Goal: Task Accomplishment & Management: Use online tool/utility

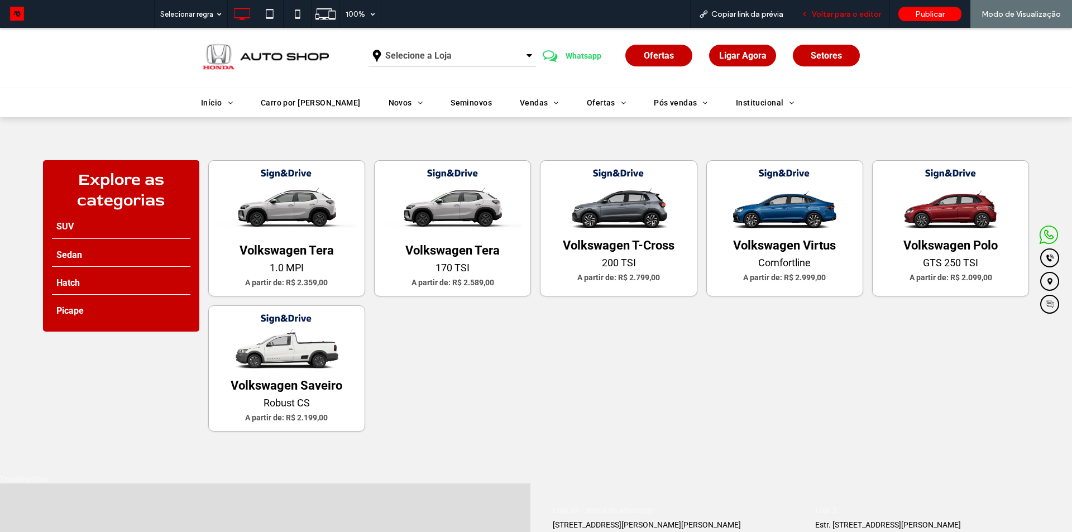
click at [816, 13] on span "Voltar para o editor" at bounding box center [846, 13] width 69 height 9
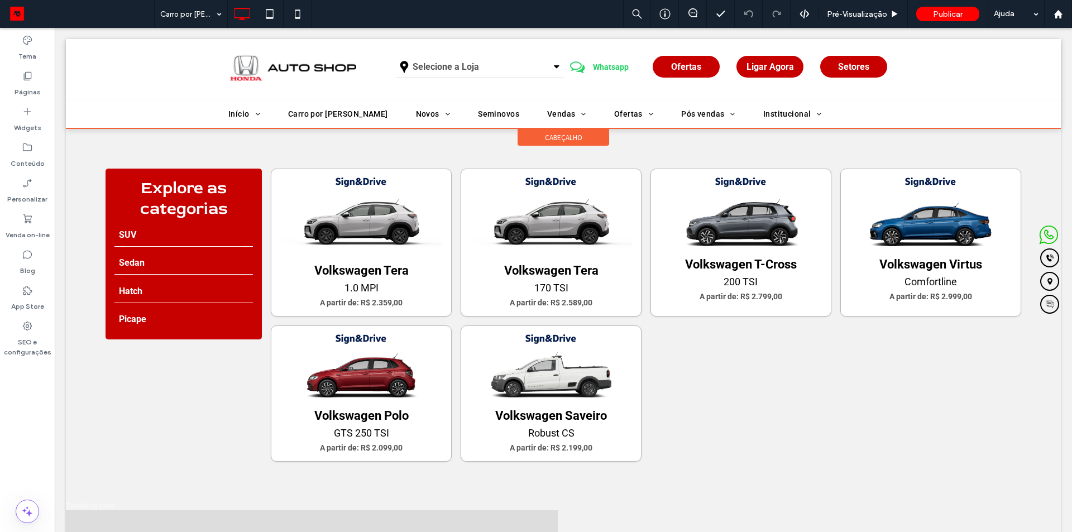
click at [520, 138] on div "cabeçalho" at bounding box center [563, 137] width 92 height 17
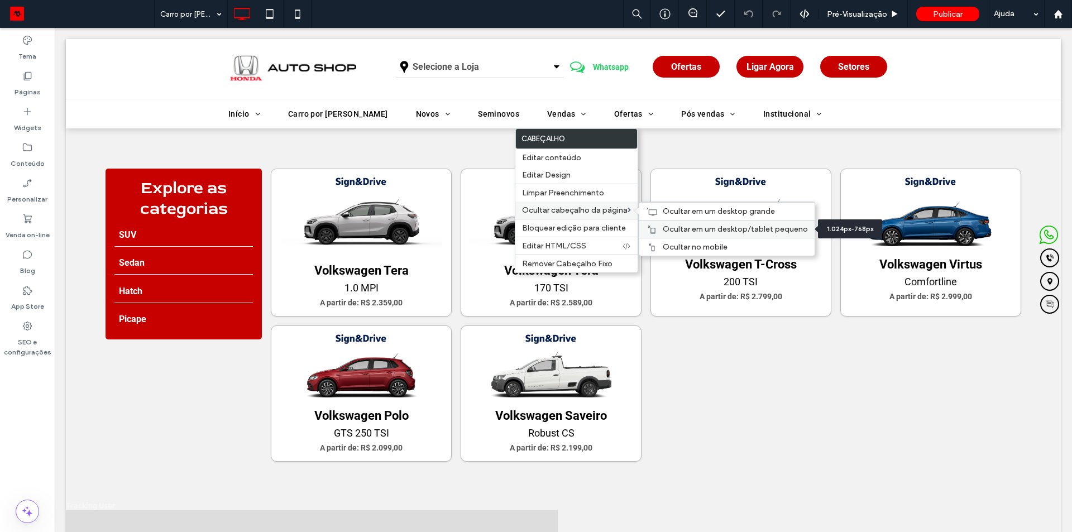
click at [703, 232] on span "Ocultar em um desktop/tablet pequeno" at bounding box center [734, 228] width 145 height 9
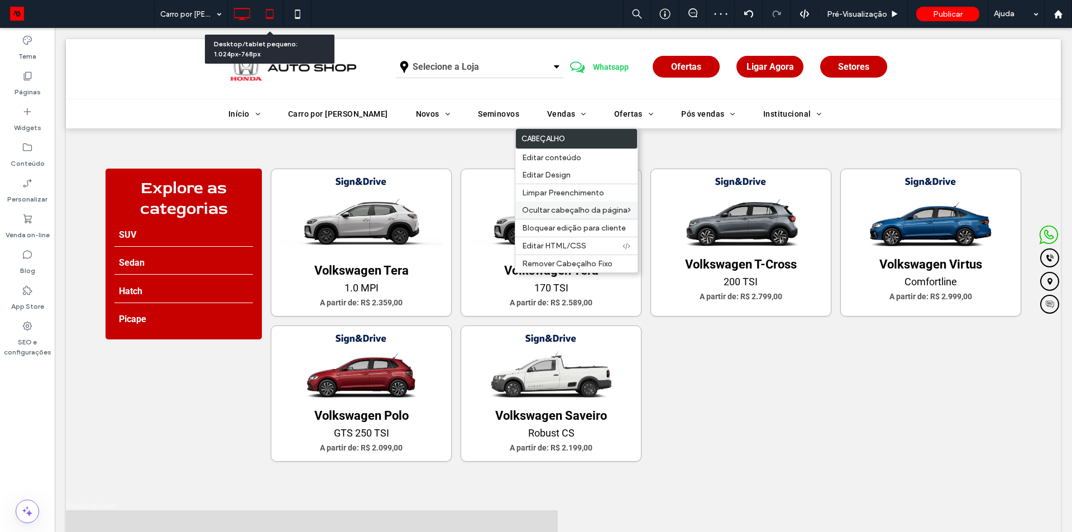
click at [271, 11] on icon at bounding box center [269, 14] width 22 height 22
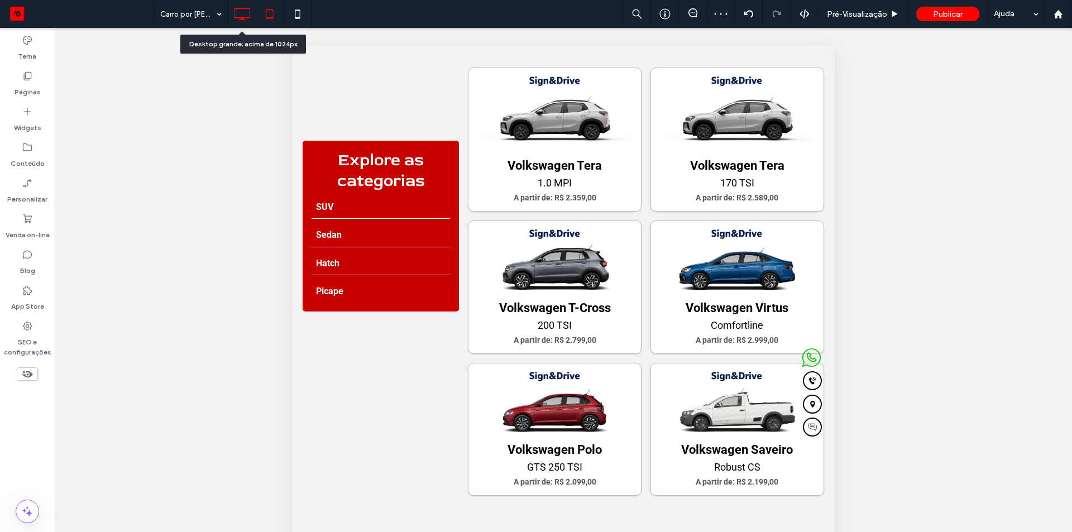
click at [237, 16] on icon at bounding box center [242, 14] width 22 height 22
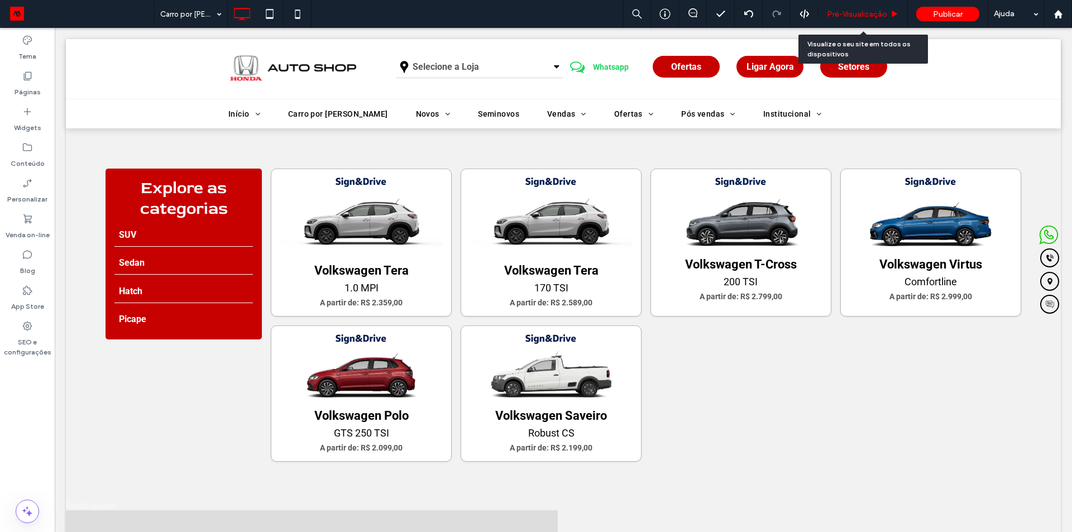
click at [878, 14] on span "Pré-Visualizaçāo" at bounding box center [857, 13] width 60 height 9
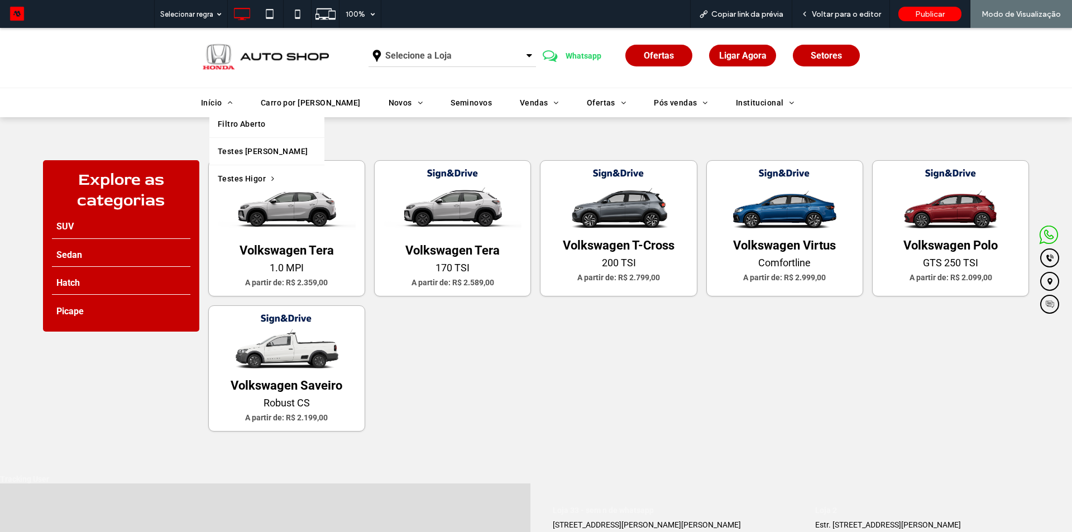
click at [206, 104] on span "Início" at bounding box center [217, 103] width 32 height 16
click at [270, 15] on icon at bounding box center [269, 14] width 22 height 22
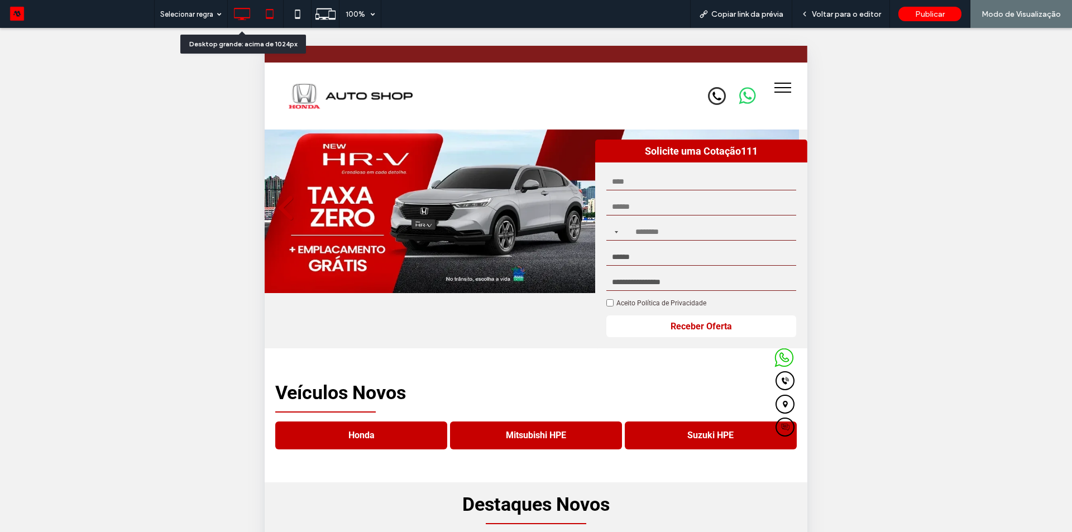
click at [241, 16] on icon at bounding box center [242, 14] width 22 height 22
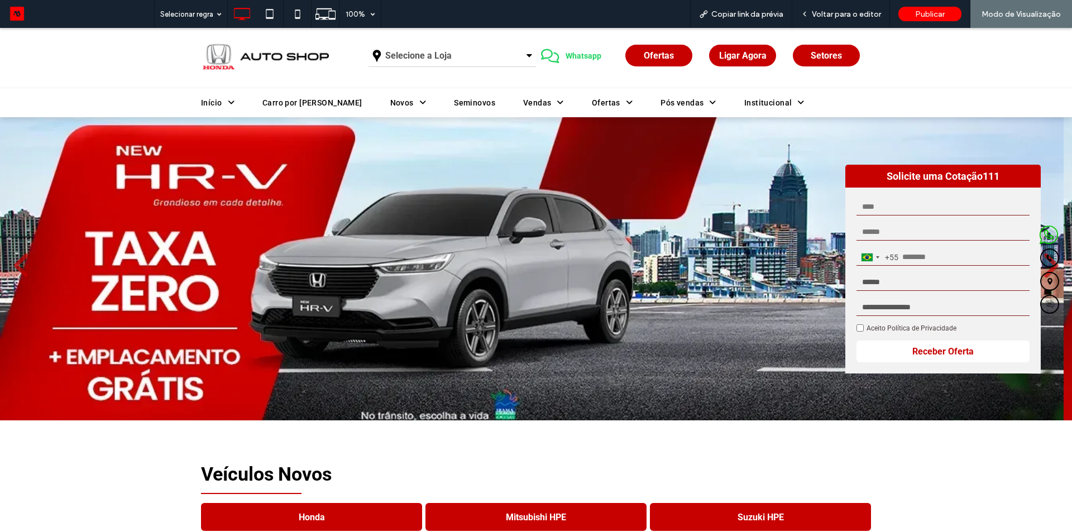
click at [296, 104] on span "Carro por Assinatura" at bounding box center [312, 103] width 100 height 16
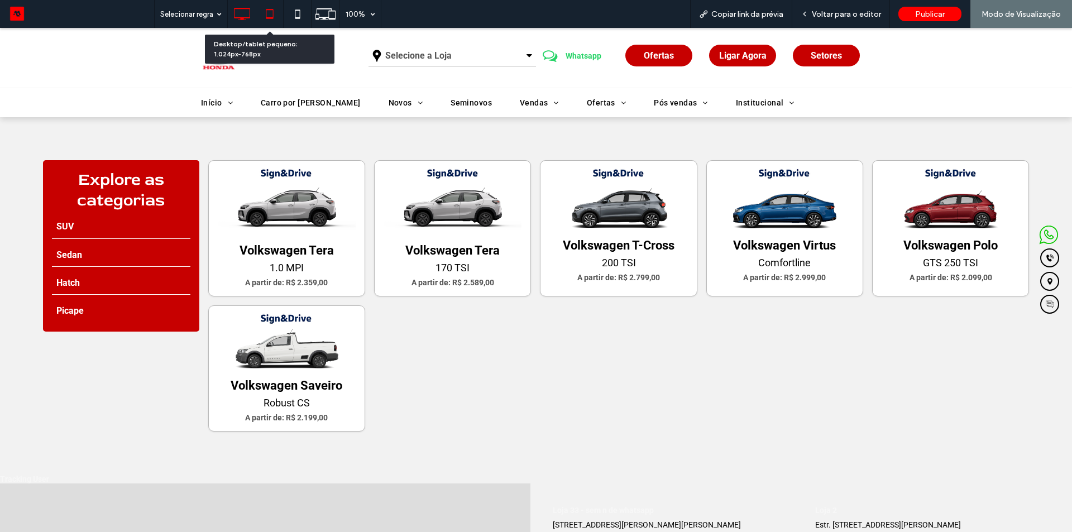
click at [269, 20] on icon at bounding box center [269, 14] width 22 height 22
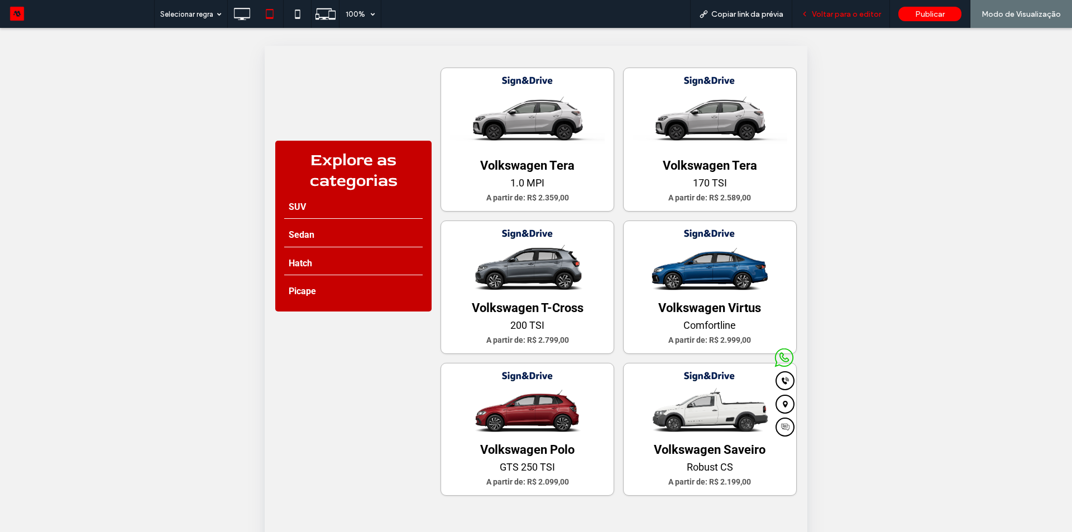
click at [817, 16] on span "Voltar para o editor" at bounding box center [846, 13] width 69 height 9
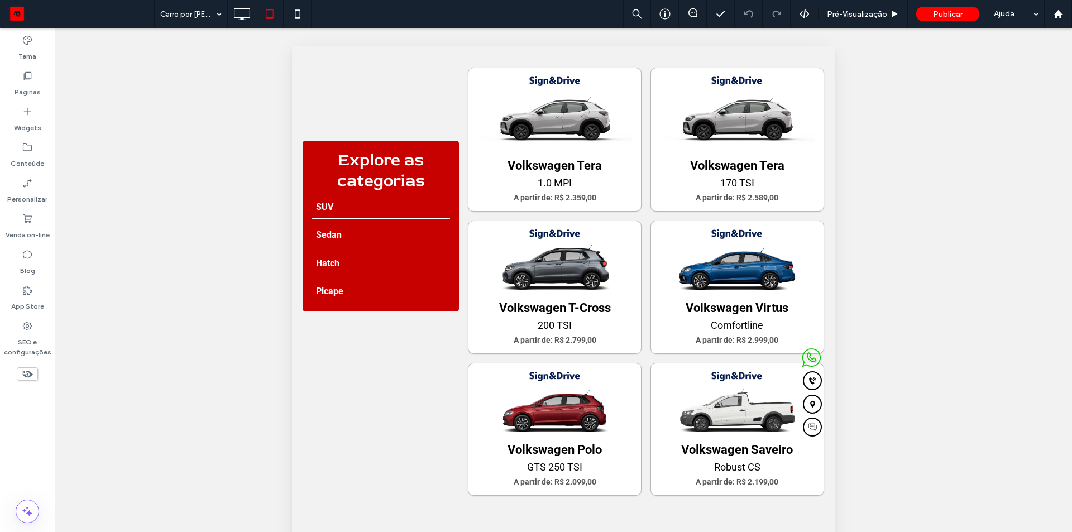
click at [21, 373] on icon at bounding box center [27, 374] width 12 height 12
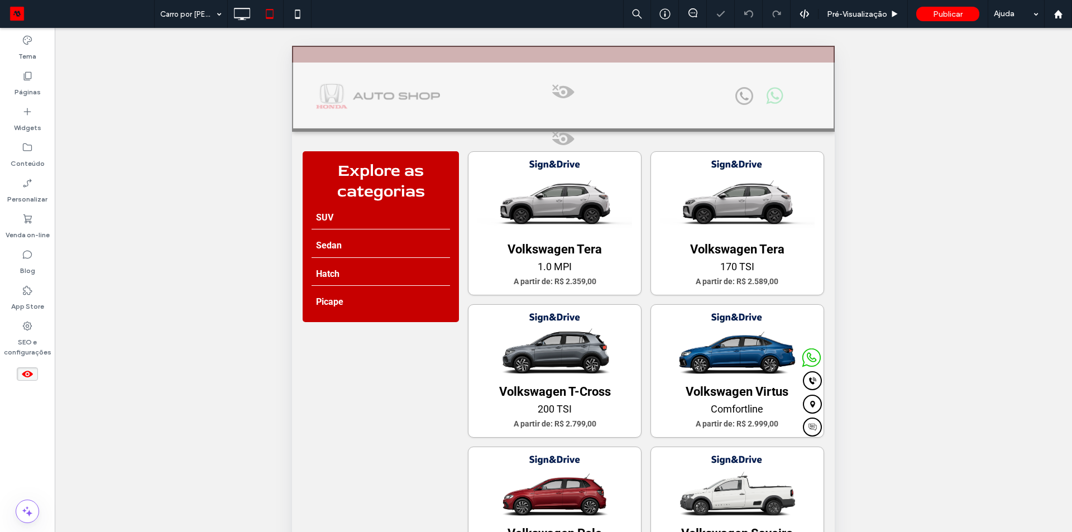
click at [546, 85] on span at bounding box center [563, 95] width 540 height 22
click at [563, 102] on button "Sim" at bounding box center [565, 100] width 35 height 14
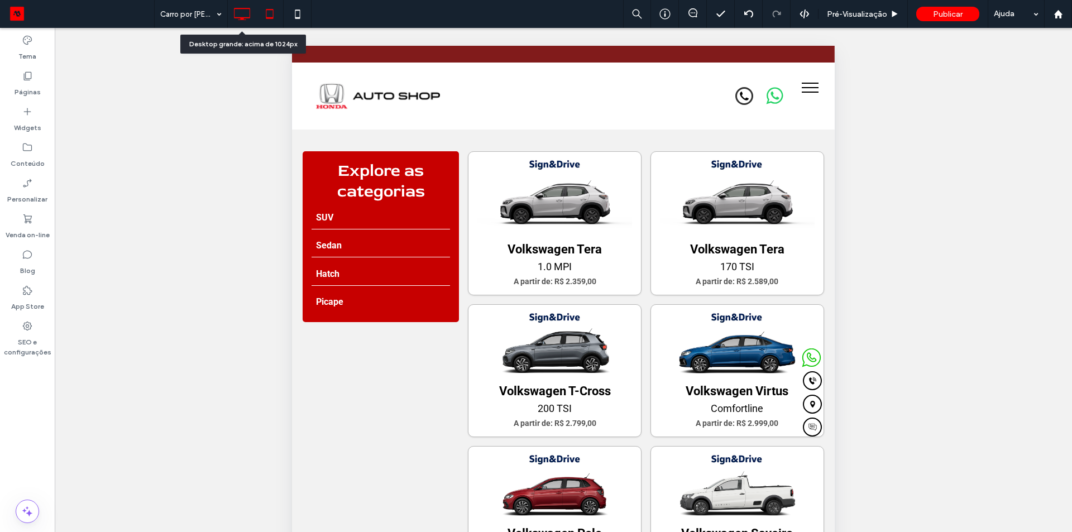
click at [237, 18] on use at bounding box center [242, 14] width 16 height 12
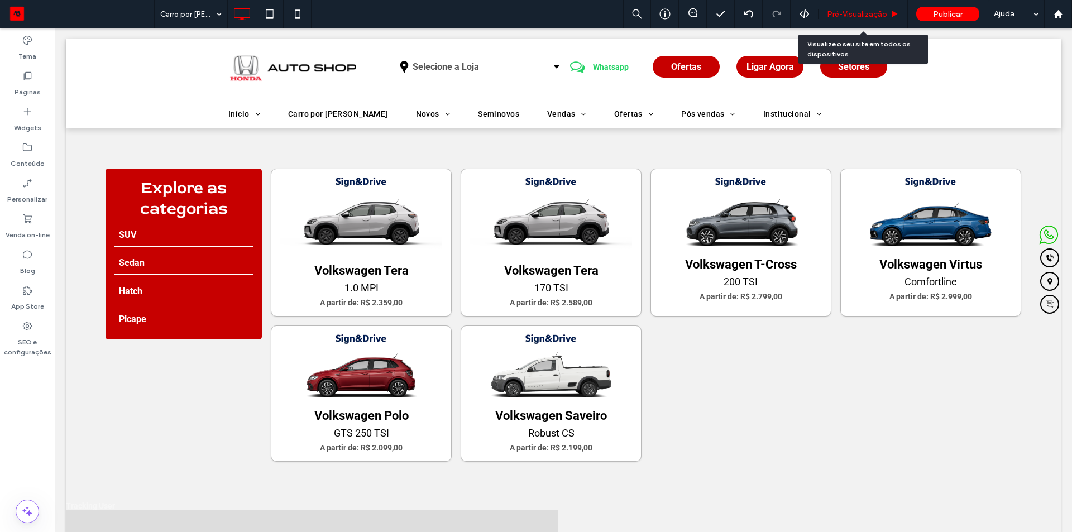
click at [838, 6] on div "Pré-Visualizaçāo" at bounding box center [862, 14] width 89 height 28
click at [864, 18] on span "Pré-Visualizaçāo" at bounding box center [857, 13] width 60 height 9
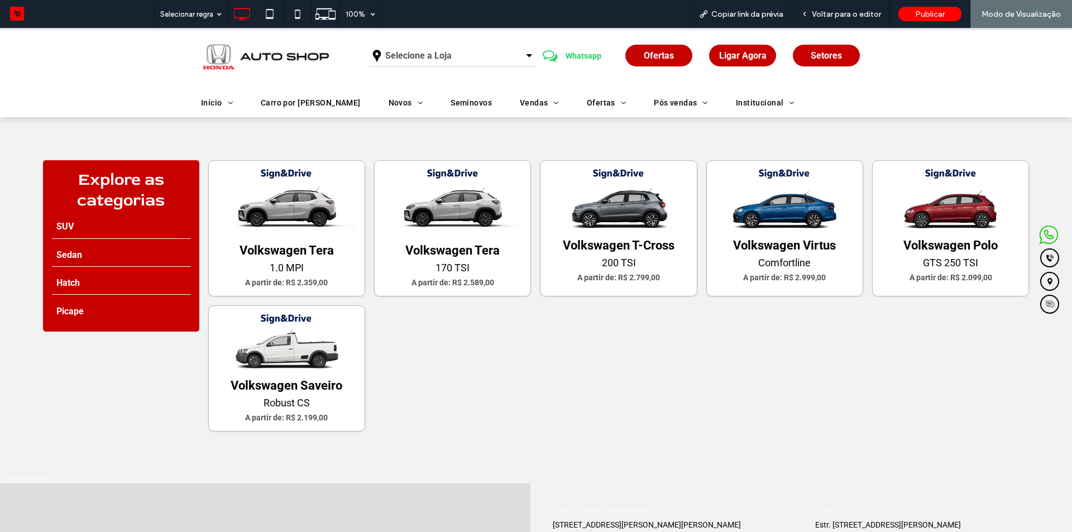
click at [864, 18] on span "Voltar para o editor" at bounding box center [846, 13] width 69 height 9
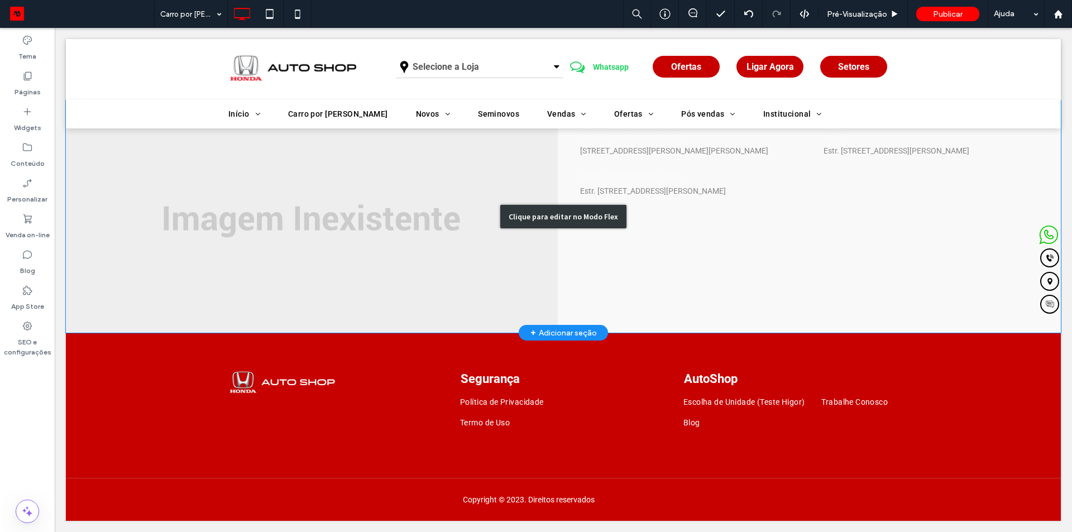
scroll to position [293, 0]
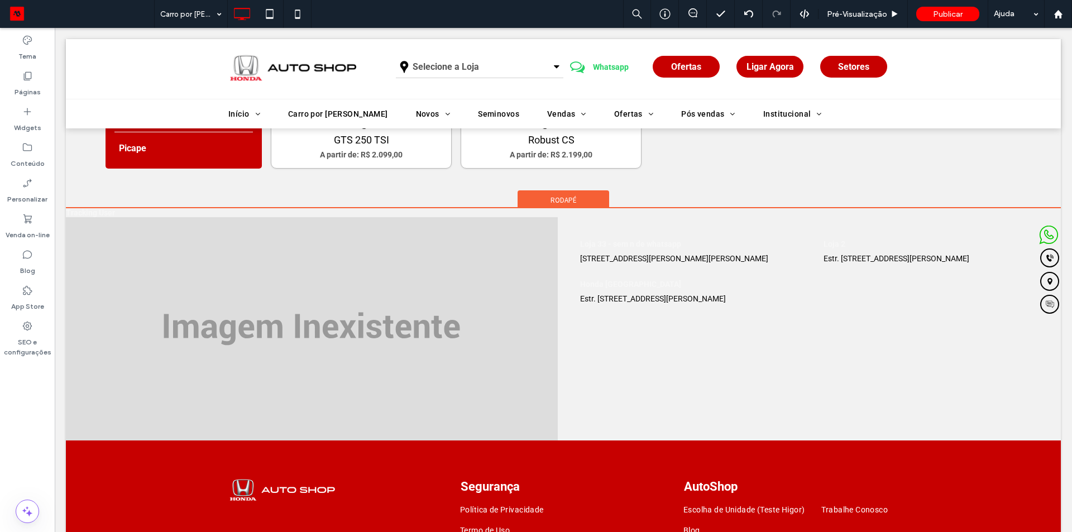
click at [565, 199] on span "Rodapé" at bounding box center [563, 199] width 26 height 9
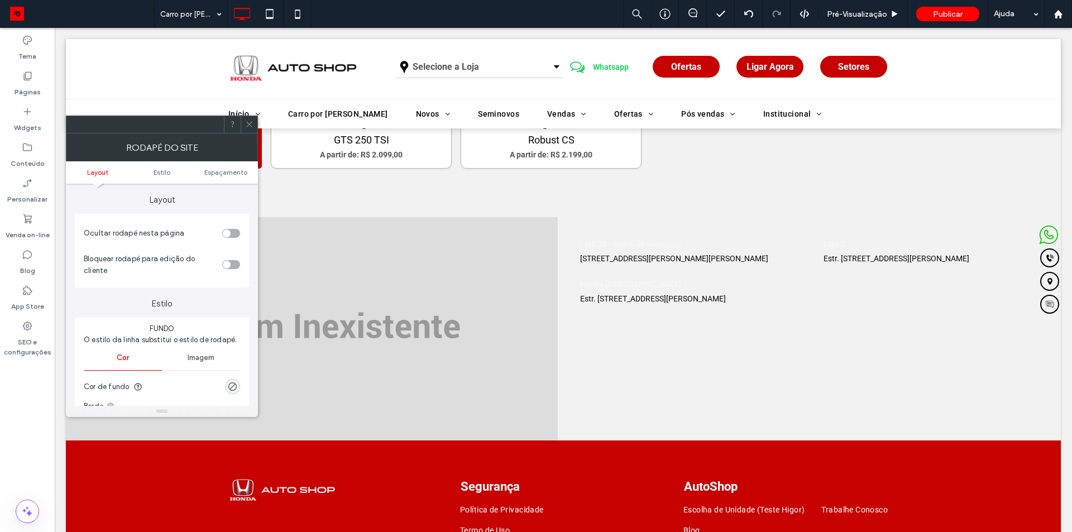
click at [245, 122] on icon at bounding box center [249, 124] width 8 height 8
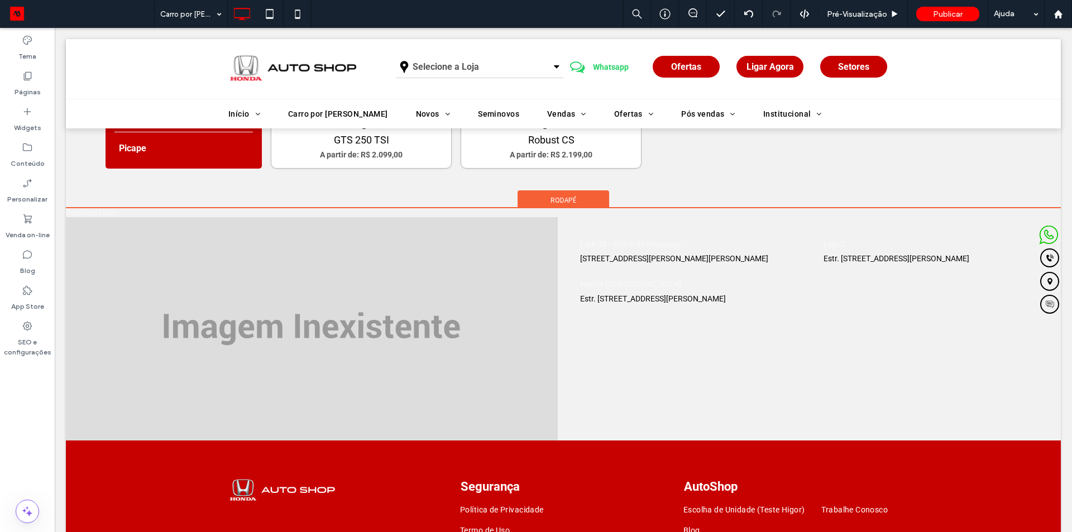
click at [542, 203] on div "Rodapé" at bounding box center [563, 198] width 92 height 17
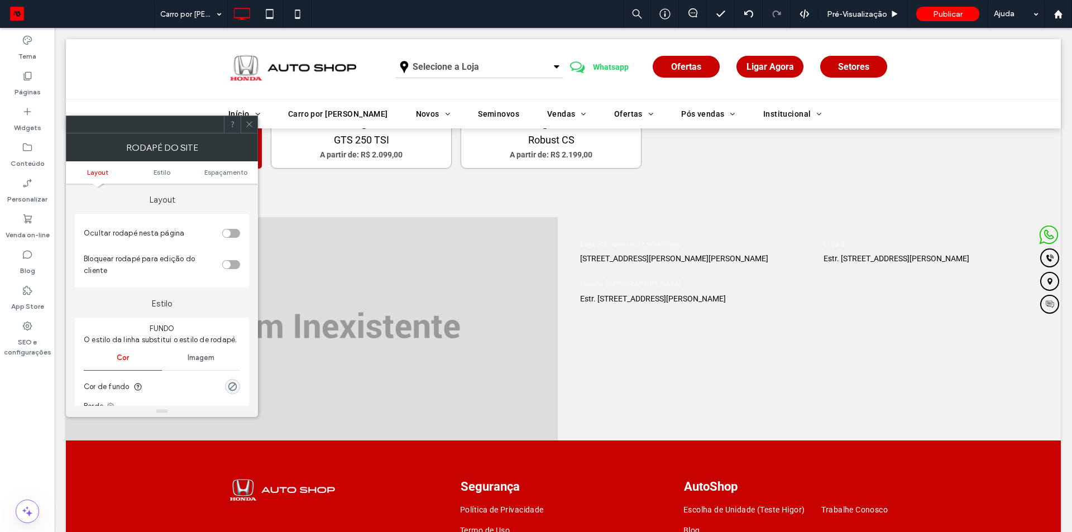
click at [248, 126] on icon at bounding box center [249, 124] width 8 height 8
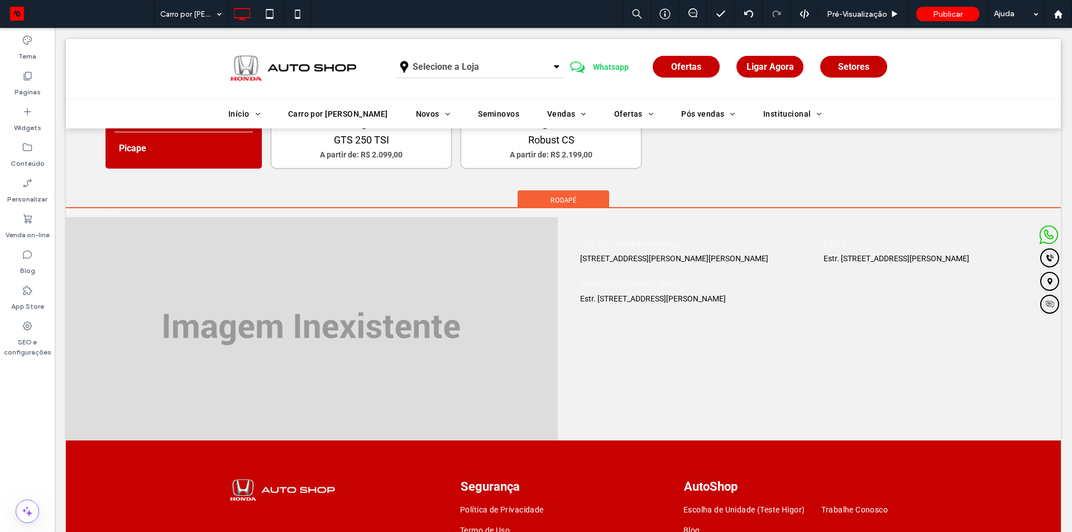
click at [555, 198] on span "Rodapé" at bounding box center [563, 199] width 26 height 9
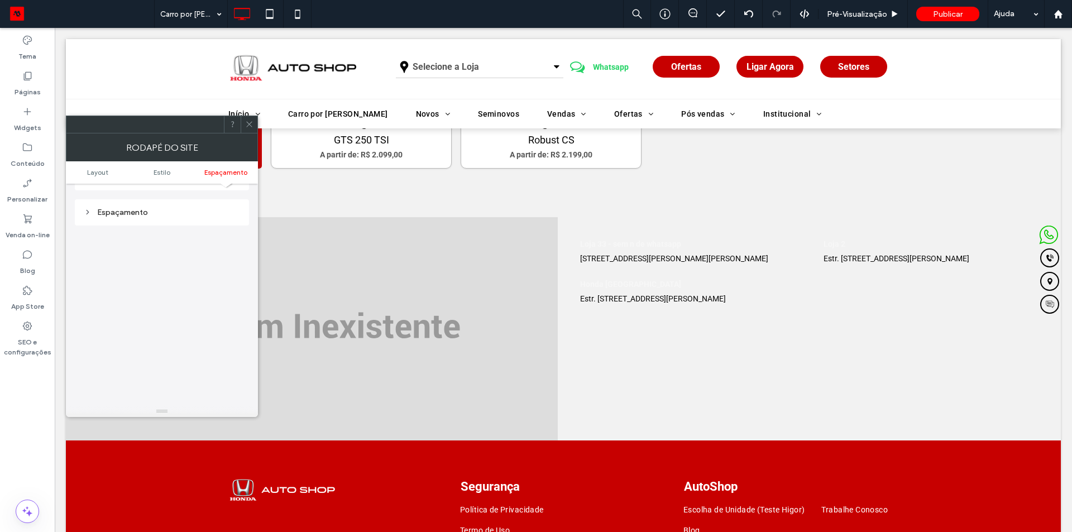
scroll to position [0, 0]
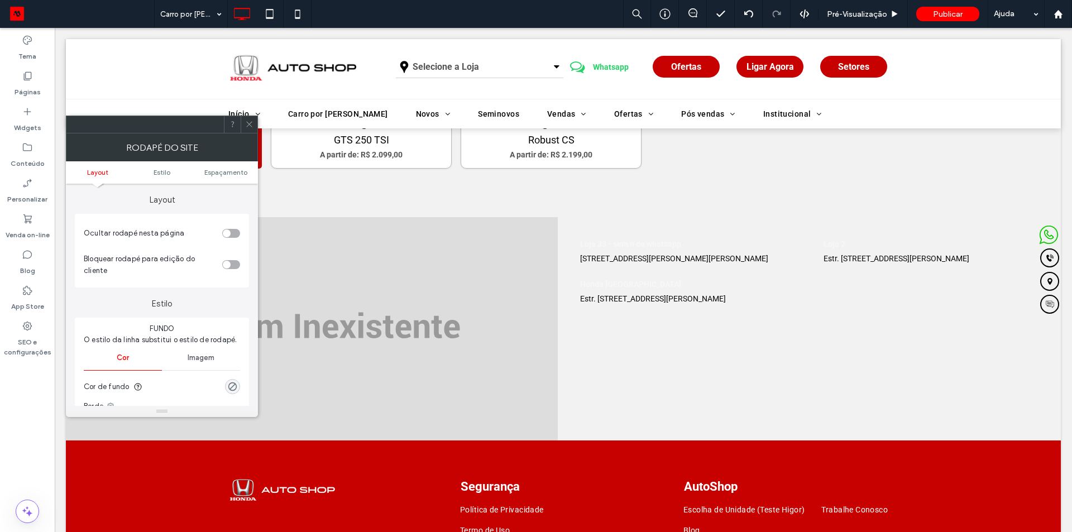
click at [248, 123] on icon at bounding box center [249, 124] width 8 height 8
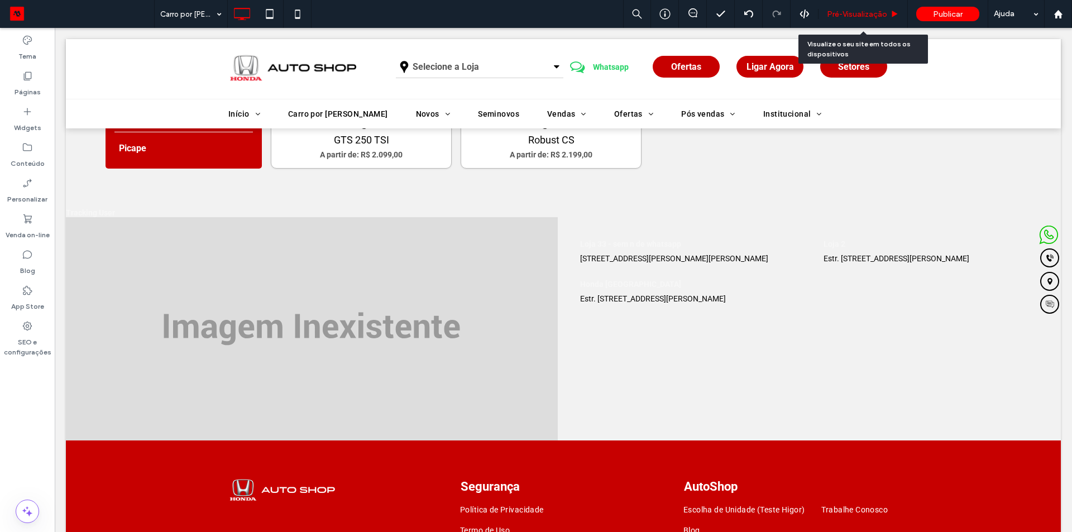
click at [857, 5] on div "Pré-Visualizaçāo" at bounding box center [862, 14] width 89 height 28
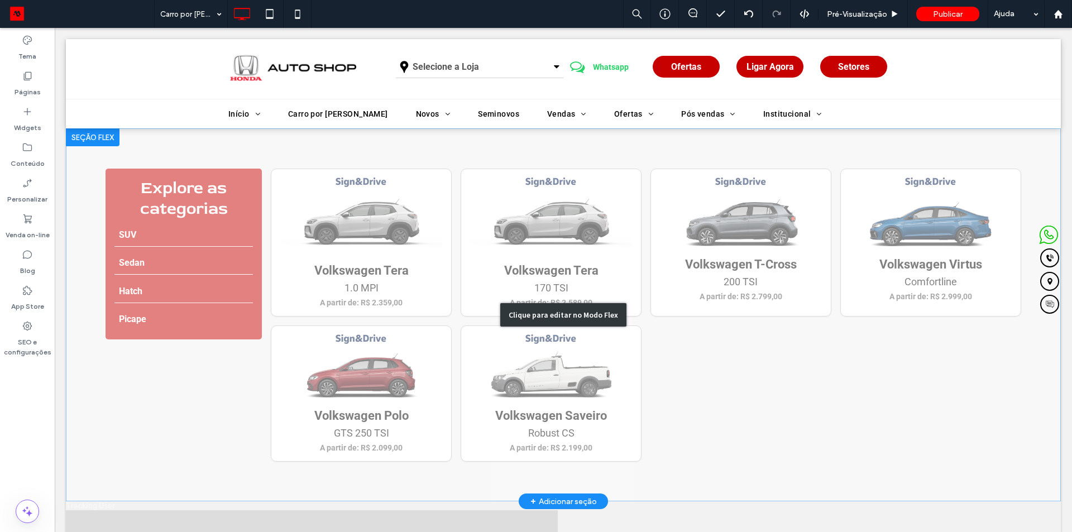
scroll to position [223, 0]
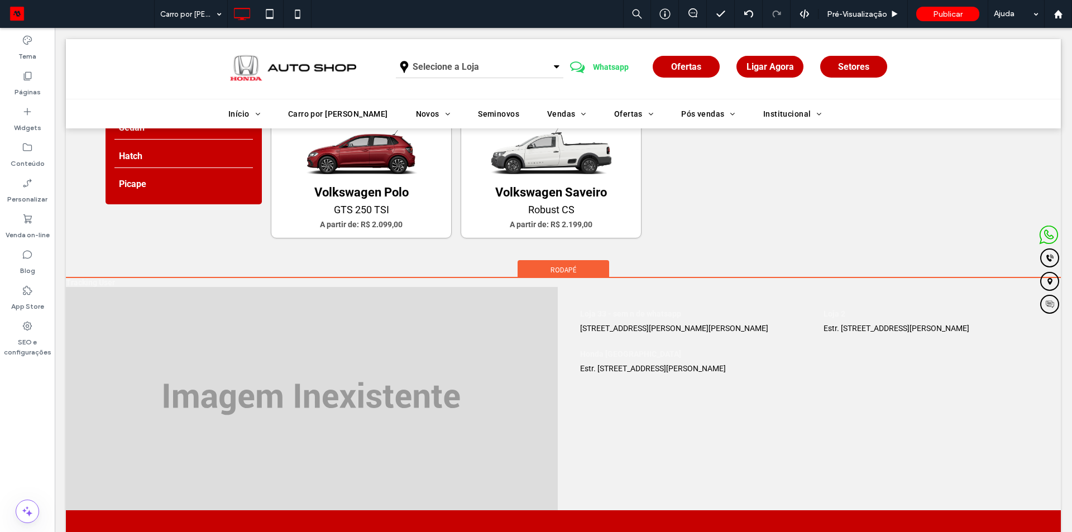
click at [537, 268] on div "Rodapé" at bounding box center [563, 268] width 92 height 17
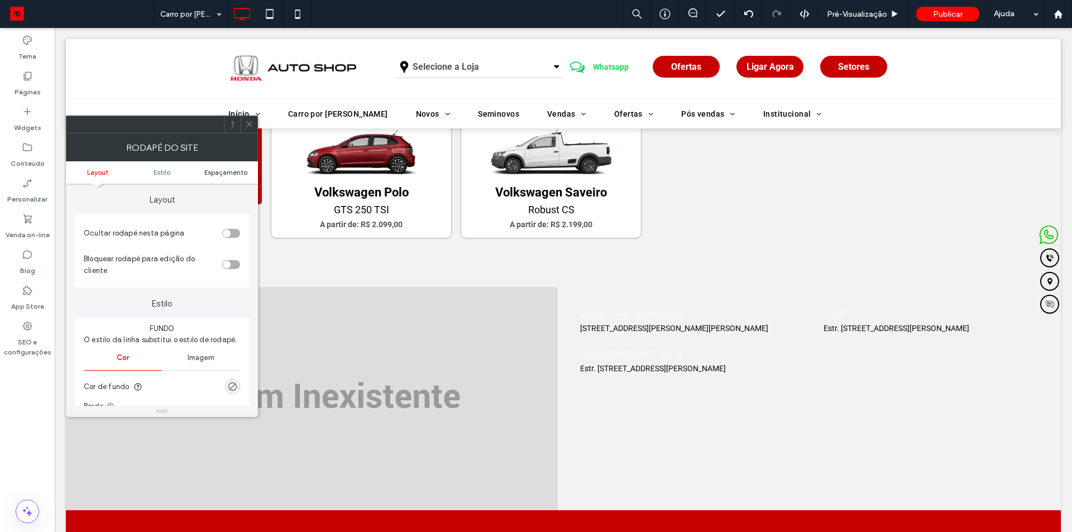
click at [220, 169] on span "Espaçamento" at bounding box center [225, 172] width 43 height 8
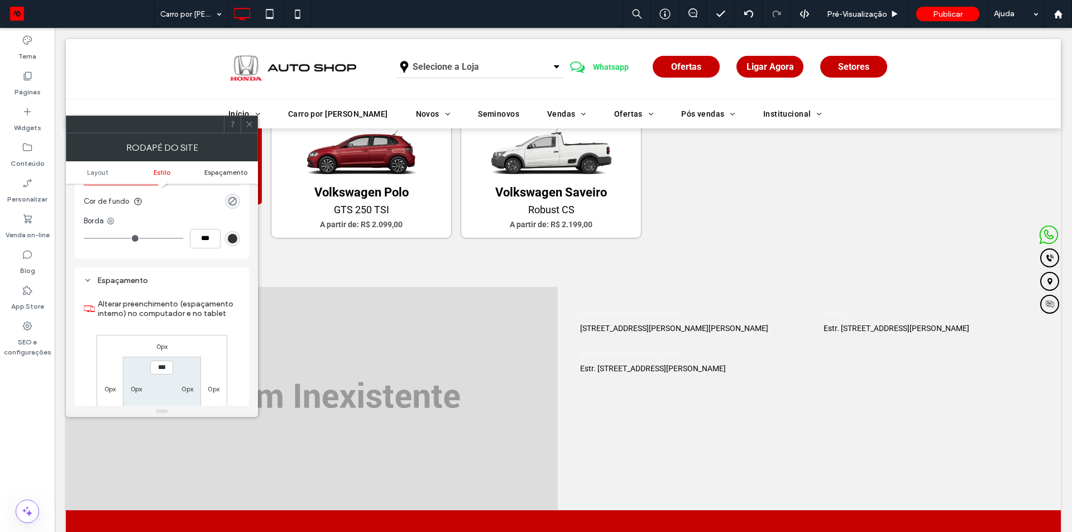
scroll to position [253, 0]
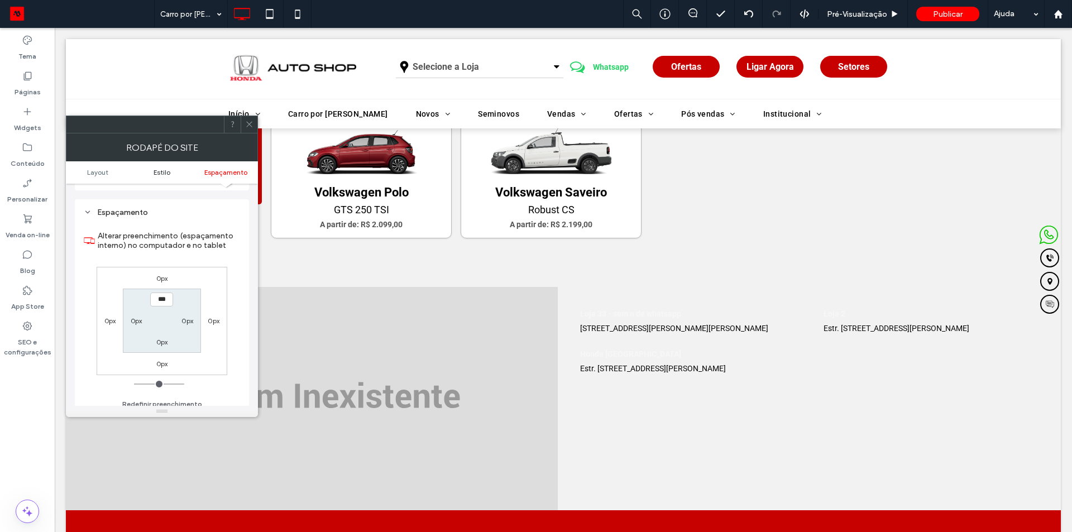
click at [155, 169] on span "Estilo" at bounding box center [161, 172] width 17 height 8
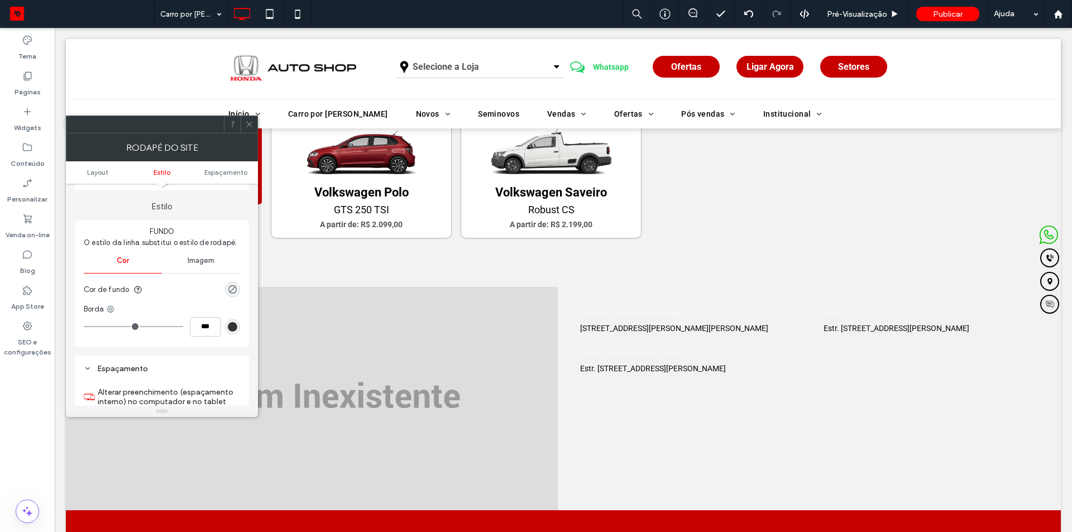
click at [90, 166] on ul "Layout Estilo Espaçamento" at bounding box center [162, 172] width 192 height 22
click at [92, 169] on span "Layout" at bounding box center [97, 172] width 21 height 8
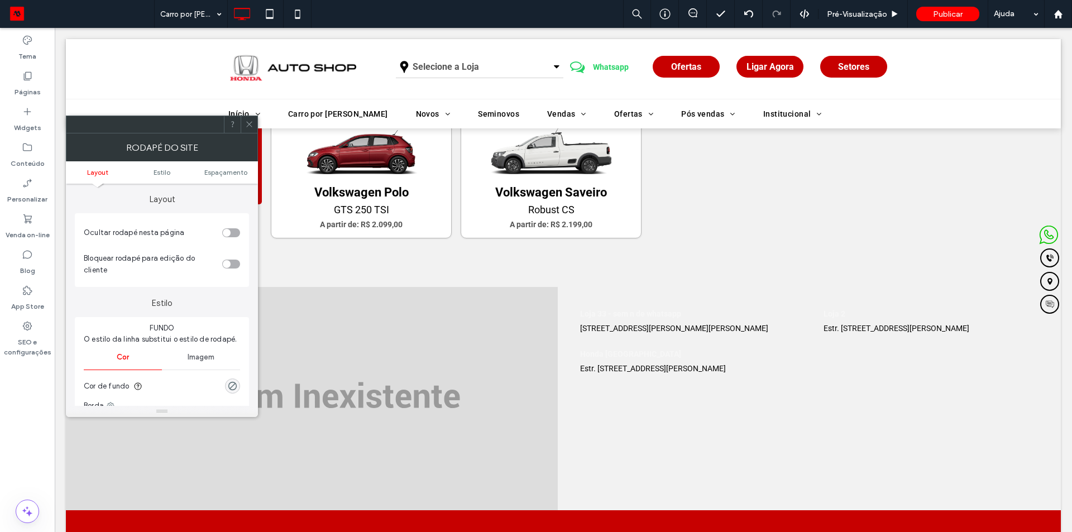
scroll to position [0, 0]
click at [251, 122] on use at bounding box center [249, 125] width 6 height 6
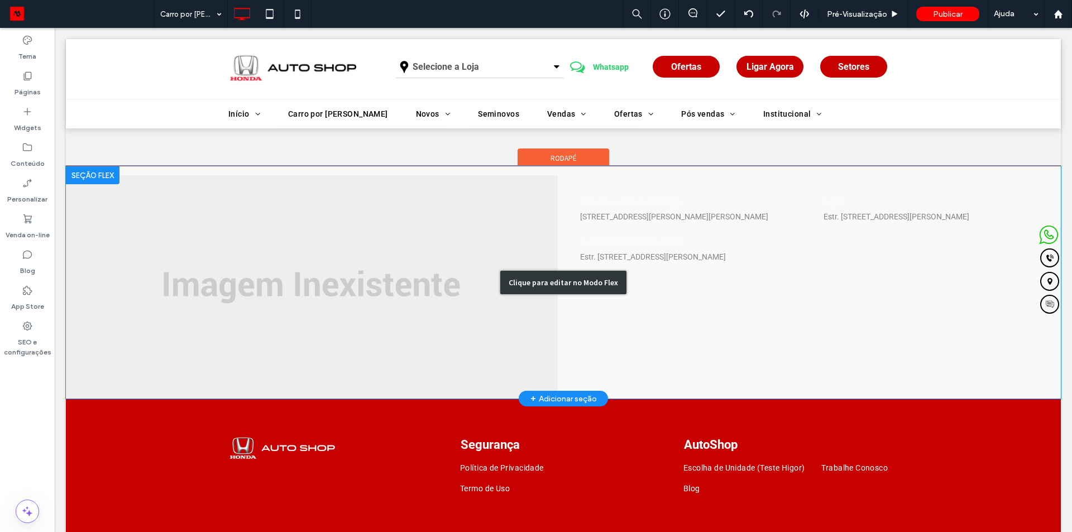
scroll to position [56, 0]
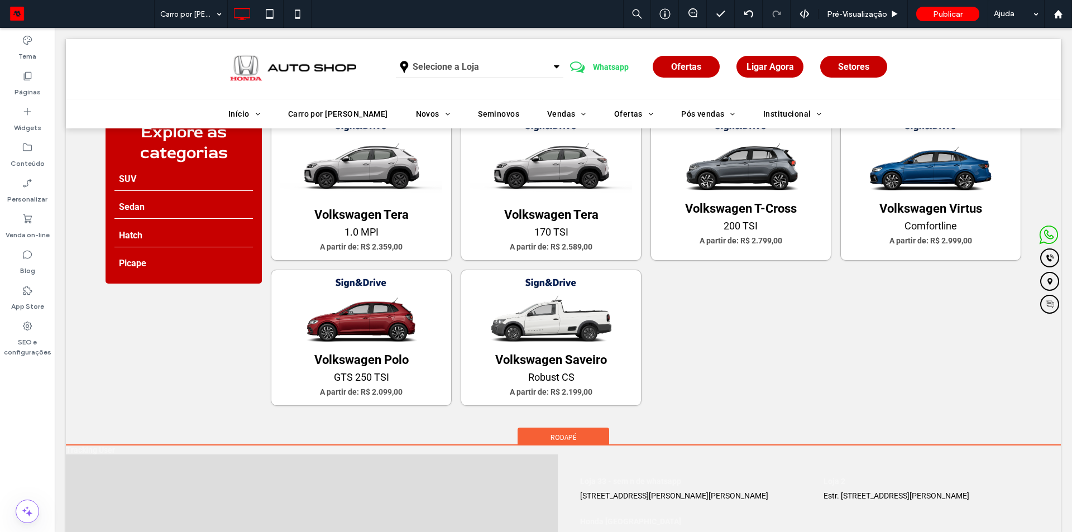
click at [550, 437] on span "Rodapé" at bounding box center [563, 437] width 26 height 9
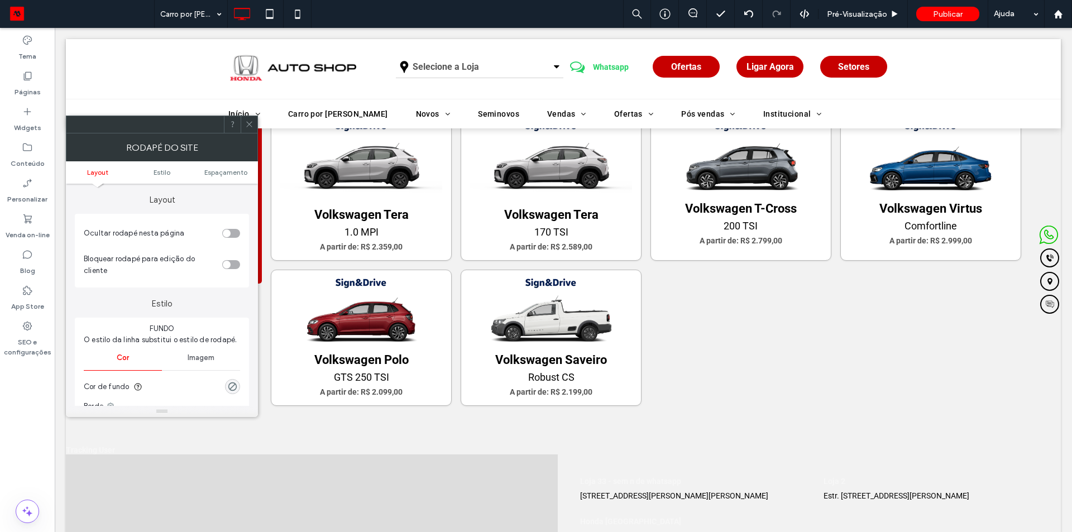
click at [548, 437] on div "Clique para editar no Modo Flex" at bounding box center [563, 259] width 995 height 373
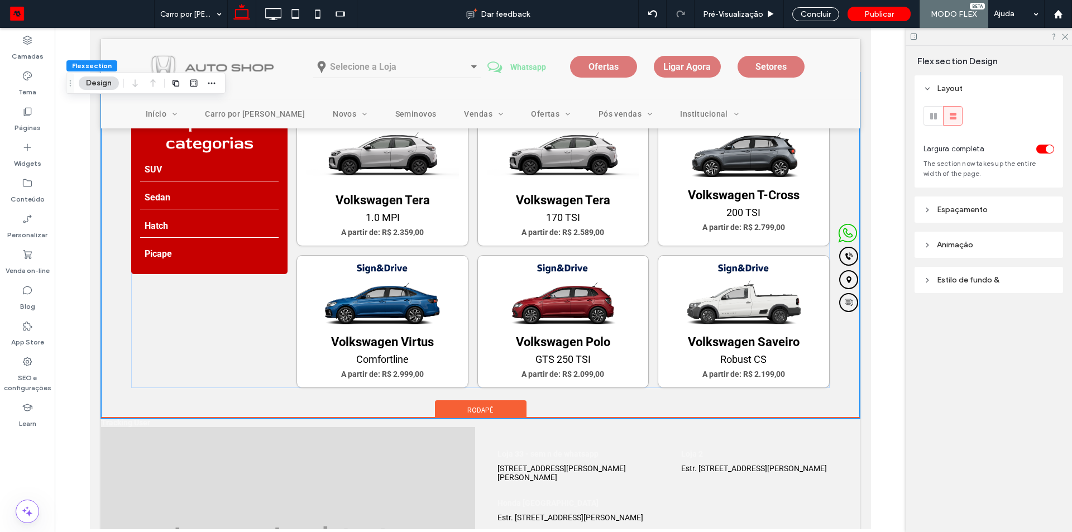
click at [490, 412] on div "Rodapé" at bounding box center [480, 408] width 92 height 17
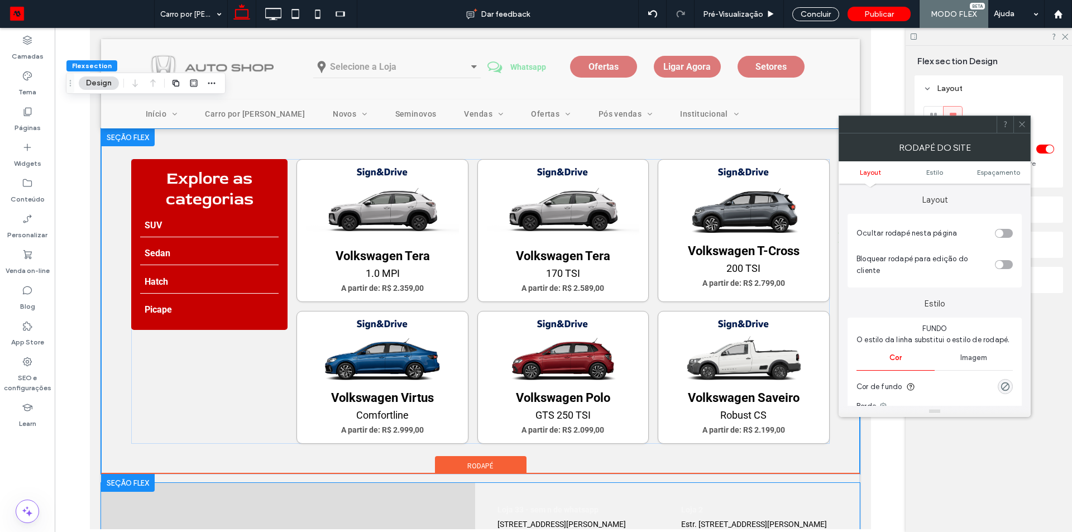
scroll to position [279, 0]
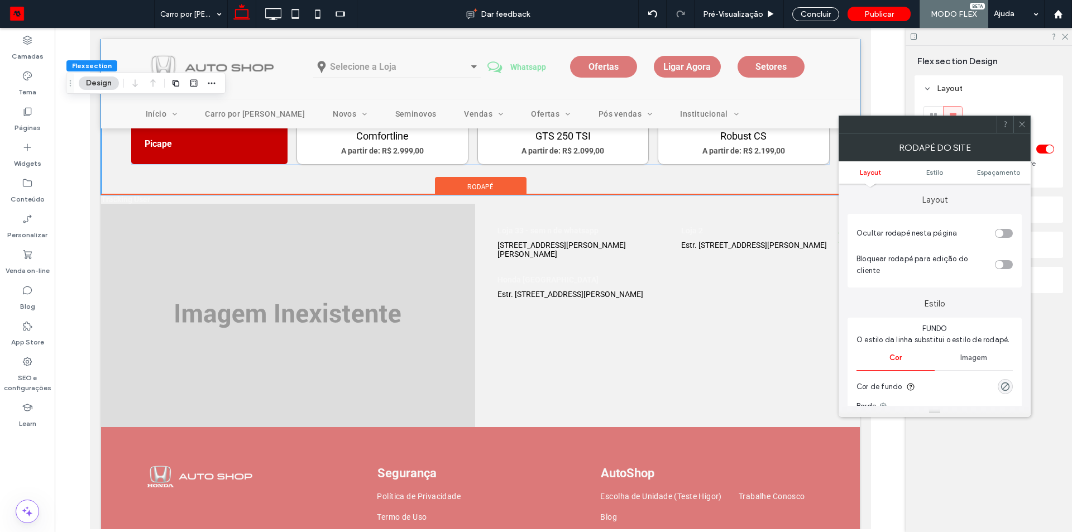
click at [486, 187] on span "Rodapé" at bounding box center [480, 186] width 26 height 9
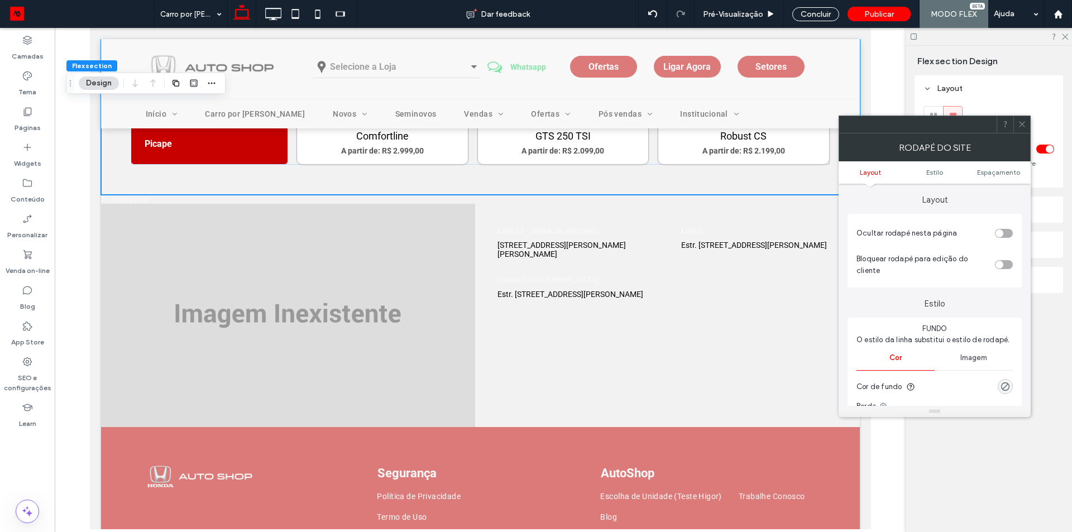
click at [1019, 125] on icon at bounding box center [1021, 124] width 8 height 8
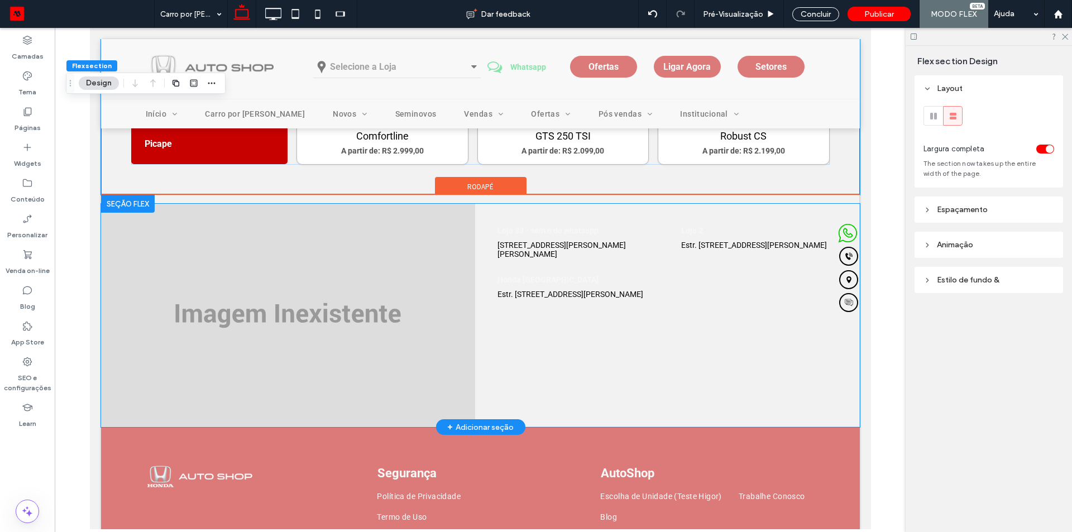
scroll to position [0, 0]
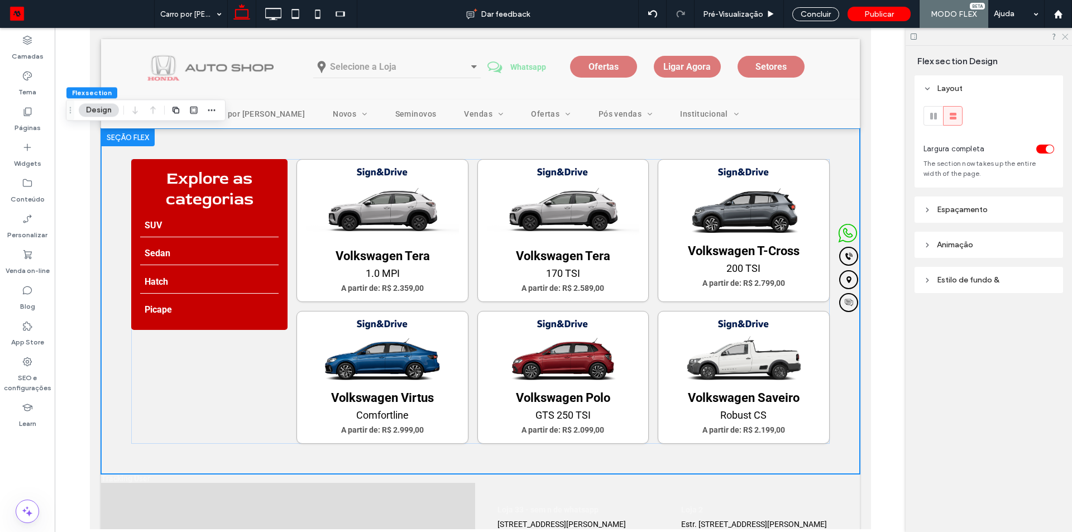
click at [1062, 36] on icon at bounding box center [1063, 35] width 7 height 7
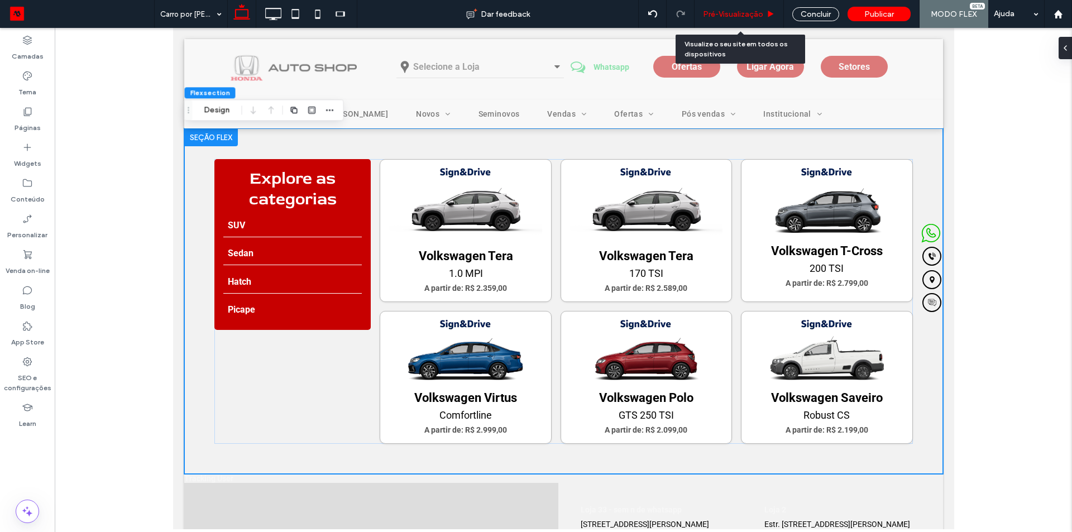
drag, startPoint x: 756, startPoint y: 17, endPoint x: 129, endPoint y: 204, distance: 654.2
click at [756, 17] on span "Pré-Visualizaçāo" at bounding box center [733, 13] width 60 height 9
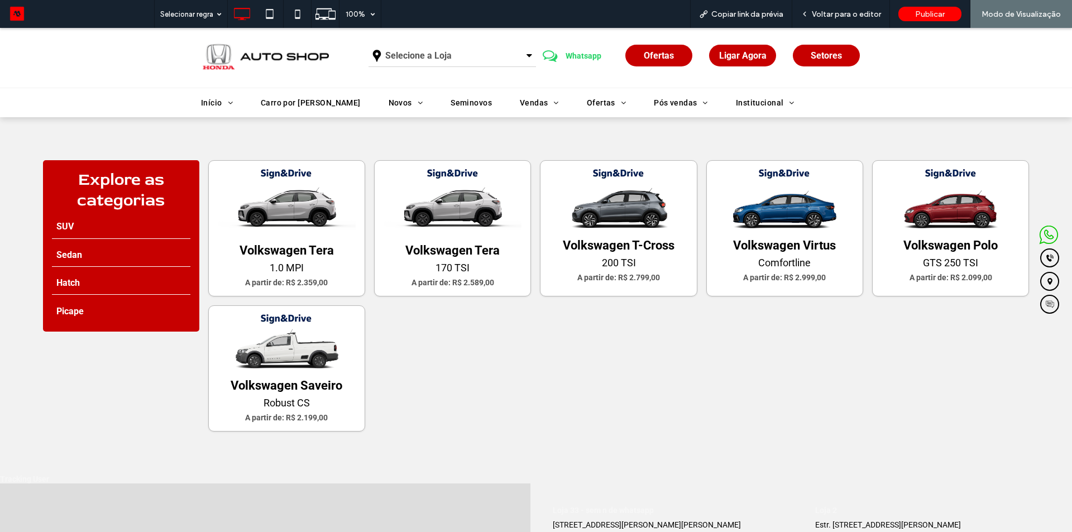
click at [124, 376] on div "Explore as categorias SUV Sedan Hatch Picape Volkswagen Tera 1.0 MPI A partir d…" at bounding box center [536, 295] width 986 height 271
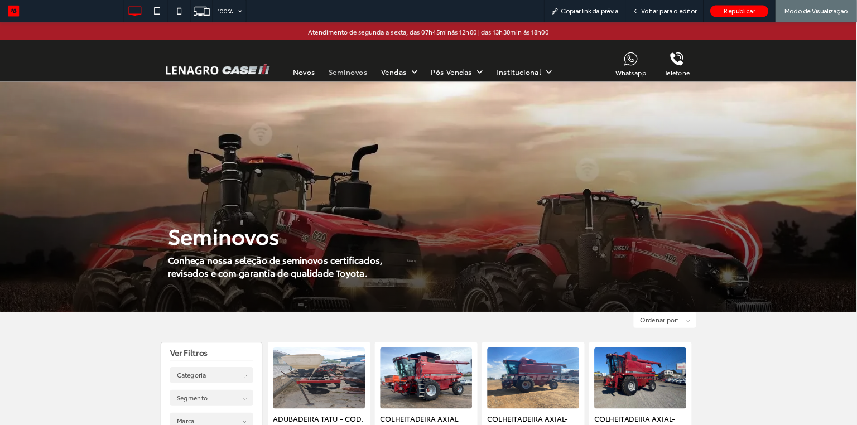
scroll to position [335, 0]
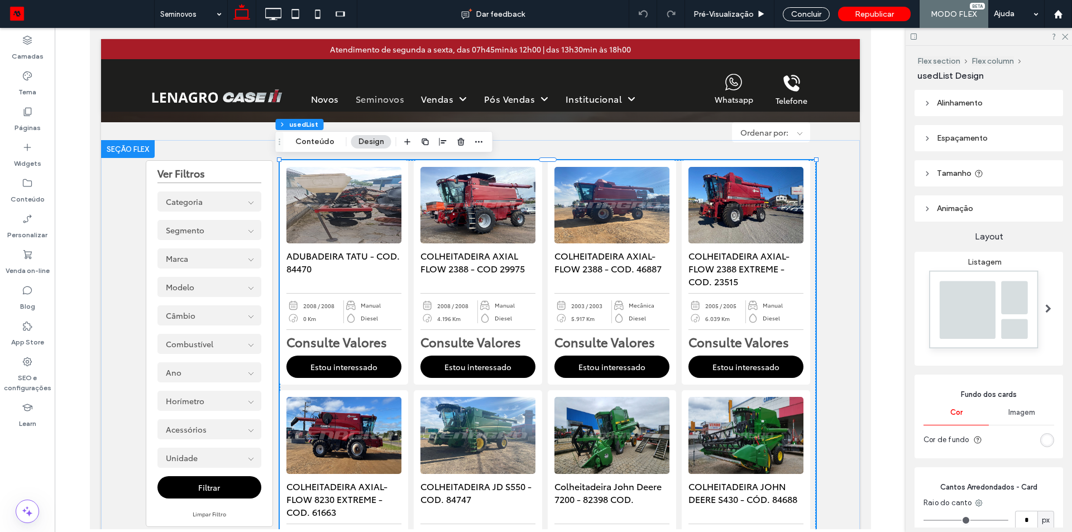
click at [374, 289] on div "ADUBADEIRA TATU - COD. 84470 2008 / 2008 0 Km Manual Diesel Consulte Valores Es…" at bounding box center [343, 272] width 128 height 224
click at [365, 313] on li "Diesel" at bounding box center [371, 318] width 57 height 10
click at [318, 142] on button "Conteúdo" at bounding box center [315, 141] width 54 height 13
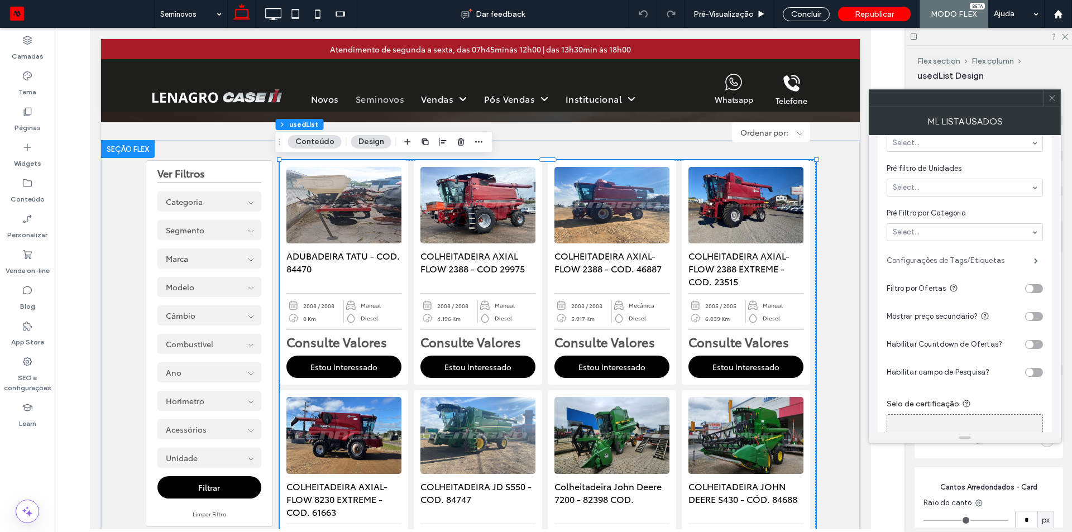
scroll to position [798, 0]
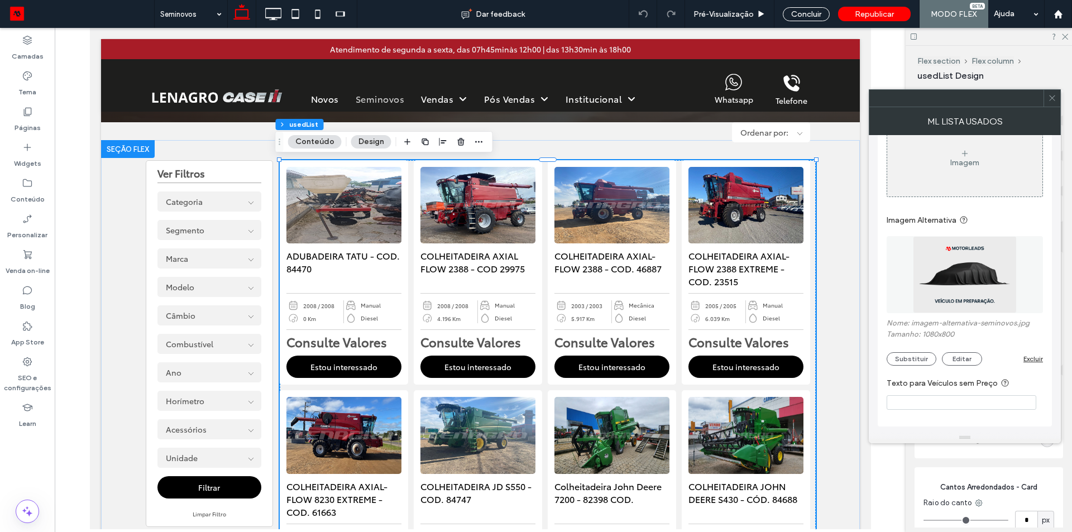
click at [967, 400] on input "Texto para Veículos sem Preço" at bounding box center [961, 402] width 150 height 15
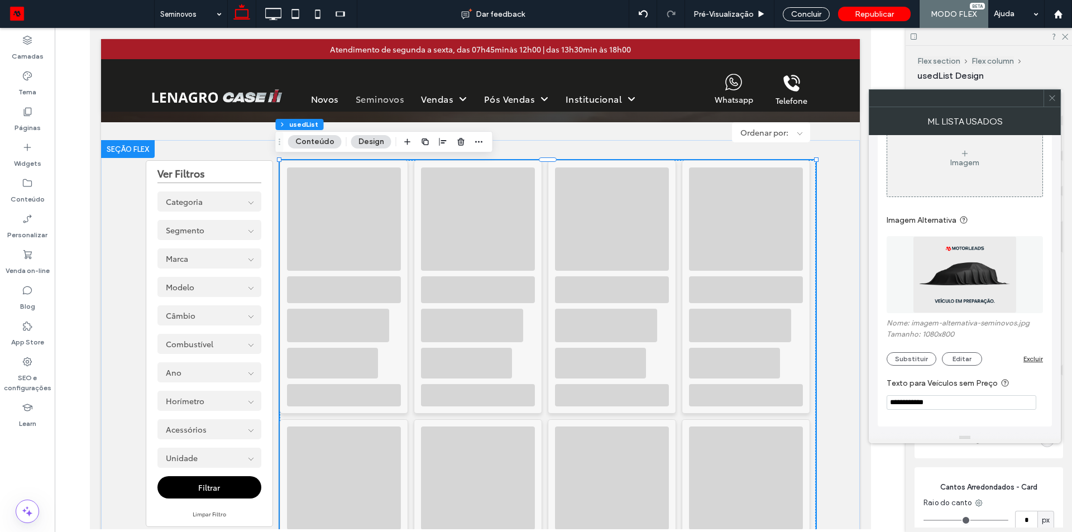
scroll to position [277, 0]
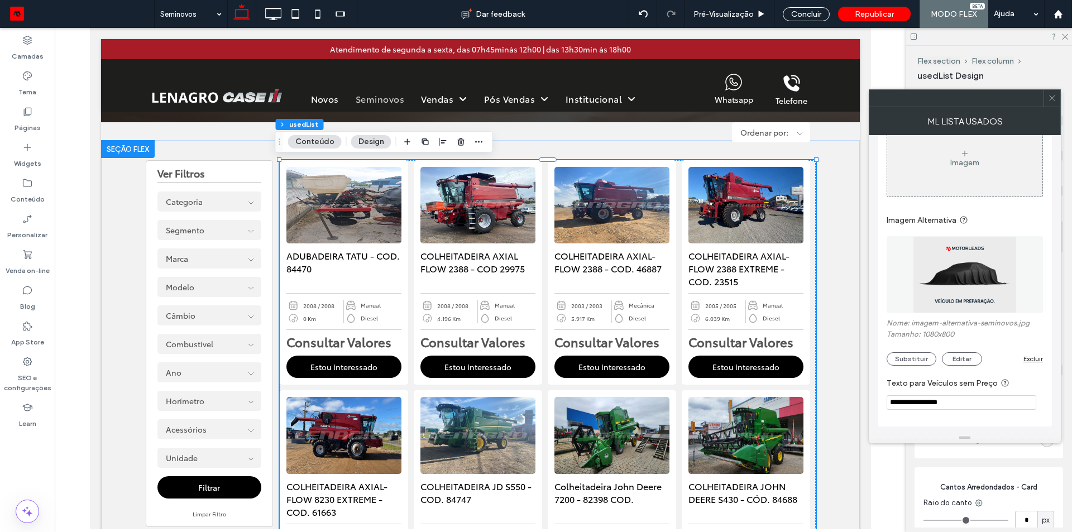
click at [962, 403] on input "**********" at bounding box center [961, 402] width 150 height 15
type input "**********"
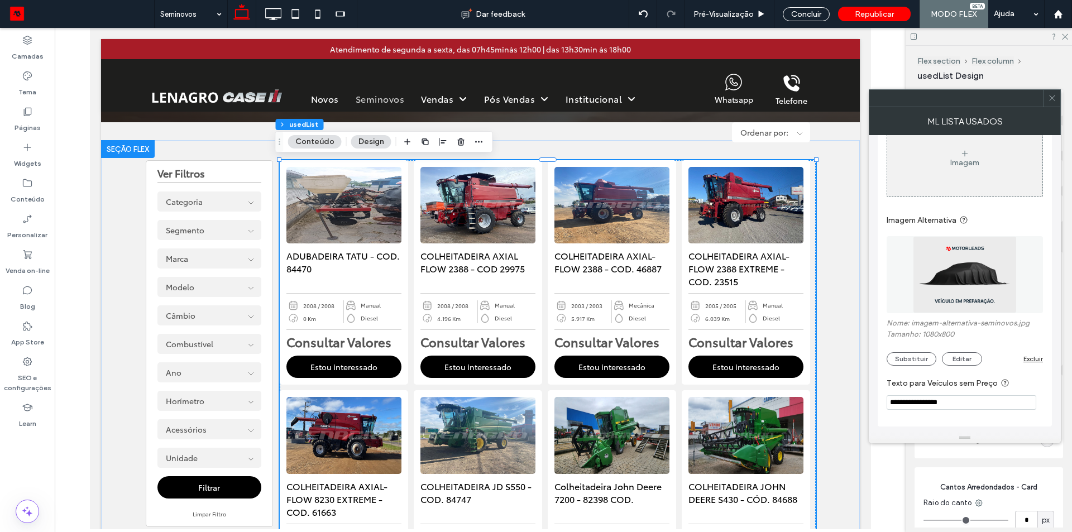
click at [906, 381] on label "Texto para Veículos sem Preço" at bounding box center [962, 384] width 152 height 14
click at [1052, 100] on icon at bounding box center [1052, 98] width 8 height 8
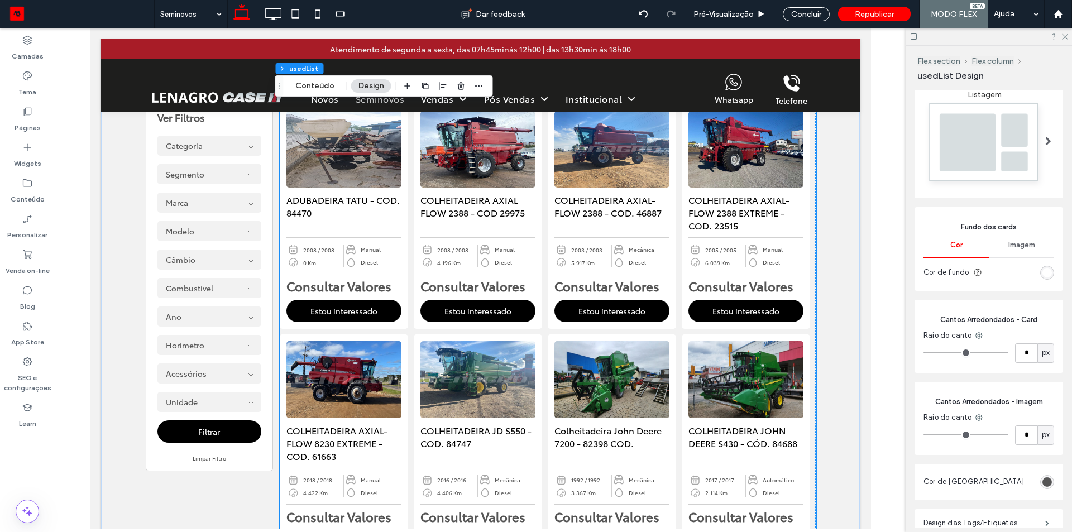
scroll to position [305, 0]
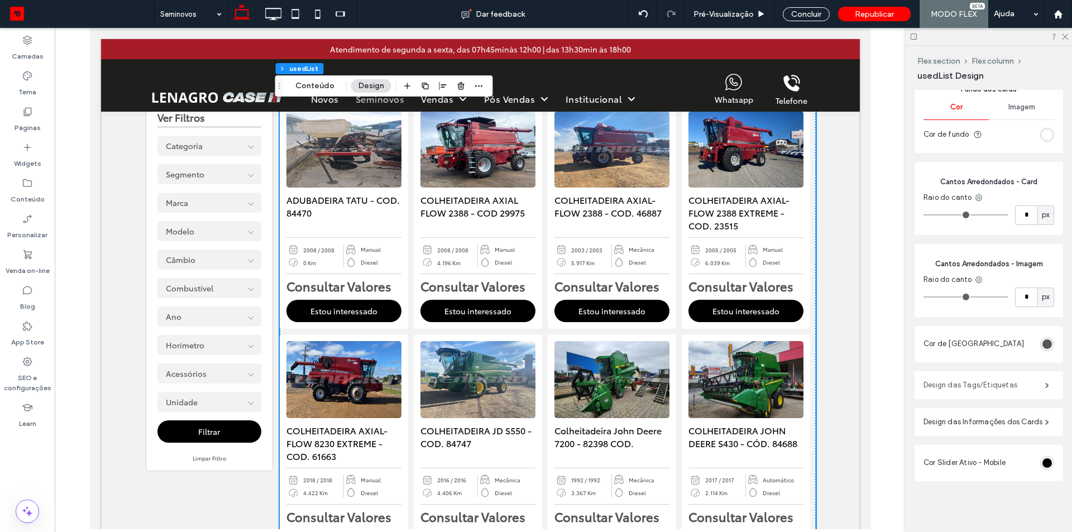
click at [968, 381] on label "Design das Tags/Etiquetas" at bounding box center [984, 385] width 122 height 22
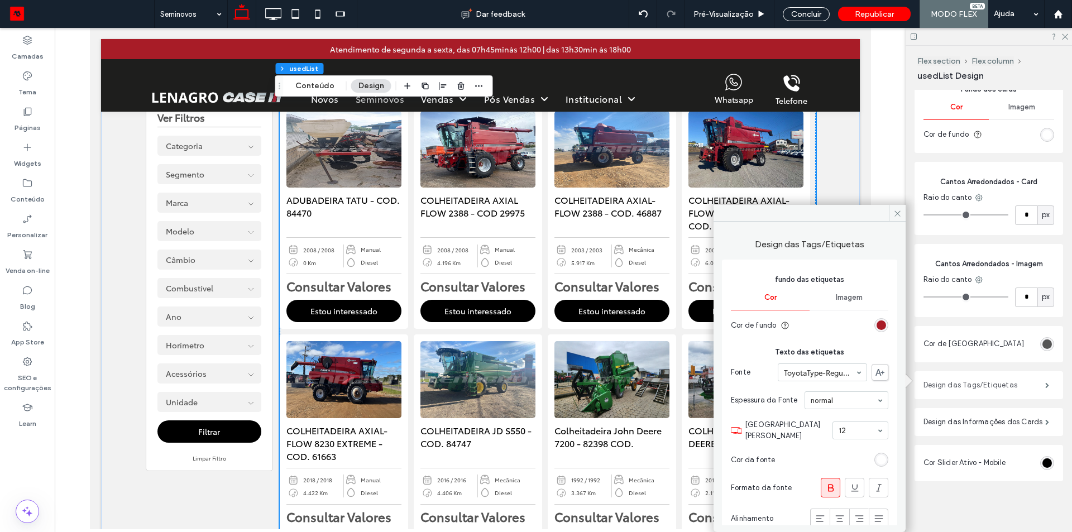
click at [968, 381] on label "Design das Tags/Etiquetas" at bounding box center [984, 385] width 122 height 22
click at [899, 211] on icon at bounding box center [897, 213] width 8 height 8
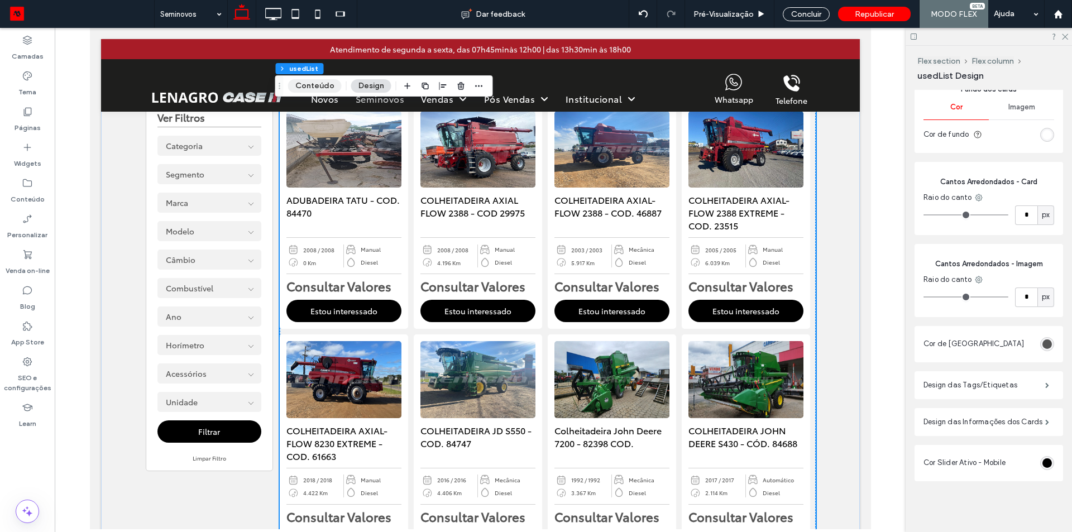
click at [308, 83] on button "Conteúdo" at bounding box center [315, 85] width 54 height 13
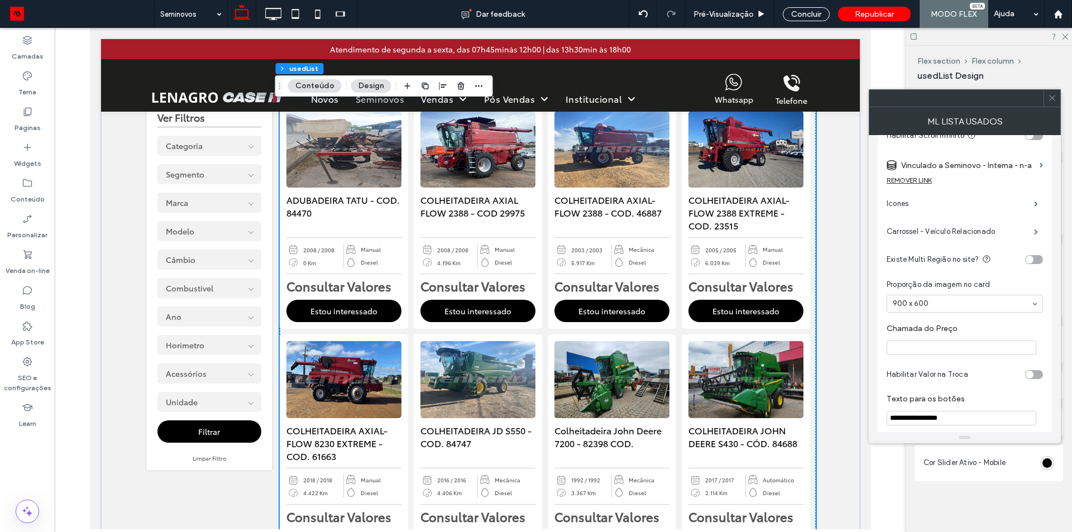
scroll to position [0, 0]
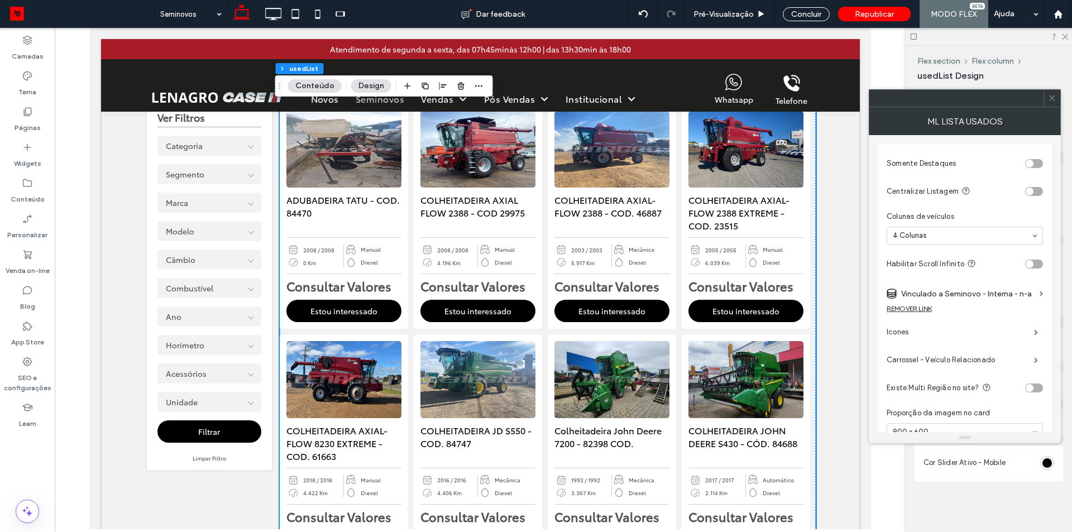
click at [1002, 295] on label "Vinculado a Seminovo - Interna - n-a" at bounding box center [968, 294] width 134 height 21
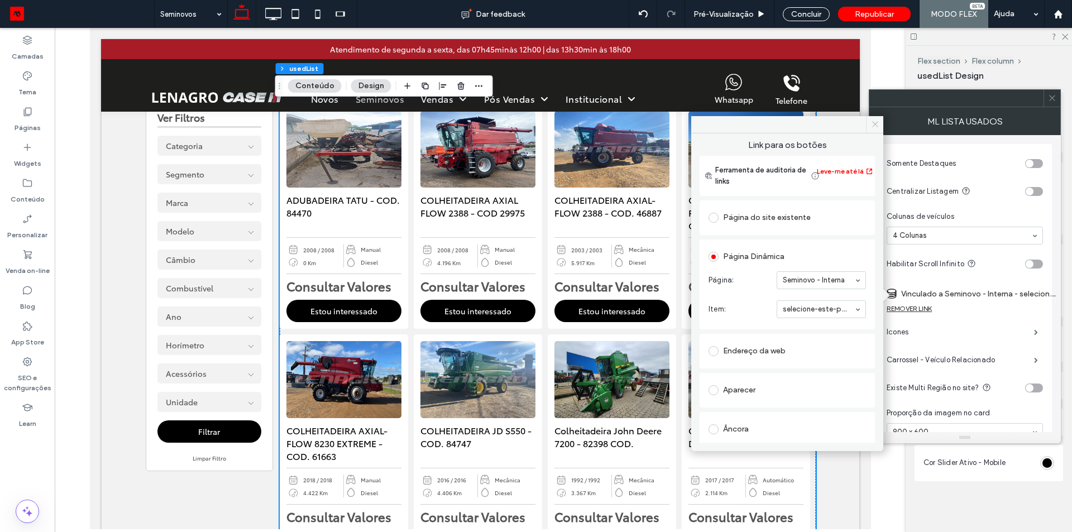
click at [876, 122] on icon at bounding box center [875, 124] width 8 height 8
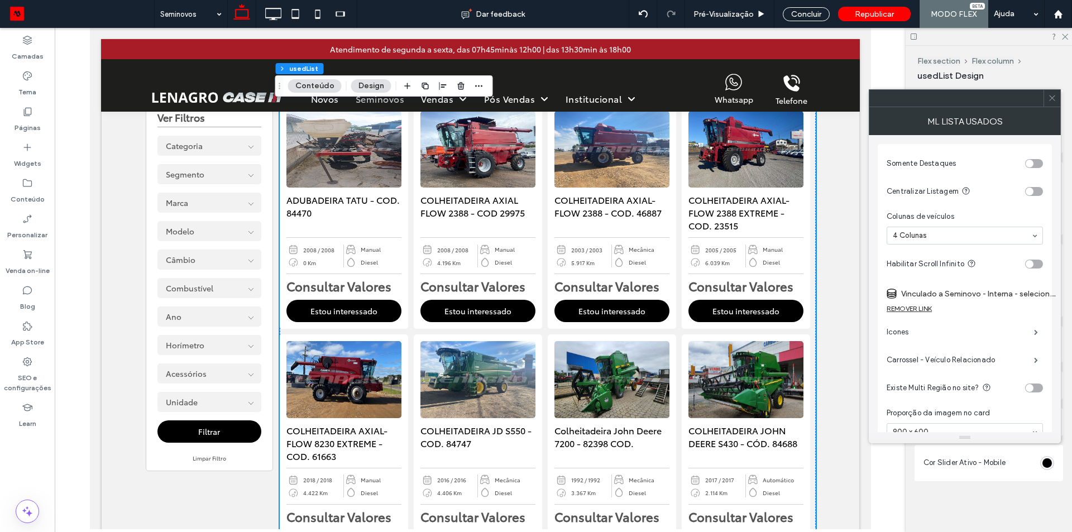
click at [1053, 98] on icon at bounding box center [1052, 98] width 8 height 8
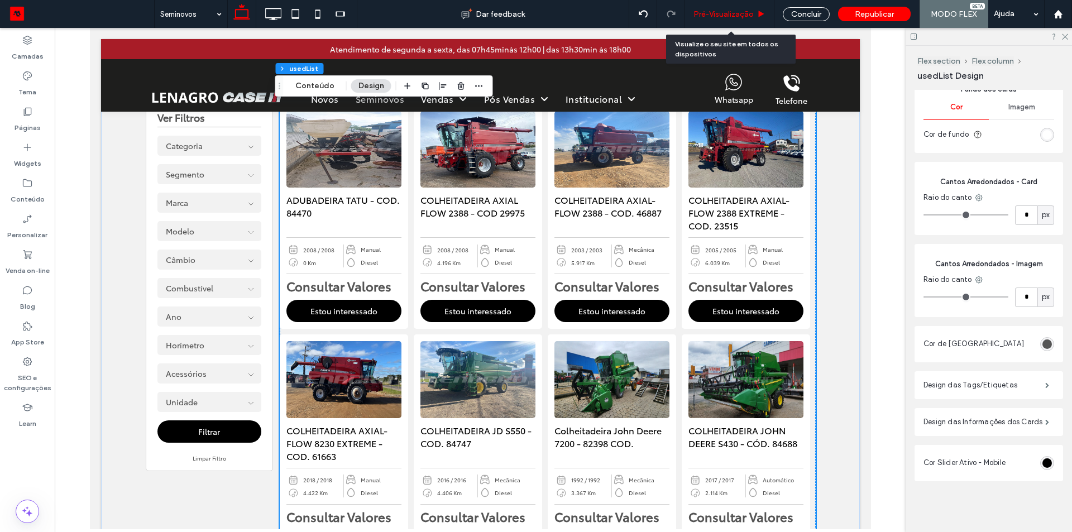
click at [725, 15] on span "Pré-Visualizaçāo" at bounding box center [723, 13] width 60 height 9
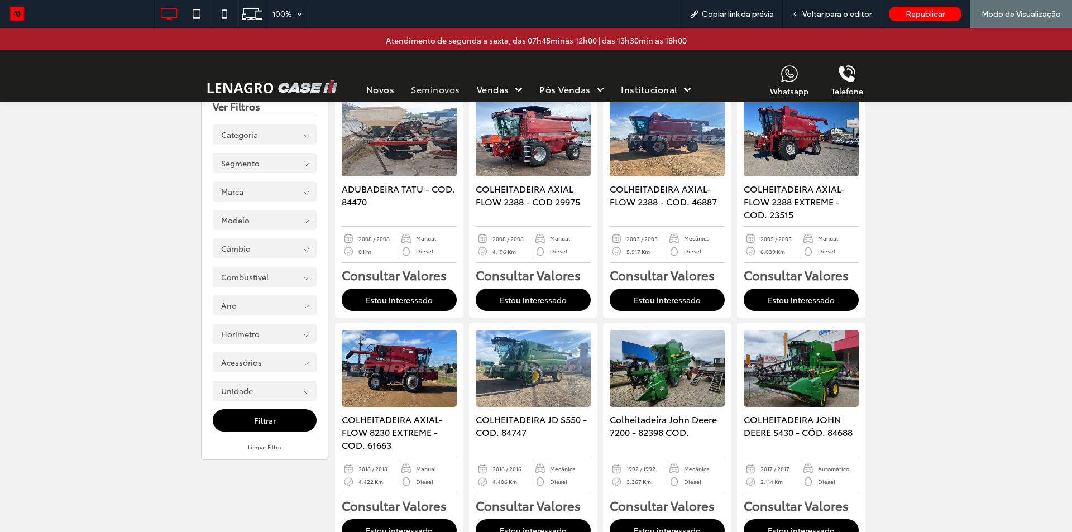
click at [376, 168] on img at bounding box center [399, 138] width 121 height 80
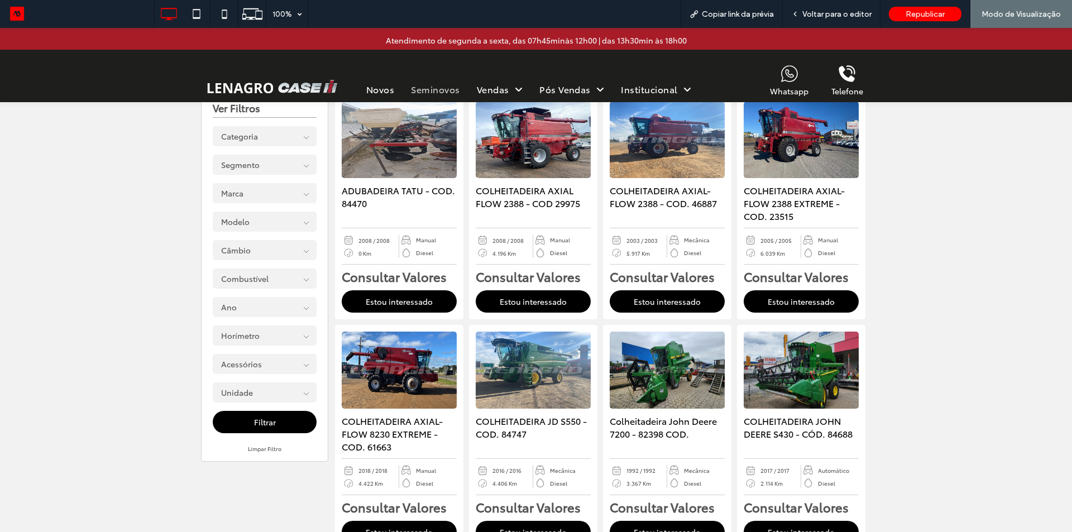
scroll to position [335, 0]
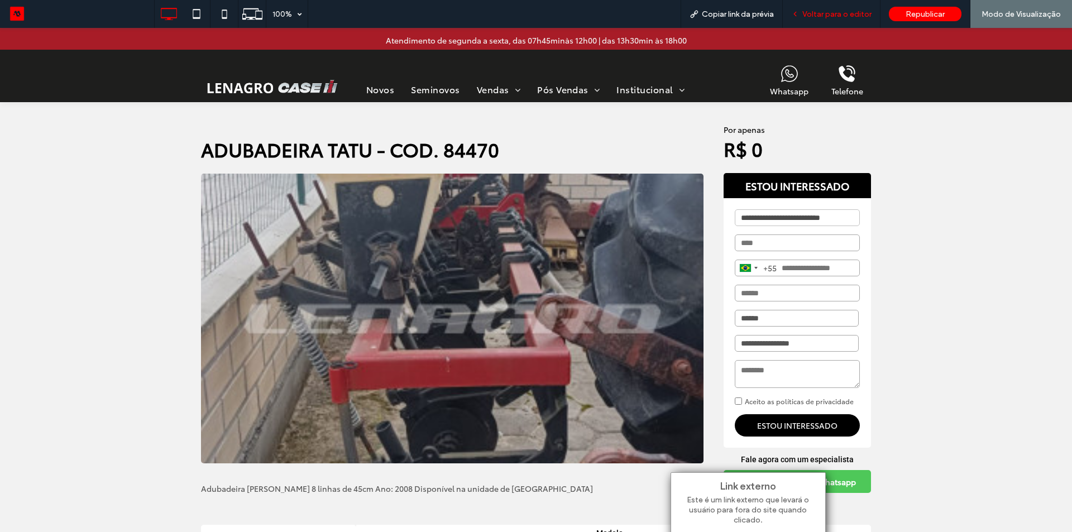
click at [827, 18] on span "Voltar para o editor" at bounding box center [836, 13] width 69 height 9
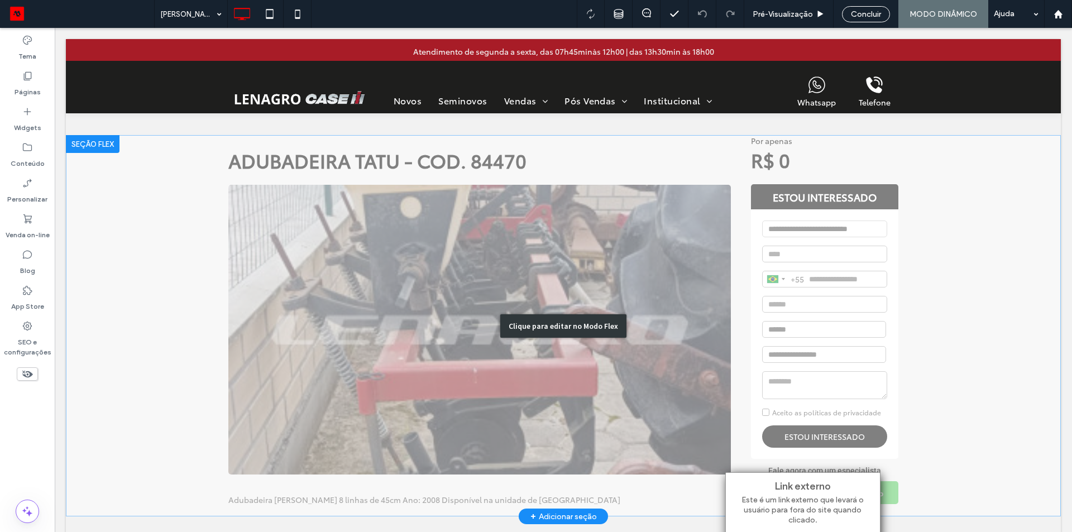
click at [760, 161] on div "Clique para editar no Modo Flex" at bounding box center [563, 325] width 995 height 381
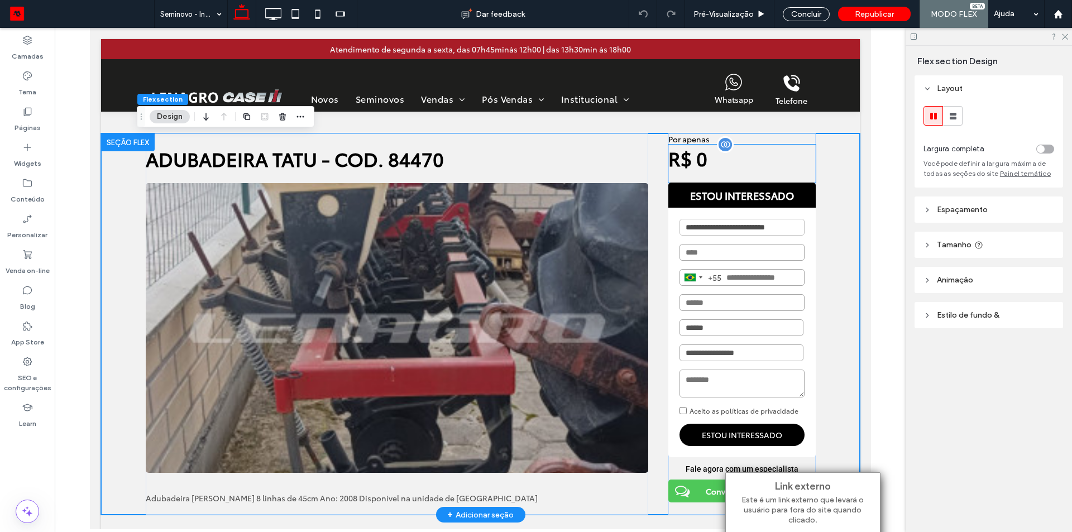
click at [742, 161] on div "R$ 0" at bounding box center [741, 164] width 147 height 38
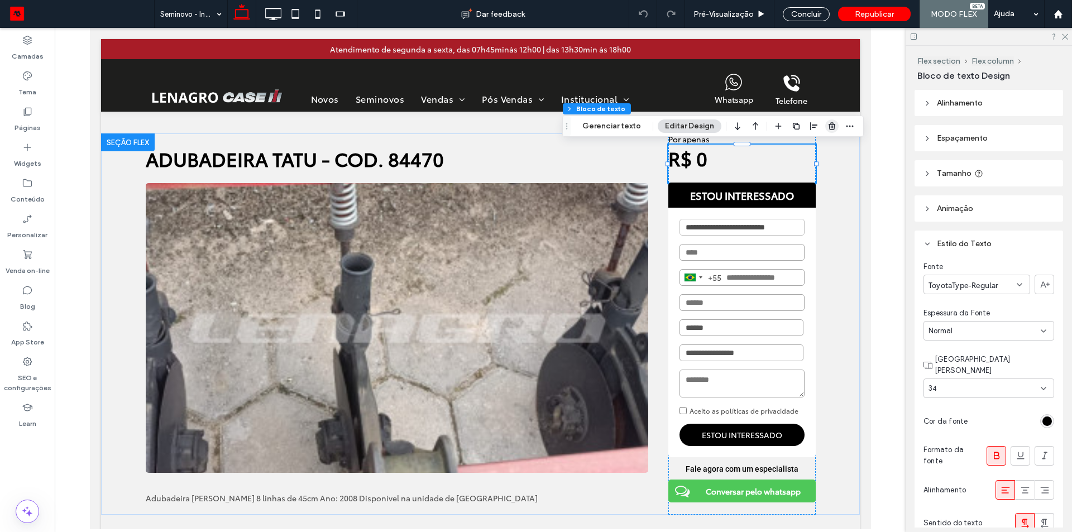
click at [827, 123] on icon "button" at bounding box center [831, 126] width 9 height 9
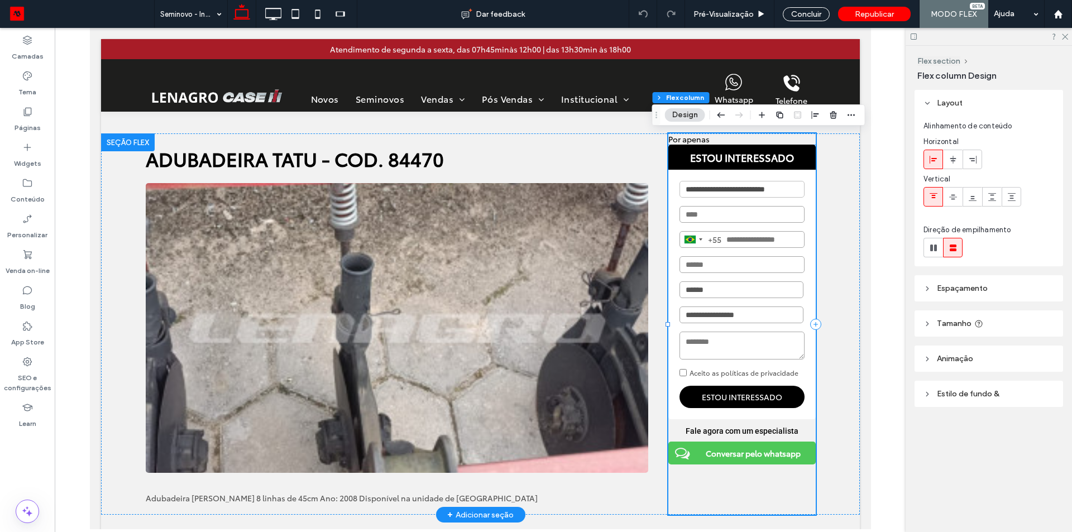
click at [694, 143] on span "Por apenas" at bounding box center [688, 138] width 41 height 11
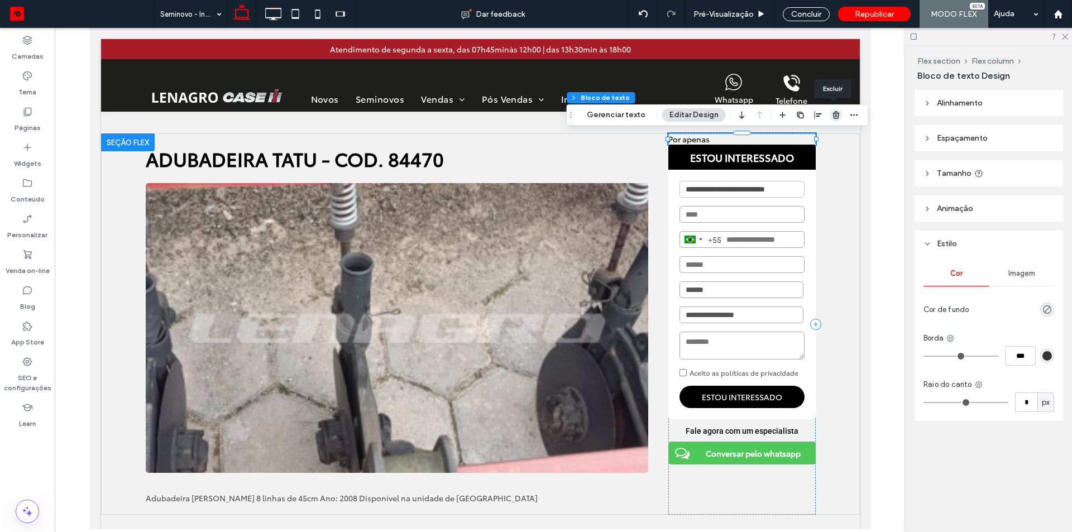
click at [832, 113] on icon "button" at bounding box center [836, 115] width 9 height 9
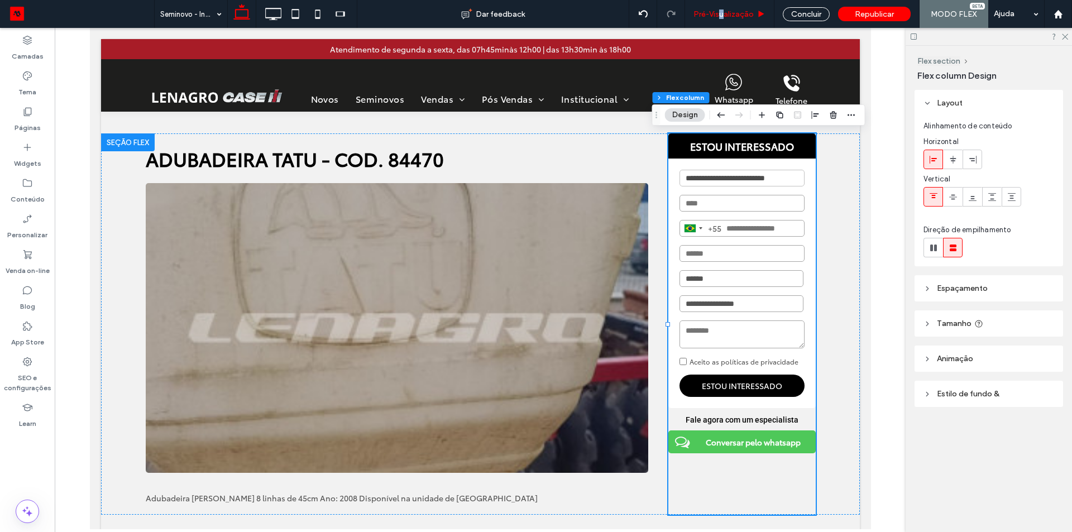
click at [723, 18] on div "Pré-Visualizaçāo" at bounding box center [729, 14] width 89 height 28
click at [732, 11] on span "Pré-Visualizaçāo" at bounding box center [723, 13] width 60 height 9
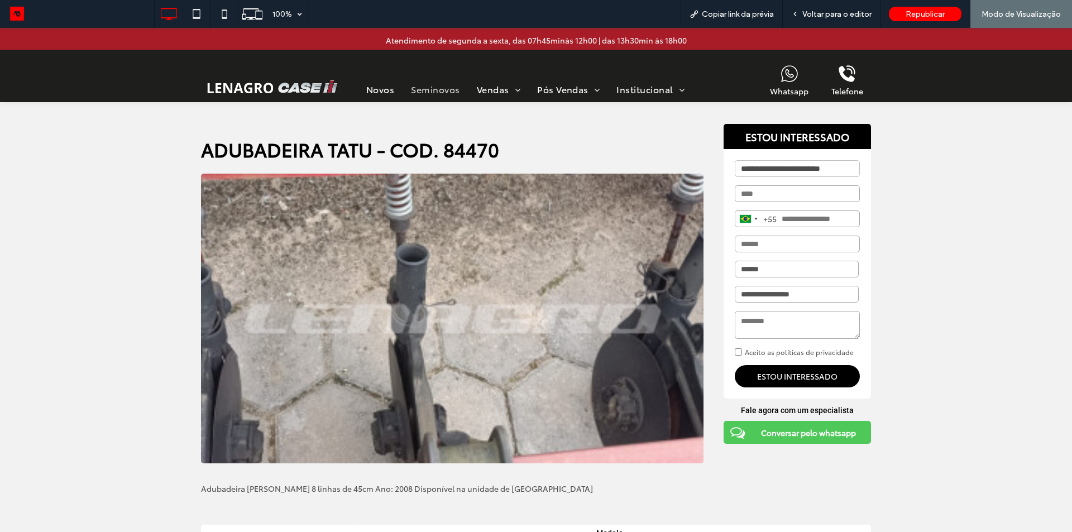
click at [438, 91] on span "Seminovos" at bounding box center [435, 89] width 49 height 13
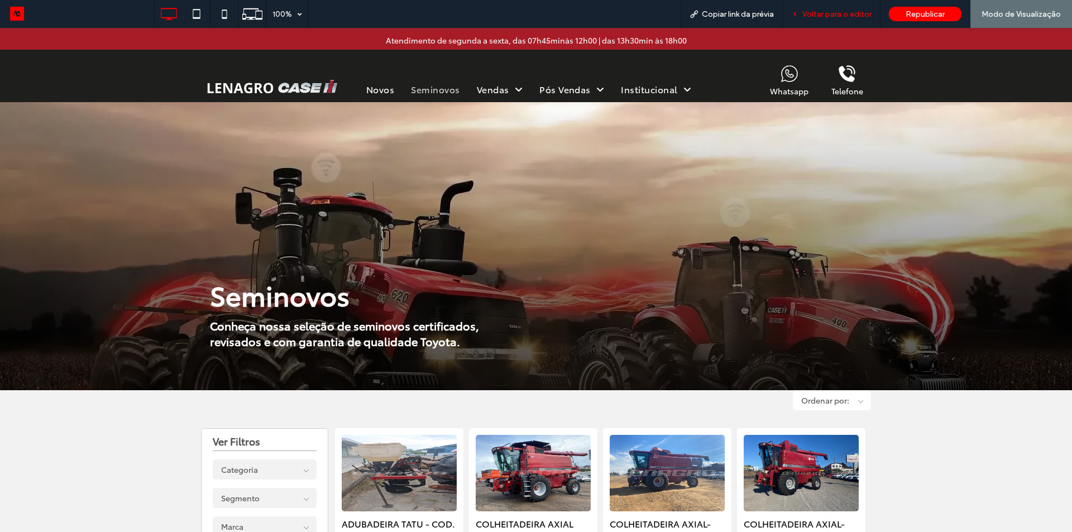
click at [849, 12] on span "Voltar para o editor" at bounding box center [836, 13] width 69 height 9
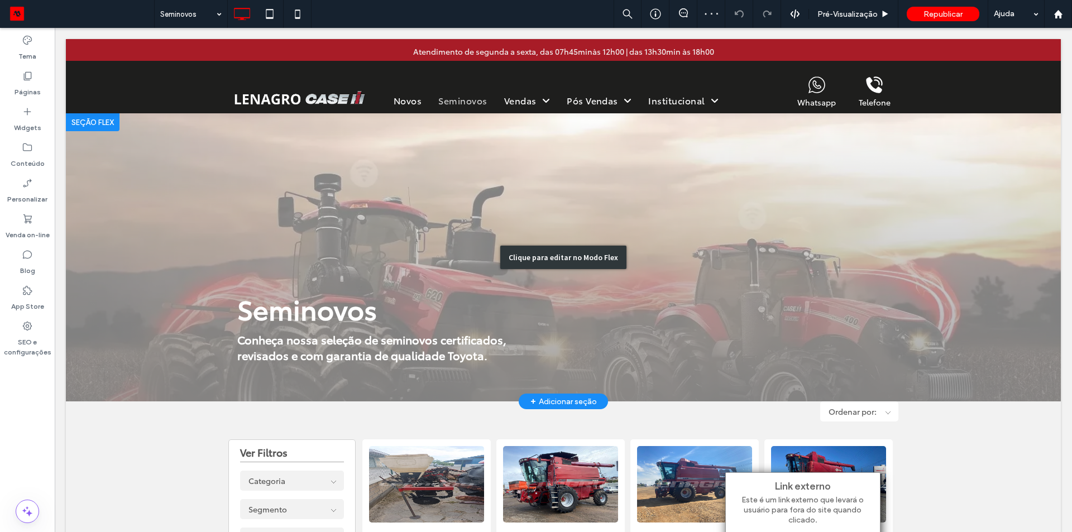
scroll to position [279, 0]
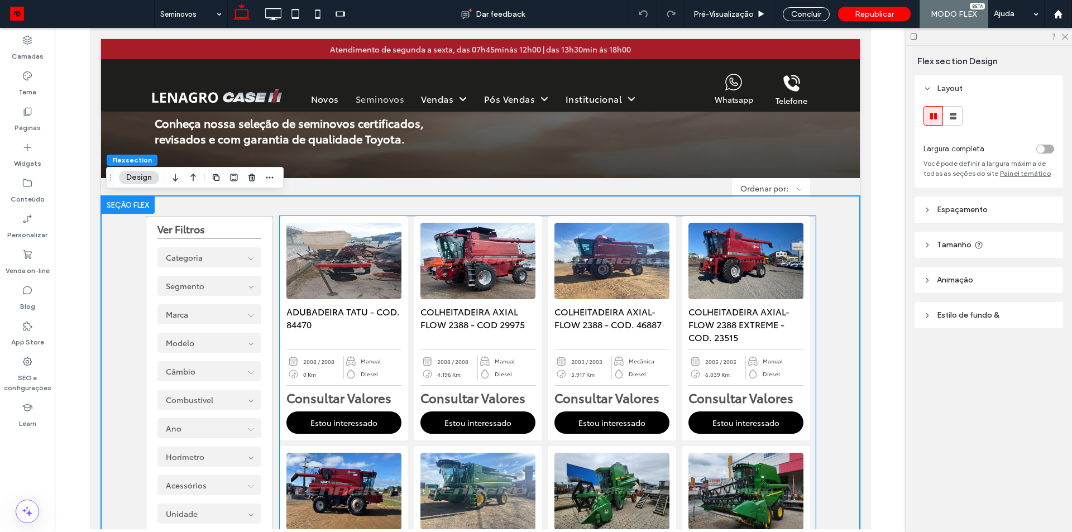
click at [432, 267] on img at bounding box center [476, 261] width 121 height 80
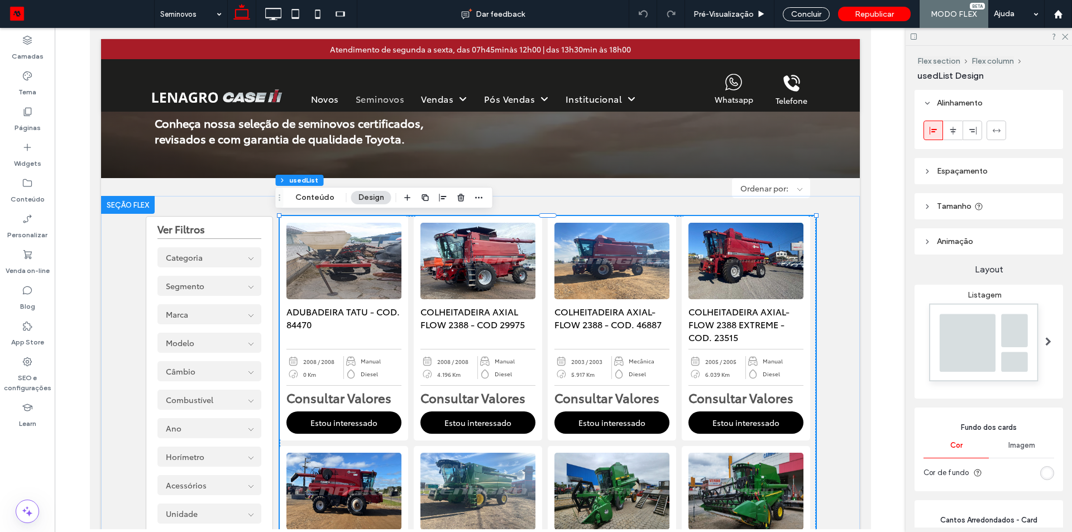
type input "*"
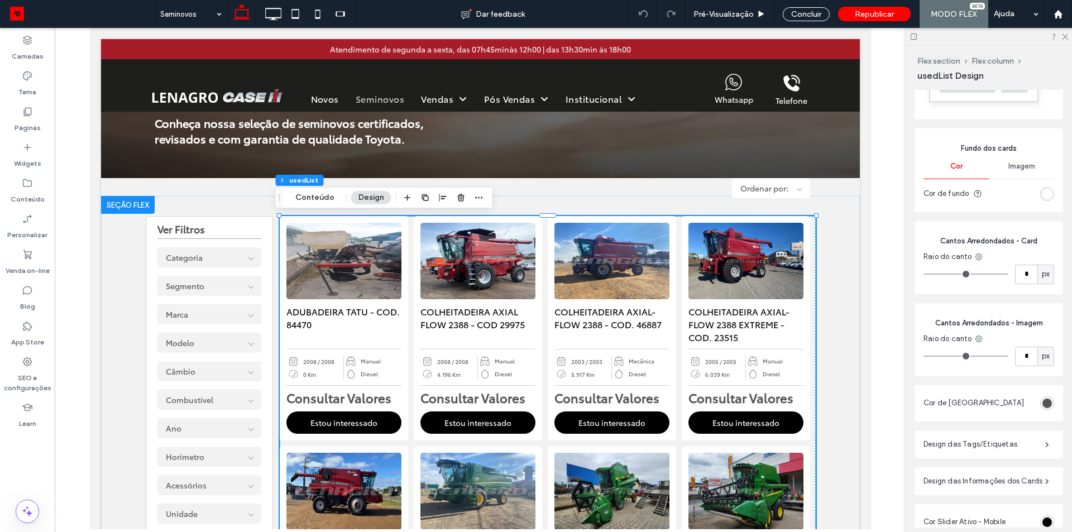
scroll to position [338, 0]
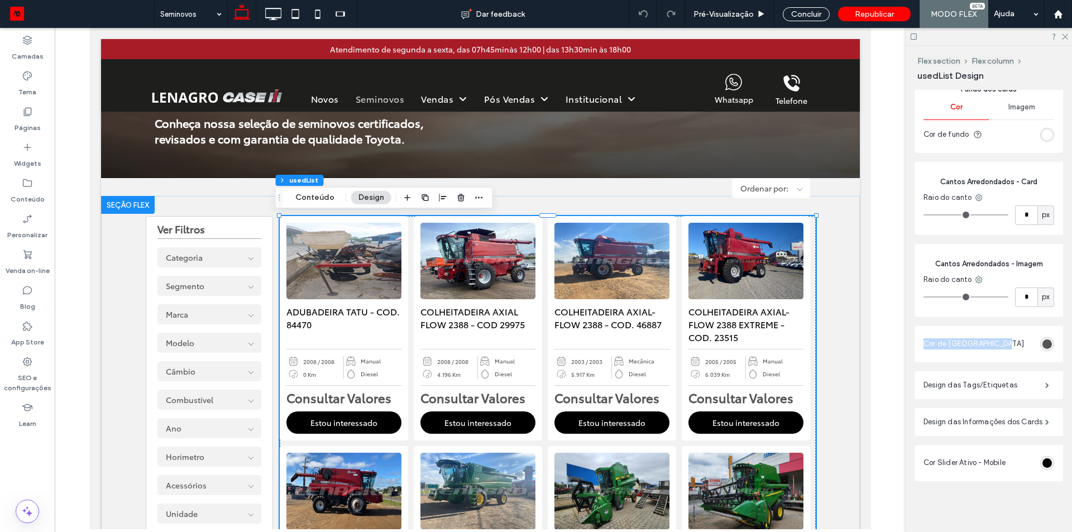
drag, startPoint x: 920, startPoint y: 340, endPoint x: 1009, endPoint y: 340, distance: 88.2
click at [1009, 340] on div "Cor de Fonte do Preço" at bounding box center [988, 344] width 148 height 36
click at [1043, 339] on div "rgb(85, 85, 85)" at bounding box center [1046, 343] width 9 height 9
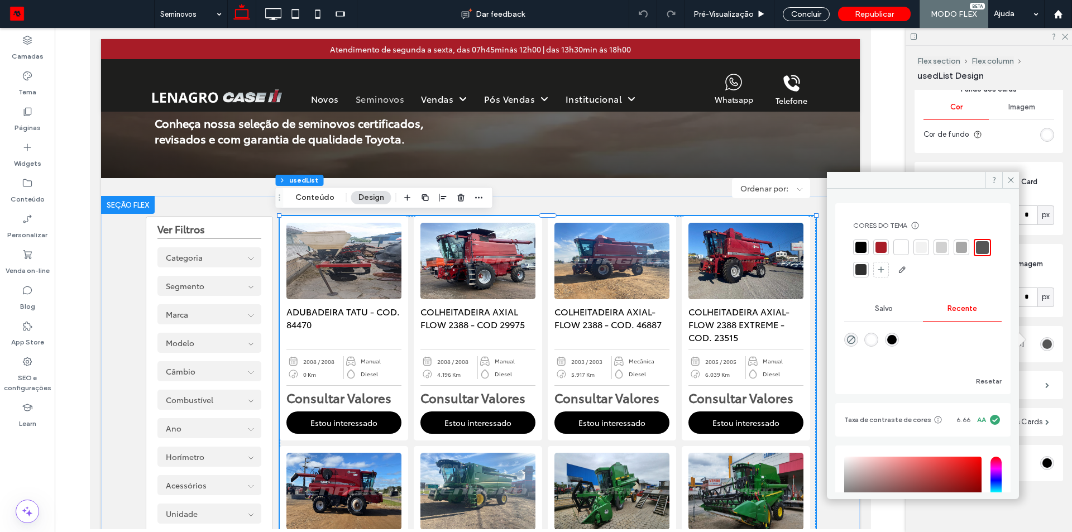
click at [882, 244] on div at bounding box center [880, 247] width 11 height 11
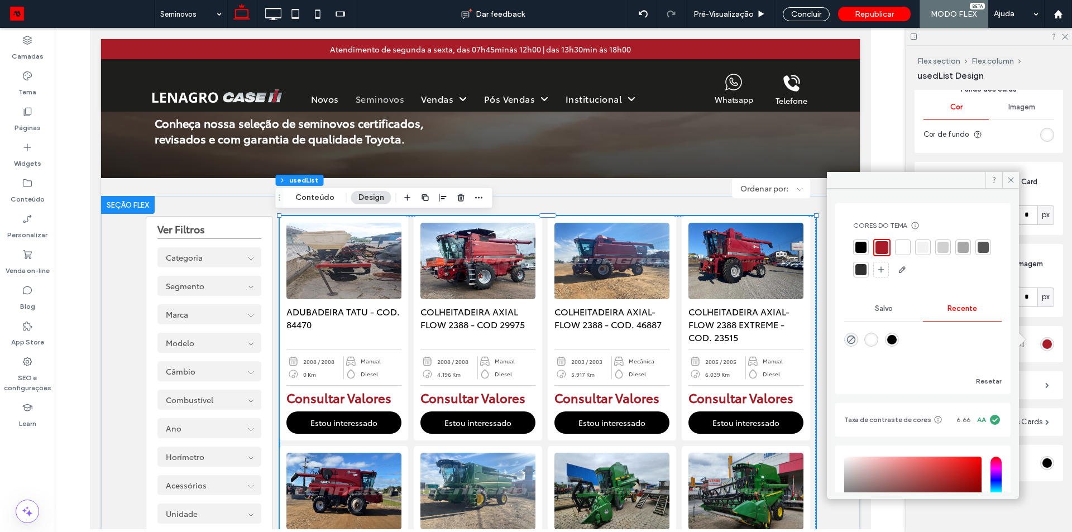
click at [977, 253] on div at bounding box center [982, 247] width 11 height 11
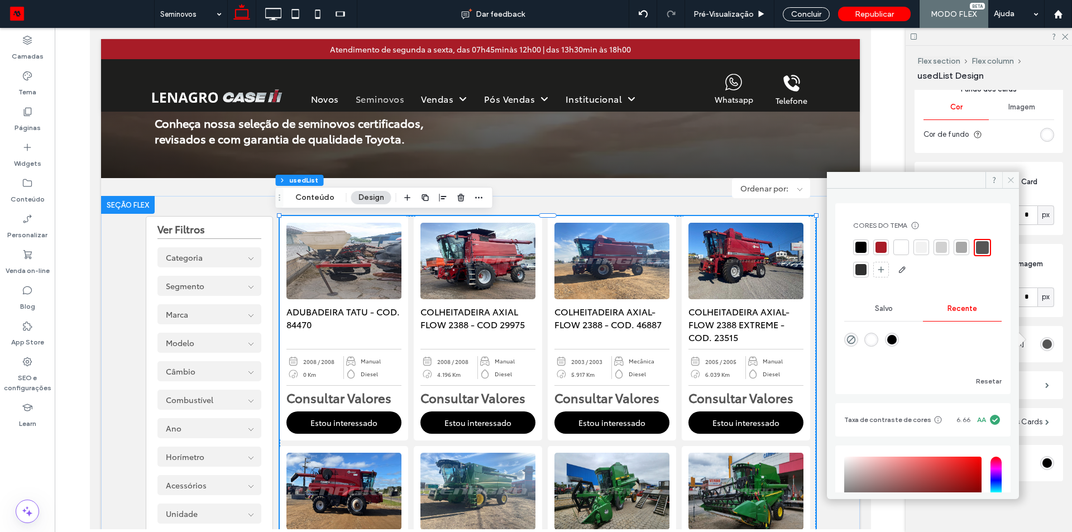
click at [1009, 179] on icon at bounding box center [1010, 180] width 8 height 8
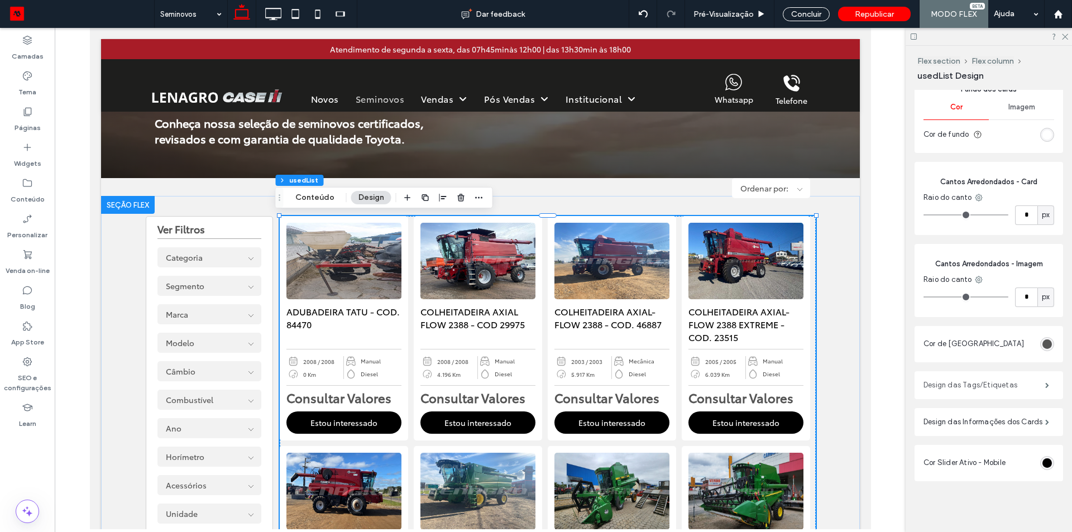
click at [966, 376] on label "Design das Tags/Etiquetas" at bounding box center [984, 385] width 122 height 22
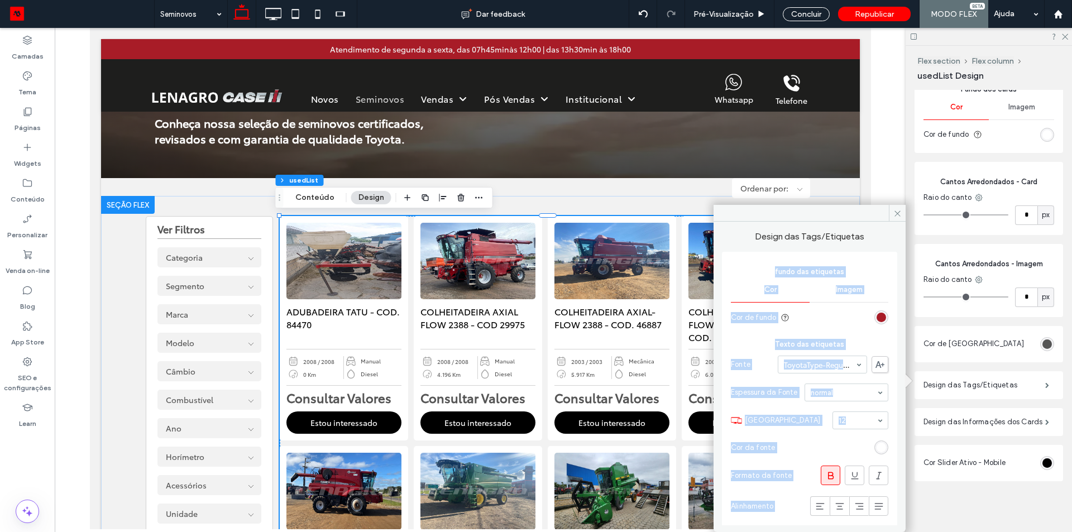
scroll to position [15, 0]
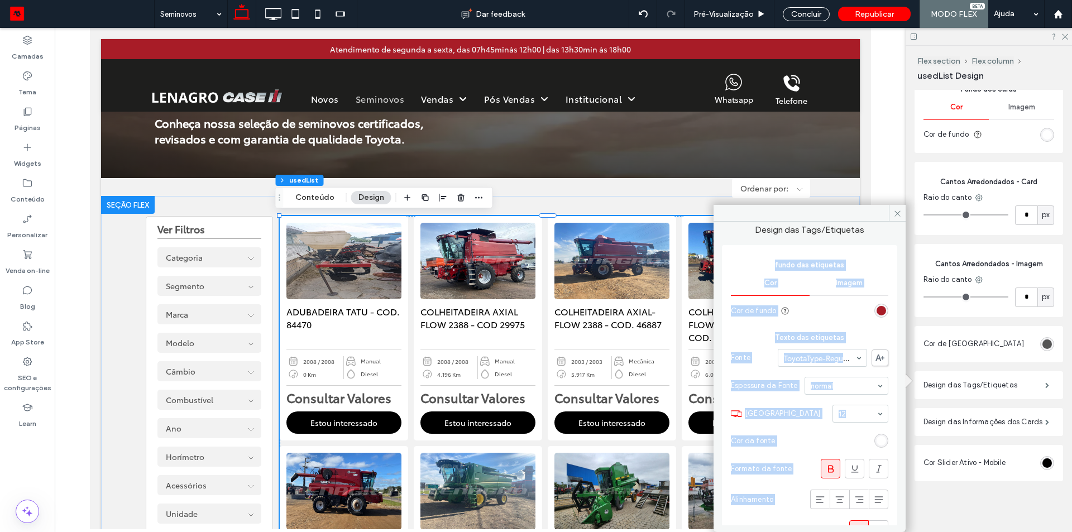
drag, startPoint x: 751, startPoint y: 265, endPoint x: 887, endPoint y: 498, distance: 270.1
click at [887, 498] on div "fundo das etiquetas Cor Imagem Cor de fundo Texto das etiquetas Fonte ToyotaTyp…" at bounding box center [809, 398] width 175 height 306
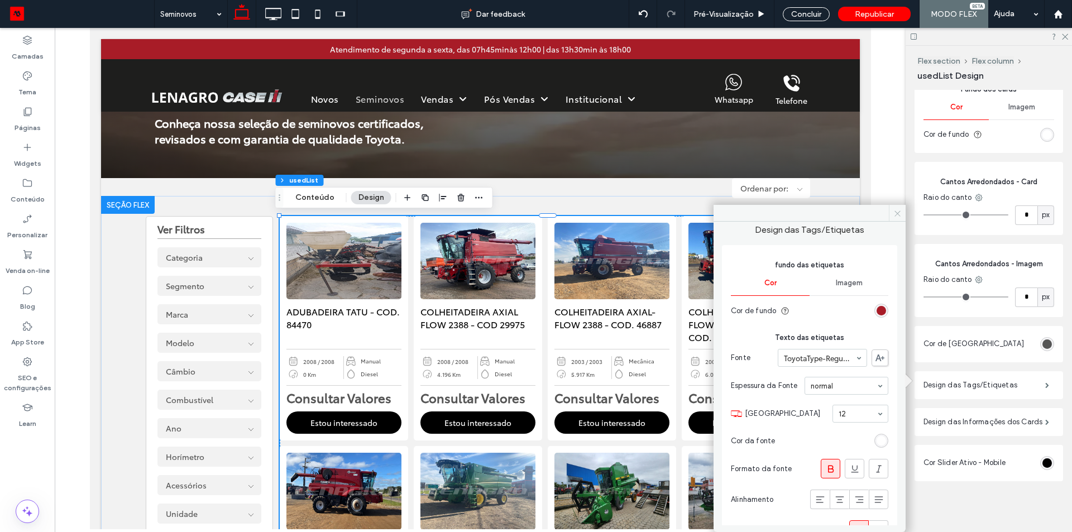
click at [890, 210] on span at bounding box center [897, 213] width 17 height 17
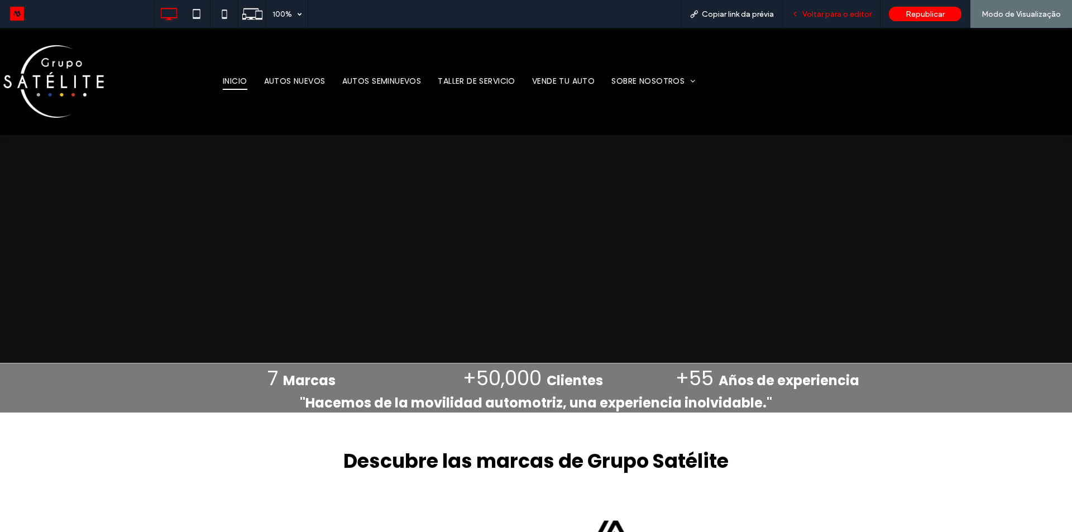
click at [829, 15] on span "Voltar para o editor" at bounding box center [836, 13] width 69 height 9
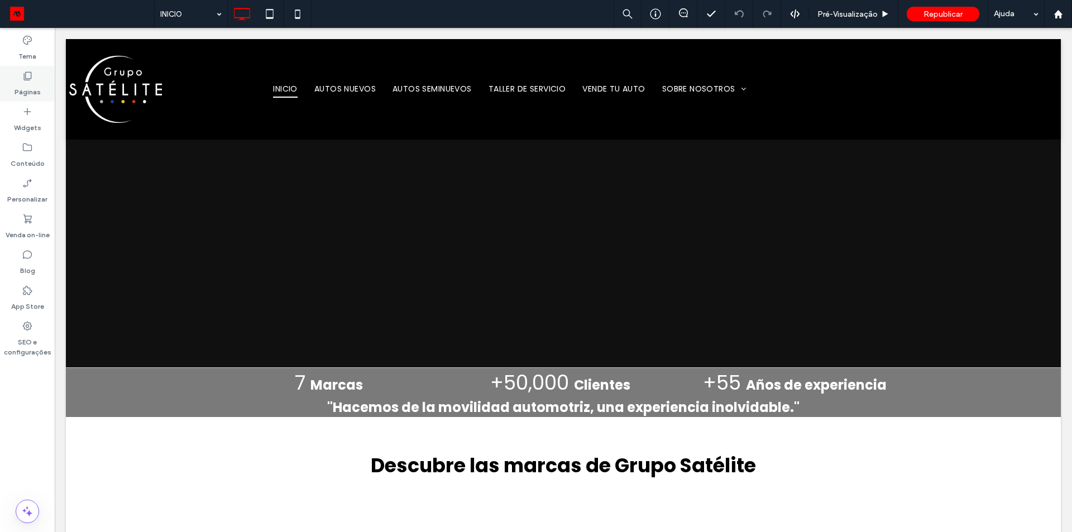
click at [21, 76] on div "Páginas" at bounding box center [27, 84] width 55 height 36
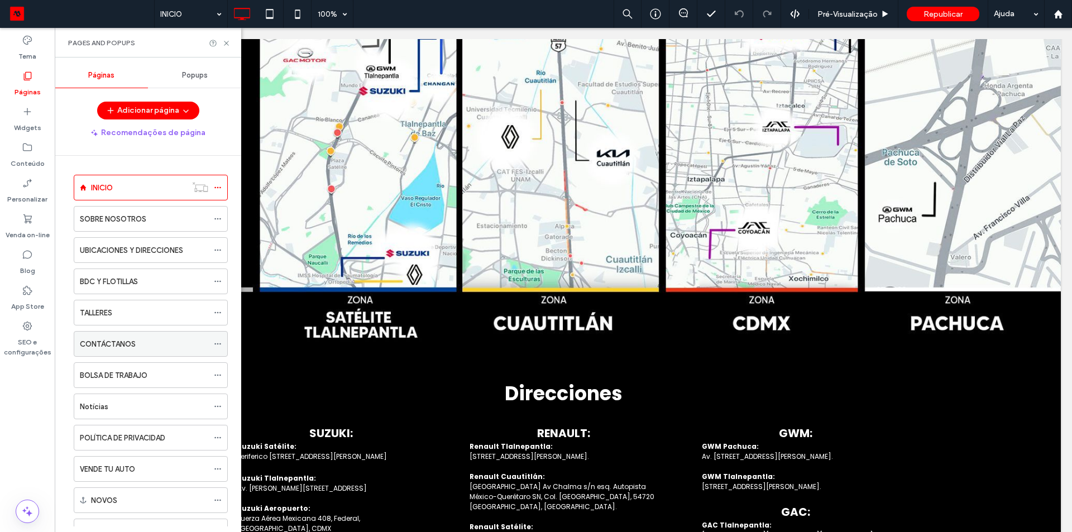
scroll to position [112, 0]
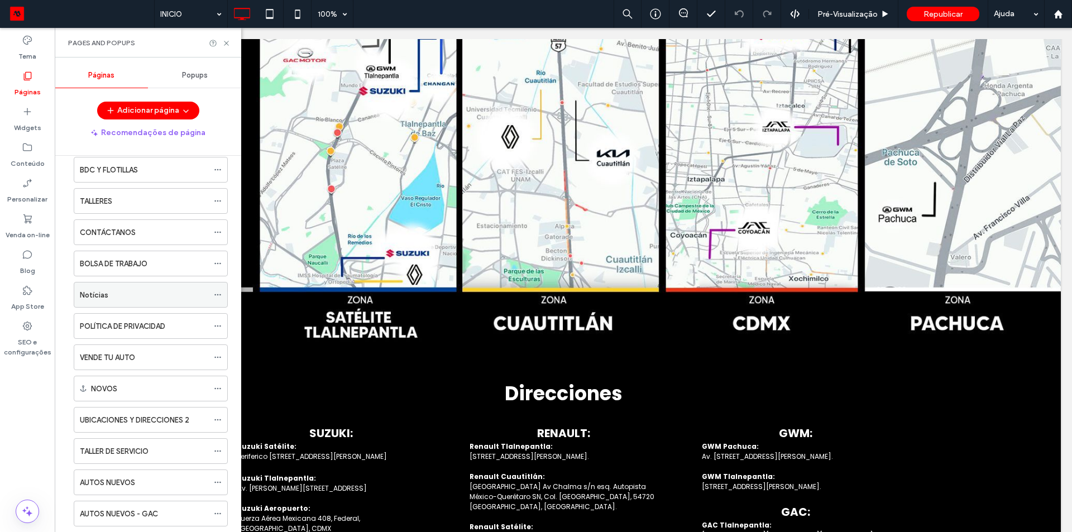
click at [118, 292] on div "Notícias" at bounding box center [144, 295] width 128 height 12
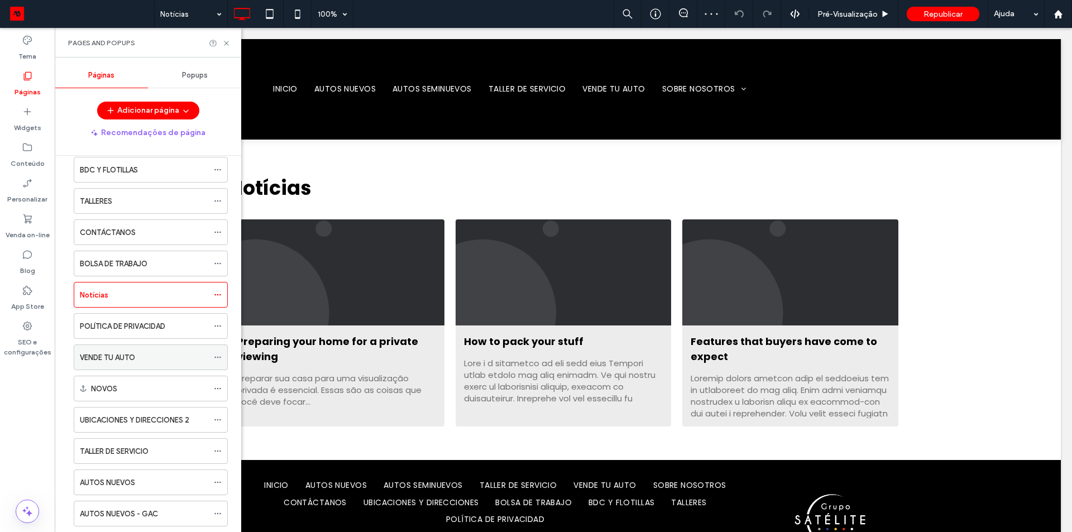
click at [118, 360] on label "VENDE TU AUTO" at bounding box center [107, 358] width 55 height 20
click at [228, 44] on icon at bounding box center [226, 43] width 8 height 8
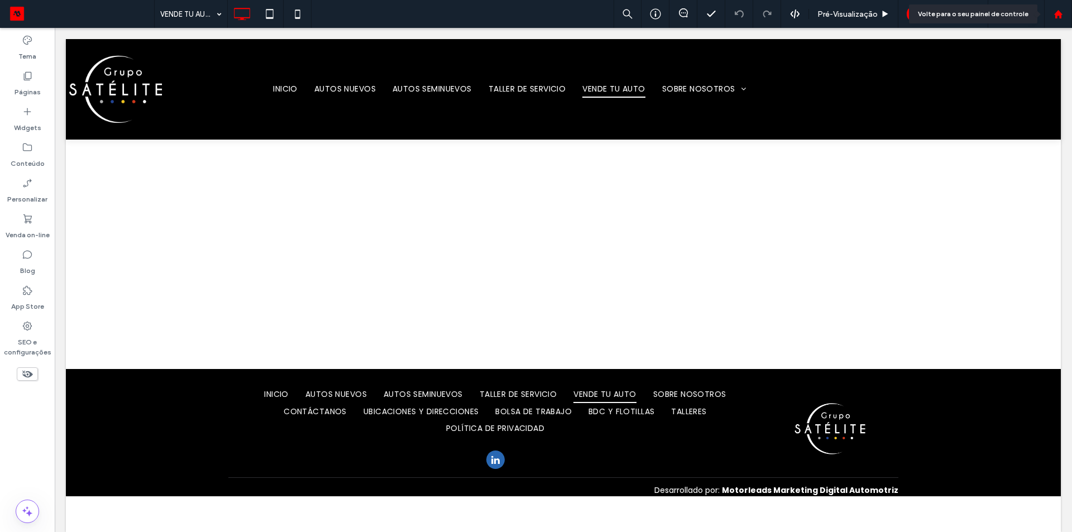
click at [1057, 13] on use at bounding box center [1057, 13] width 8 height 8
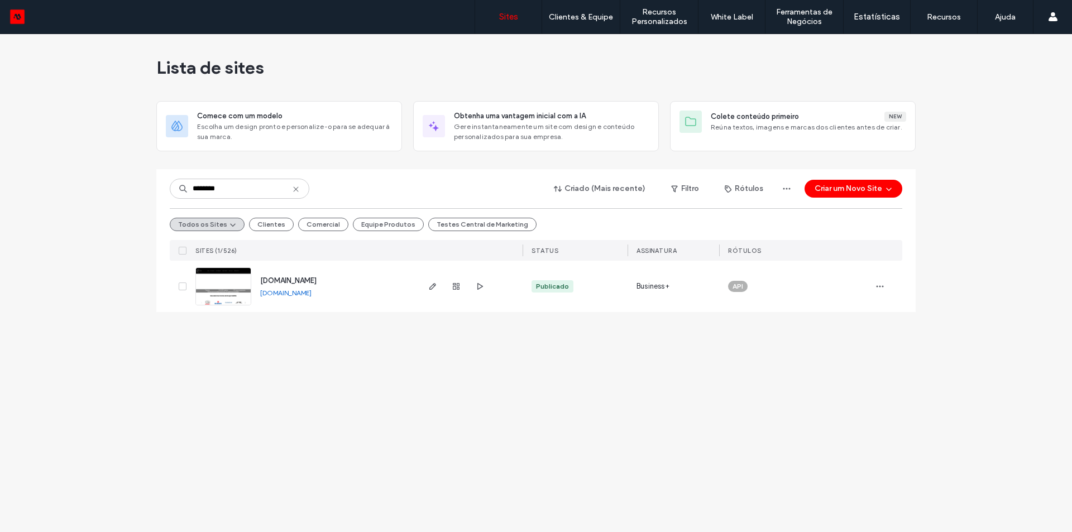
type input "********"
click at [300, 283] on span "[DOMAIN_NAME]" at bounding box center [288, 280] width 56 height 8
click at [311, 294] on link "[DOMAIN_NAME]" at bounding box center [285, 293] width 51 height 8
click at [311, 282] on span "[DOMAIN_NAME]" at bounding box center [288, 280] width 56 height 8
click at [295, 292] on link "[DOMAIN_NAME]" at bounding box center [285, 293] width 51 height 8
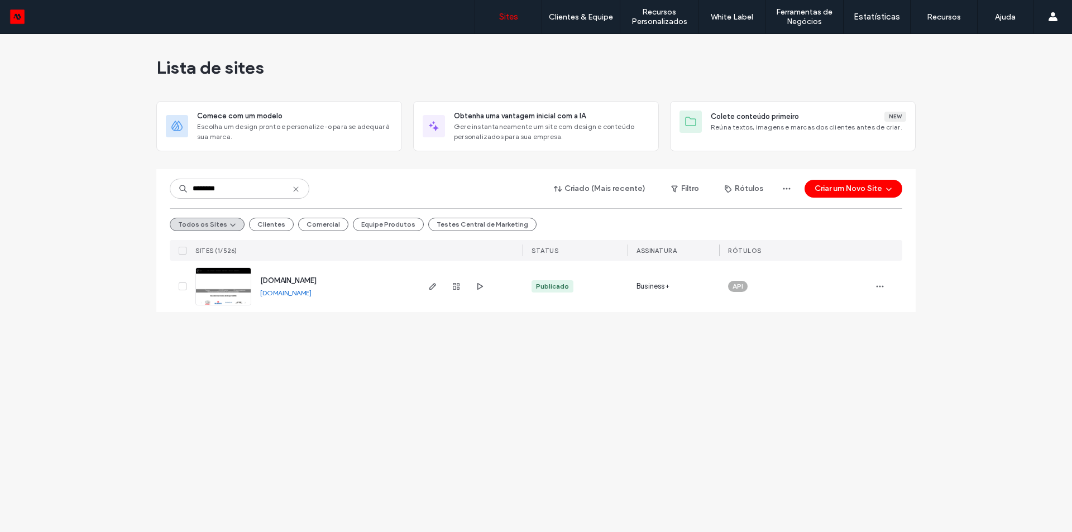
click at [296, 193] on icon at bounding box center [295, 189] width 9 height 9
click at [137, 192] on div "Lista de sites Comece com um modelo Escolha um design pronto e personalize-o pa…" at bounding box center [536, 283] width 1072 height 498
click at [202, 186] on input at bounding box center [240, 189] width 140 height 20
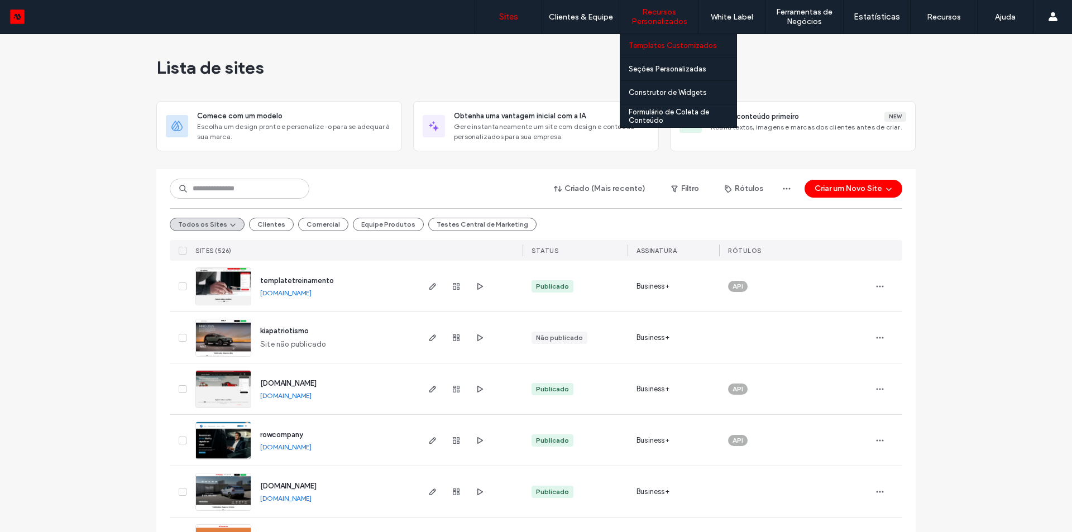
click at [665, 49] on label "Templates Customizados" at bounding box center [672, 45] width 88 height 8
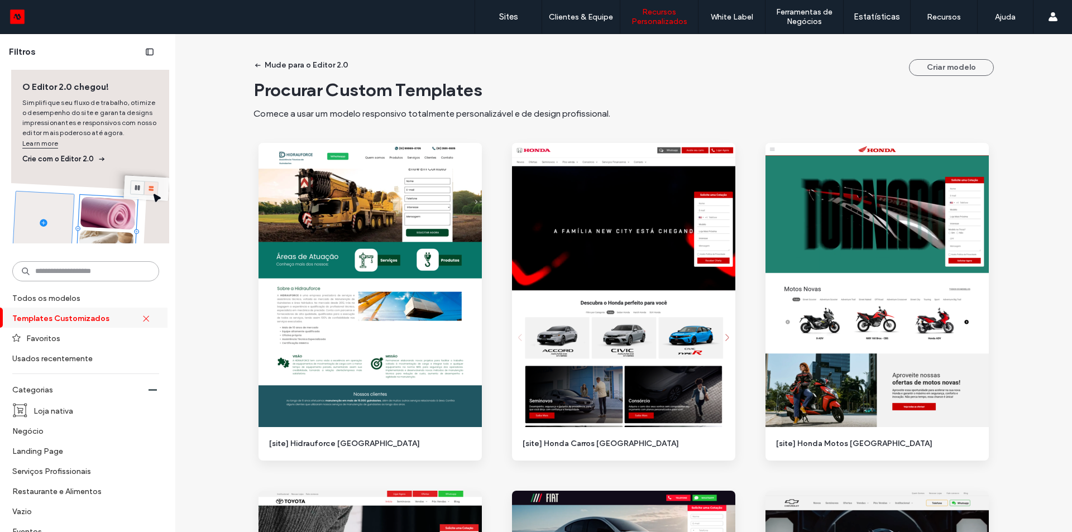
click at [102, 272] on input at bounding box center [85, 271] width 147 height 20
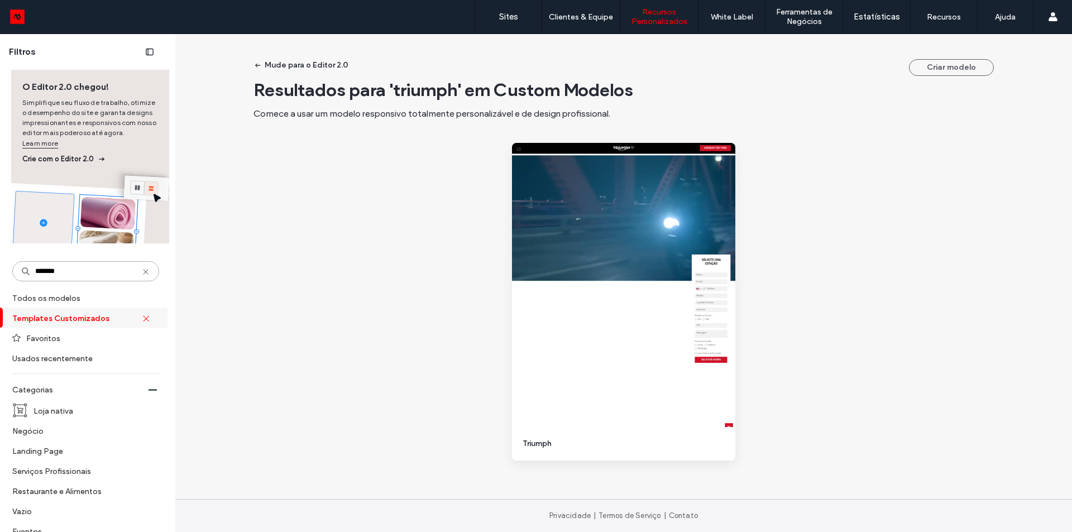
type input "*******"
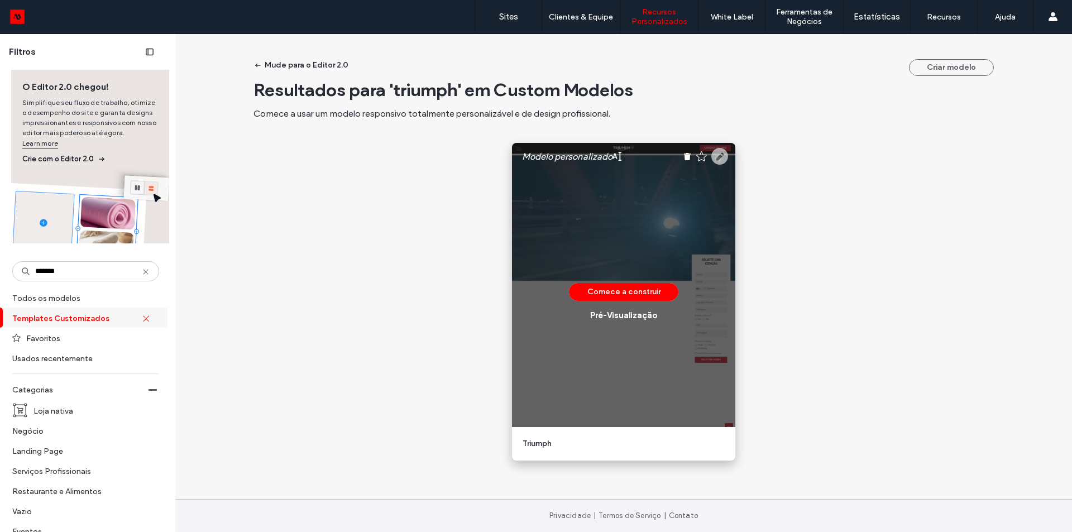
click at [716, 158] on use at bounding box center [719, 156] width 17 height 17
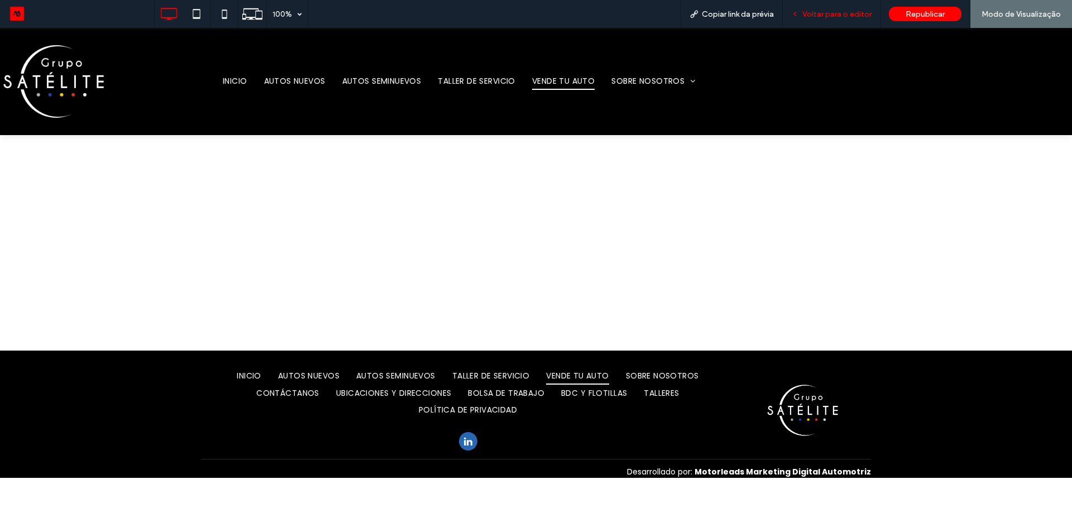
click at [827, 22] on div "Voltar para o editor" at bounding box center [831, 14] width 98 height 28
click at [837, 13] on span "Voltar para o editor" at bounding box center [836, 13] width 69 height 9
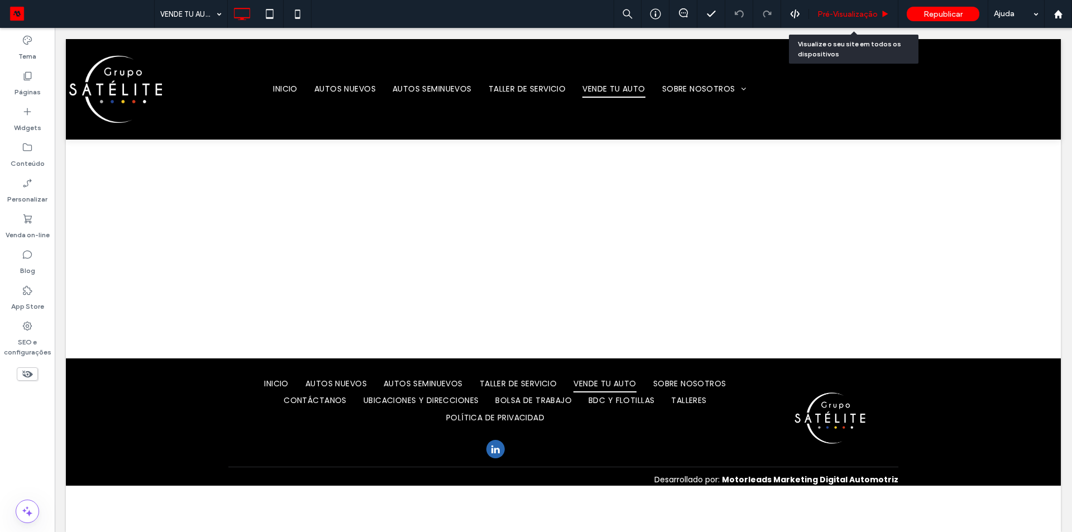
click at [878, 16] on div "Pré-Visualizaçāo" at bounding box center [853, 13] width 89 height 9
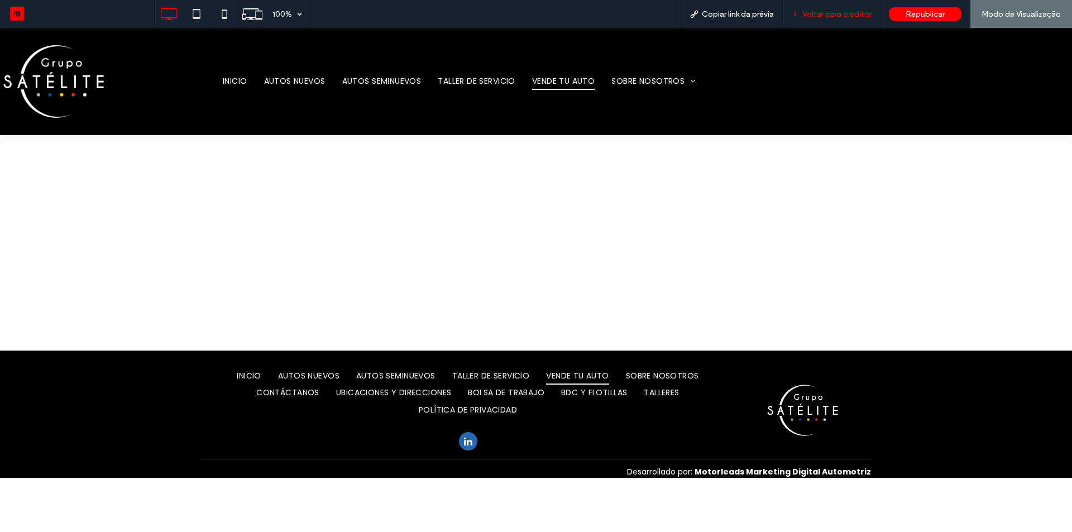
click at [846, 7] on div "Voltar para o editor" at bounding box center [831, 14] width 98 height 28
click at [224, 308] on div "VENDE TU AUTO Seção Clique para editar no Modo Flex ¿Estás considerando vender …" at bounding box center [536, 242] width 1072 height 215
click at [94, 304] on div "VENDE TU AUTO Seção Clique para editar no Modo Flex ¿Estás considerando vender …" at bounding box center [536, 242] width 1072 height 215
click at [809, 15] on span "Voltar para o editor" at bounding box center [836, 13] width 69 height 9
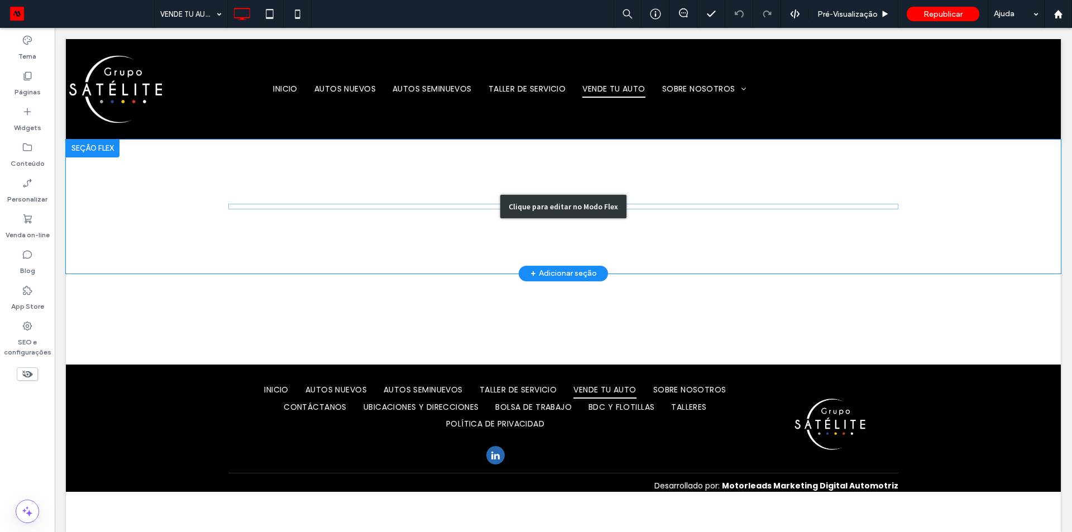
click at [233, 224] on div "Clique para editar no Modo Flex" at bounding box center [563, 207] width 995 height 134
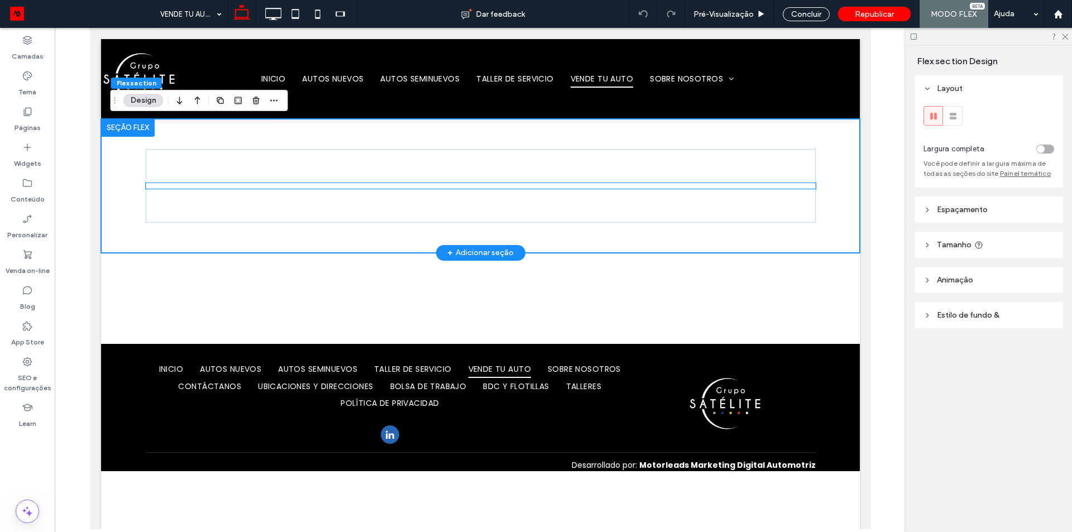
click at [145, 183] on intelimotor-valuation at bounding box center [145, 183] width 0 height 0
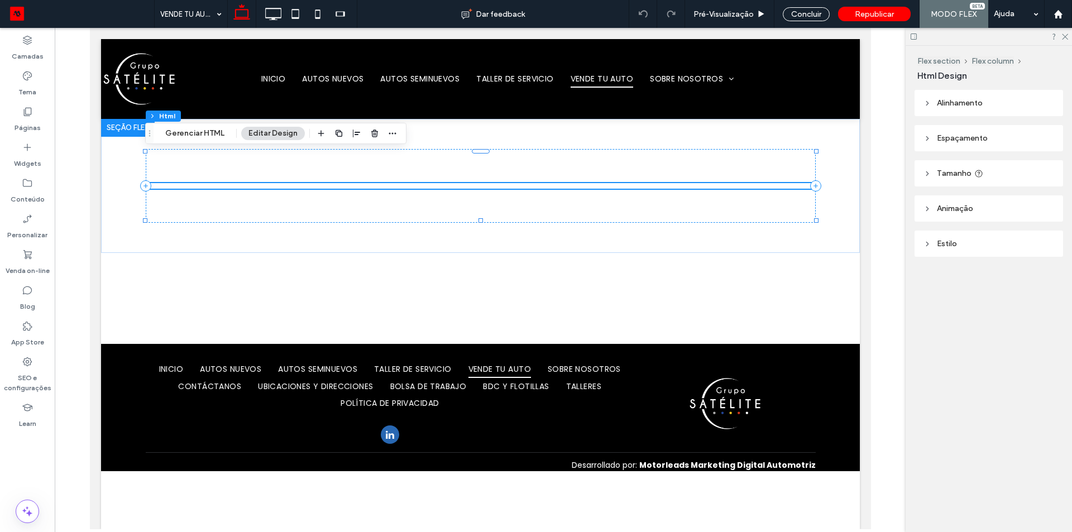
click at [975, 103] on span "Alinhamento" at bounding box center [960, 102] width 46 height 9
click at [961, 177] on header "Espaçamento" at bounding box center [988, 171] width 148 height 26
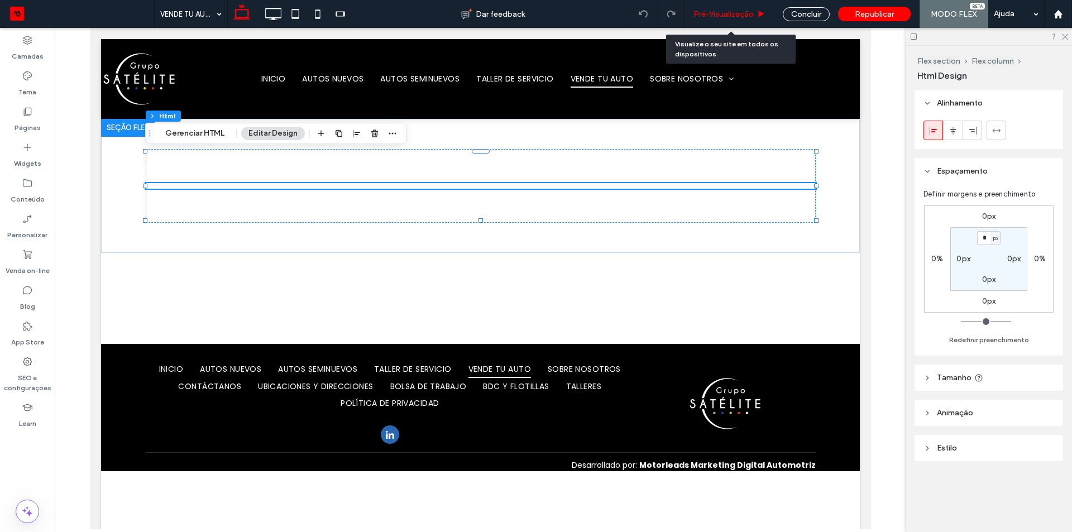
click at [727, 16] on span "Pré-Visualizaçāo" at bounding box center [723, 13] width 60 height 9
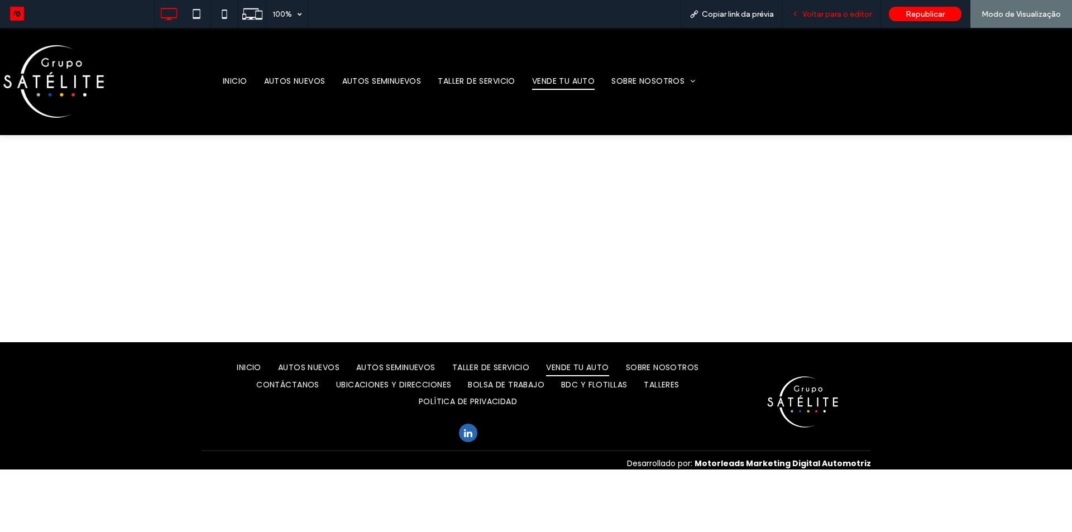
click at [838, 15] on span "Voltar para o editor" at bounding box center [836, 13] width 69 height 9
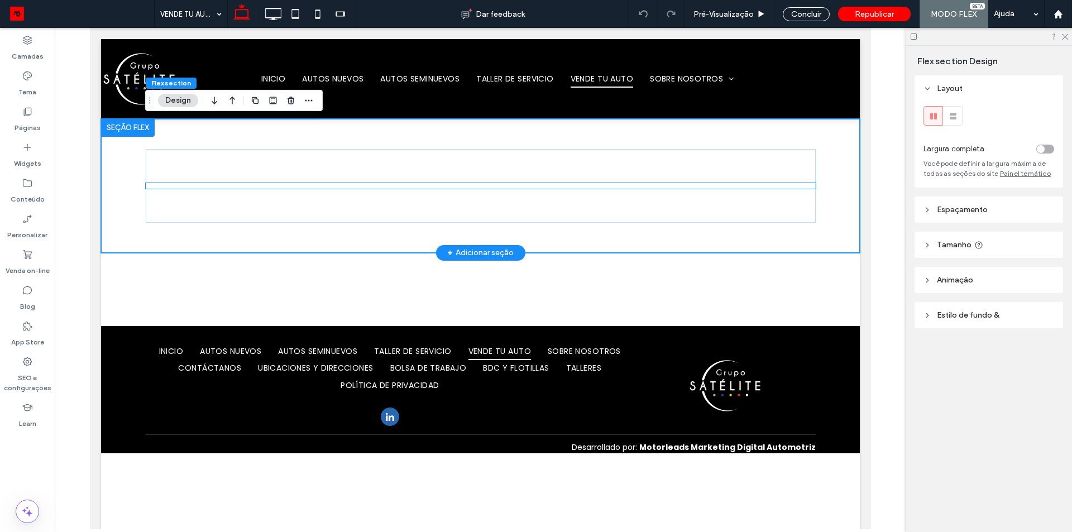
click at [145, 183] on intelimotor-valuation at bounding box center [145, 183] width 0 height 0
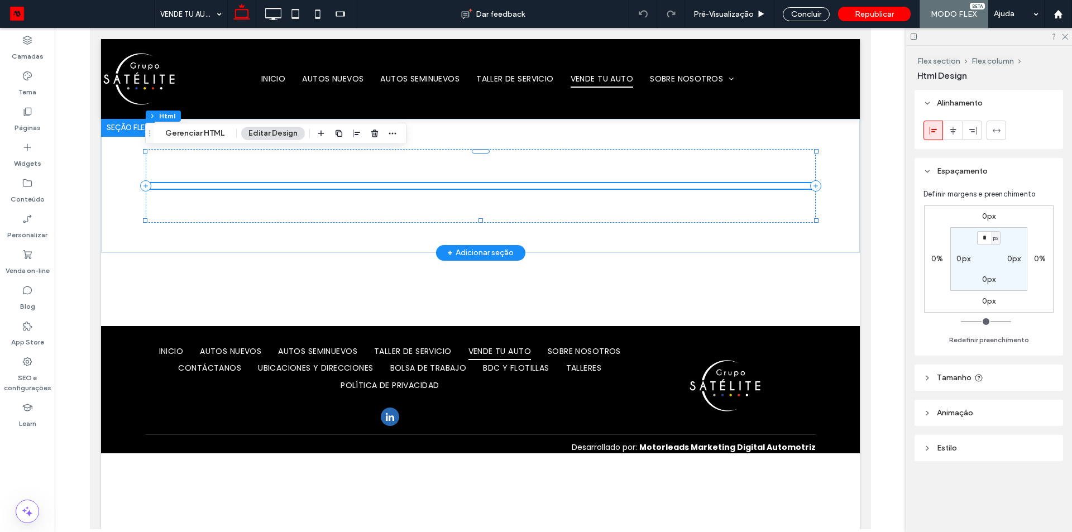
click at [145, 183] on intelimotor-valuation at bounding box center [145, 183] width 0 height 0
click at [197, 127] on button "Gerenciar HTML" at bounding box center [195, 133] width 74 height 13
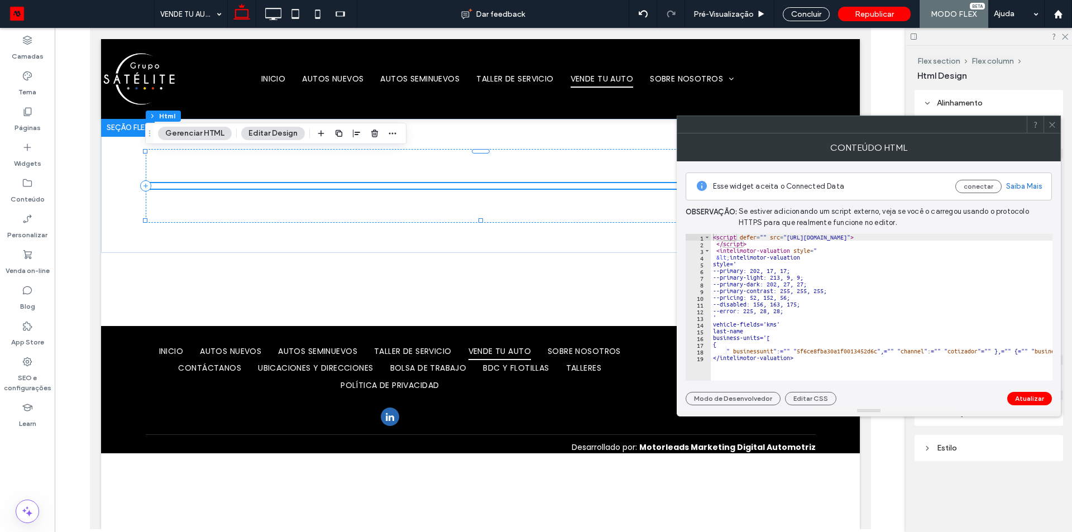
type textarea "**********"
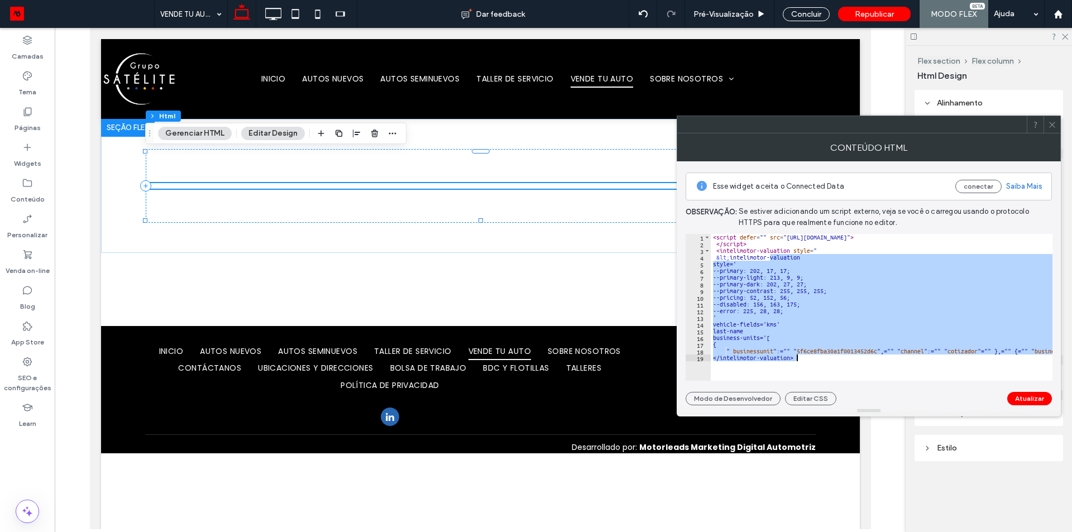
type textarea "**********"
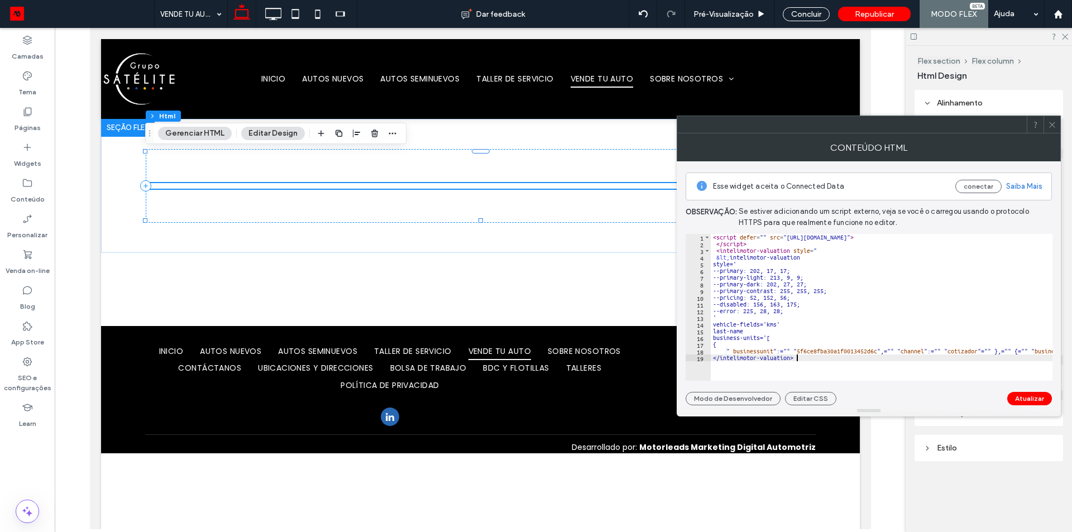
click at [1058, 123] on div at bounding box center [1051, 124] width 17 height 17
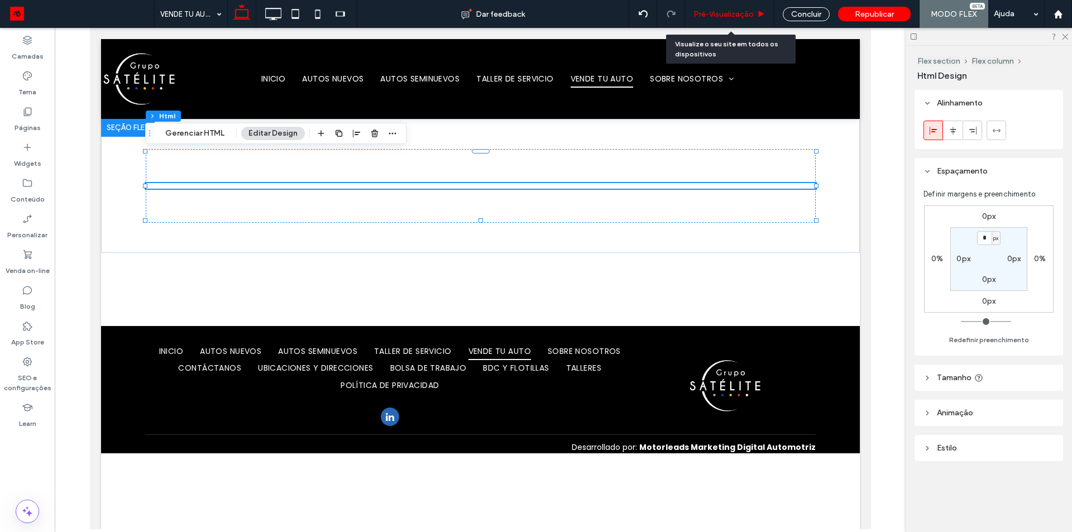
click at [718, 4] on div "Pré-Visualizaçāo" at bounding box center [729, 14] width 89 height 28
click at [728, 12] on span "Pré-Visualizaçāo" at bounding box center [723, 13] width 60 height 9
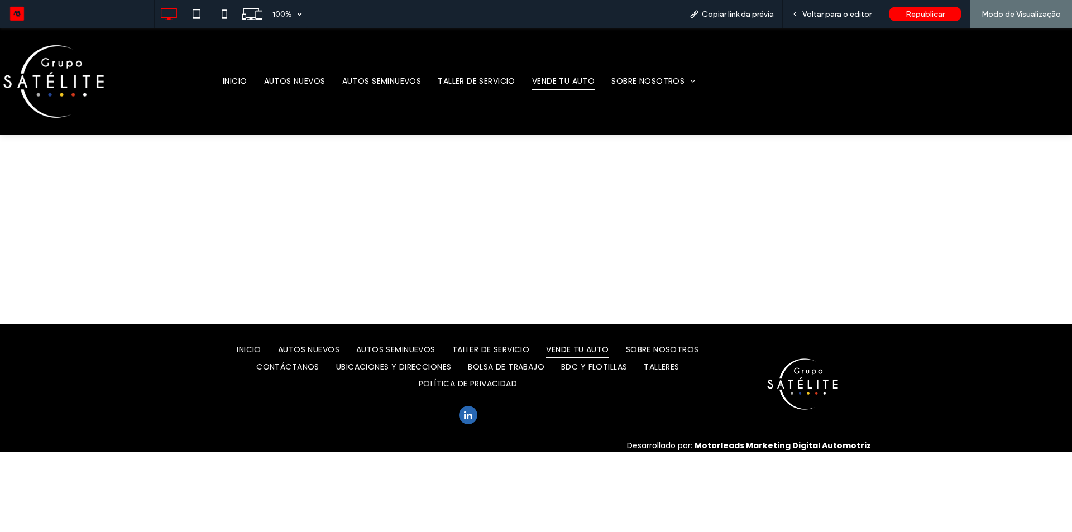
click at [966, 233] on div at bounding box center [536, 202] width 1072 height 134
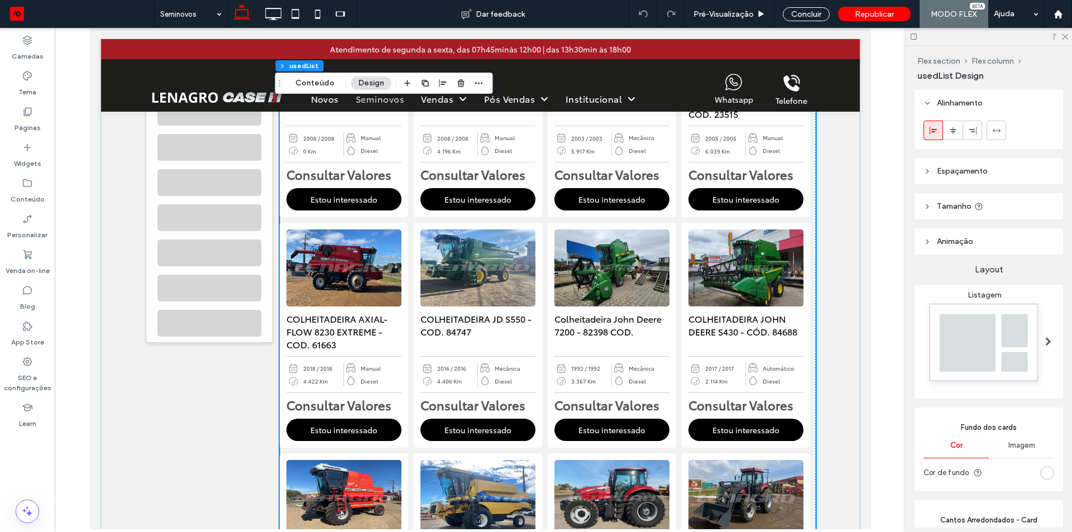
click at [430, 251] on img at bounding box center [476, 268] width 121 height 80
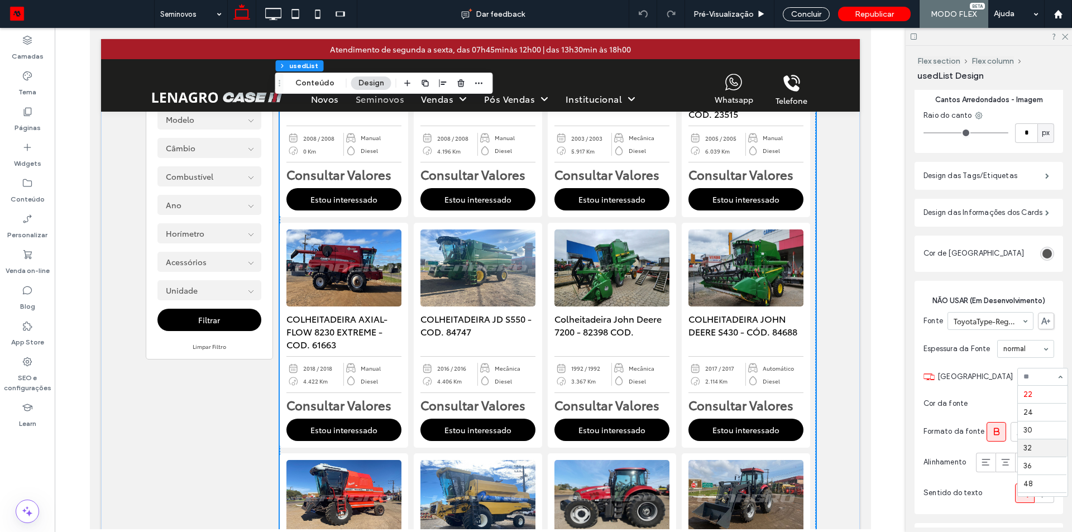
scroll to position [87, 0]
click at [1023, 376] on input at bounding box center [1039, 377] width 33 height 8
click at [1042, 406] on div "rgb(85, 85, 85)" at bounding box center [1046, 403] width 9 height 9
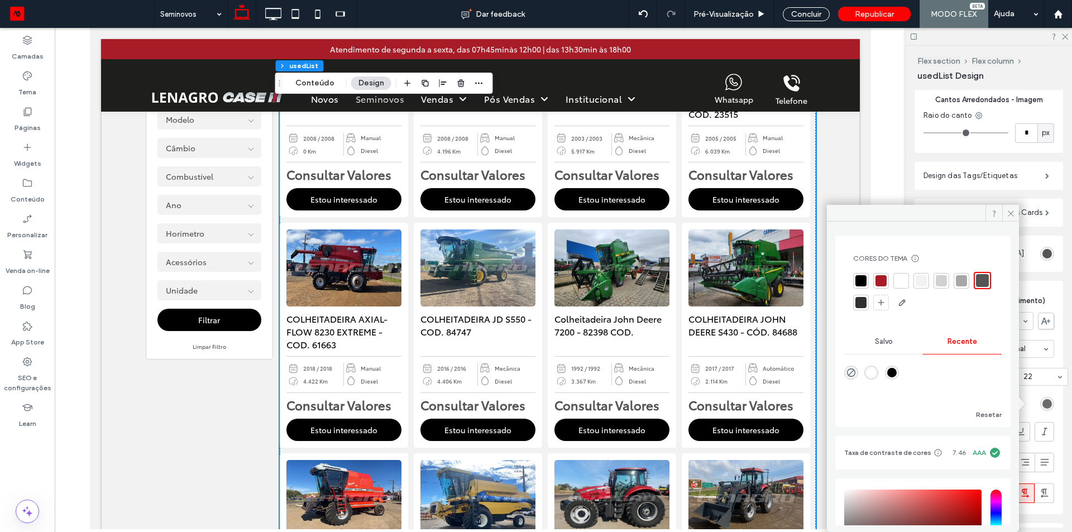
click at [1042, 406] on div "rgb(85, 85, 85)" at bounding box center [1046, 403] width 9 height 9
click at [1009, 210] on icon at bounding box center [1010, 213] width 8 height 8
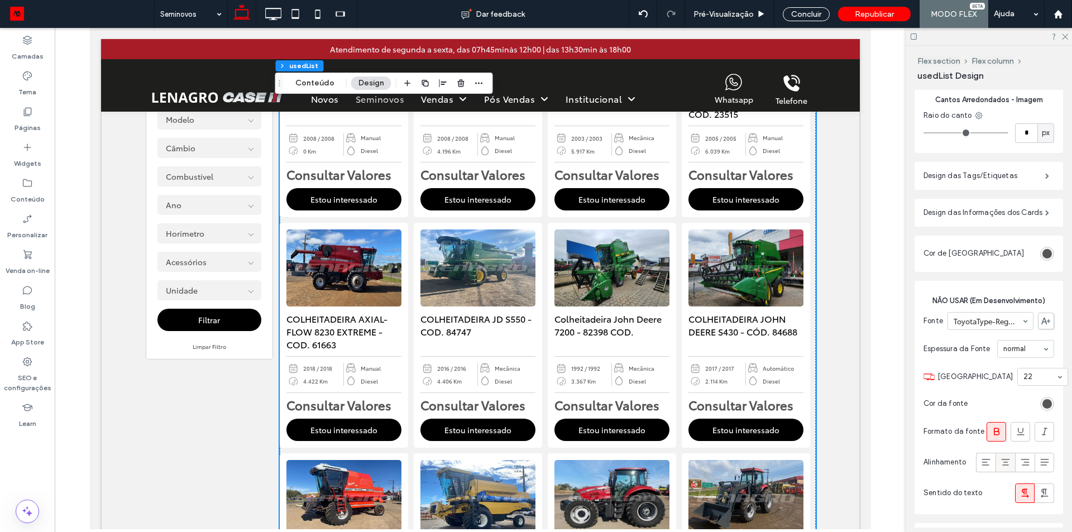
click at [1002, 467] on icon at bounding box center [1005, 462] width 11 height 11
click at [980, 466] on icon at bounding box center [985, 462] width 11 height 11
click at [1042, 403] on div "rgb(85, 85, 85)" at bounding box center [1046, 403] width 9 height 9
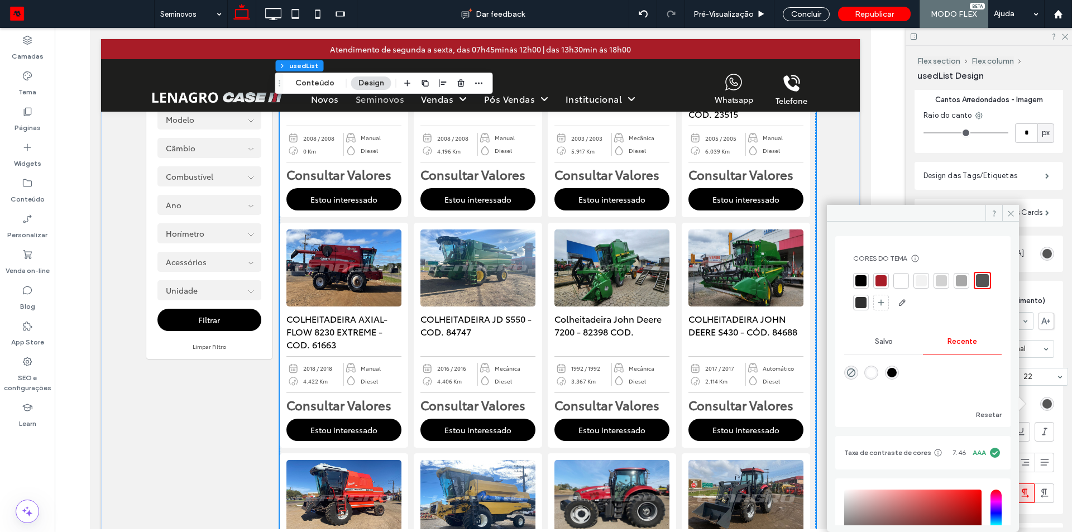
click at [881, 280] on div at bounding box center [880, 280] width 11 height 11
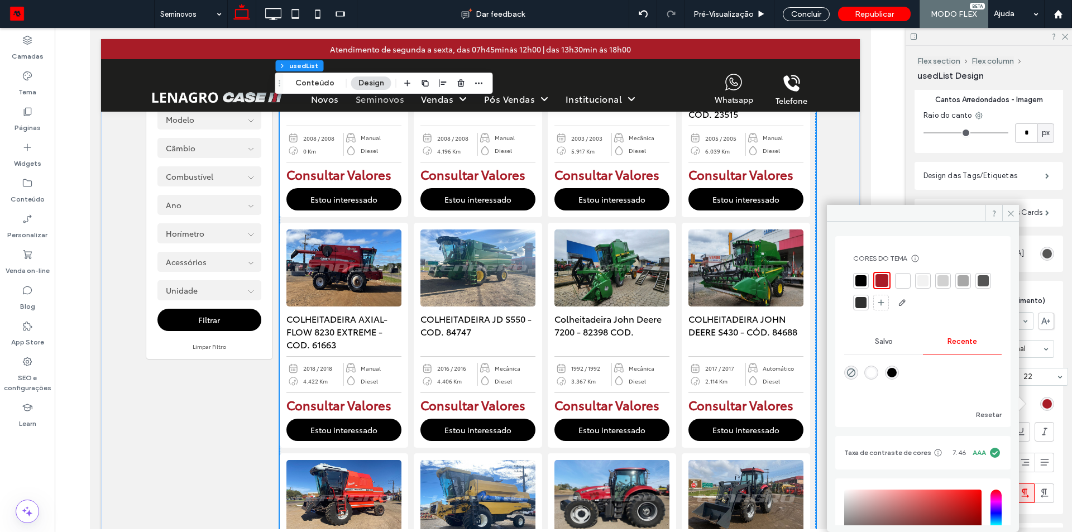
click at [977, 286] on div at bounding box center [982, 280] width 11 height 11
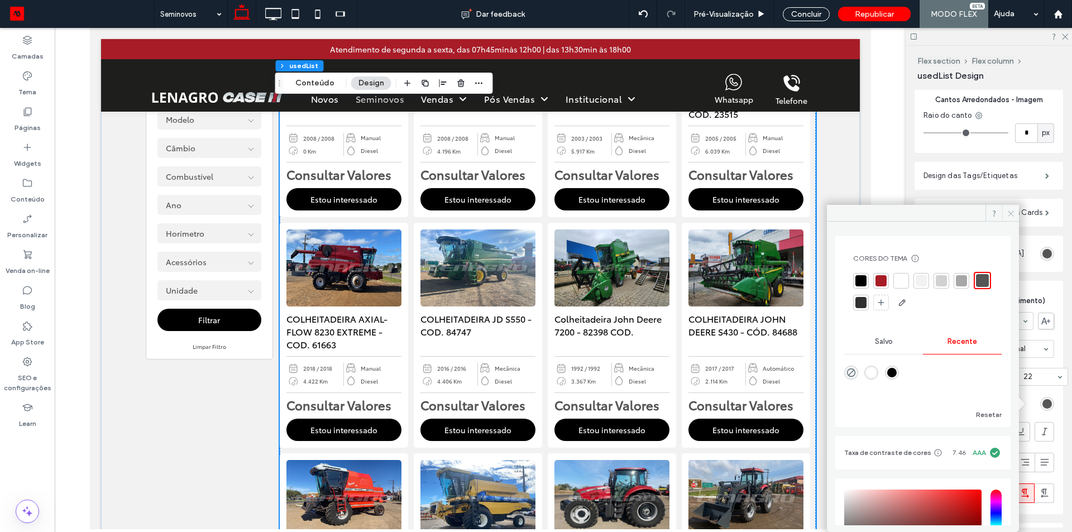
click at [1010, 209] on icon at bounding box center [1010, 213] width 8 height 8
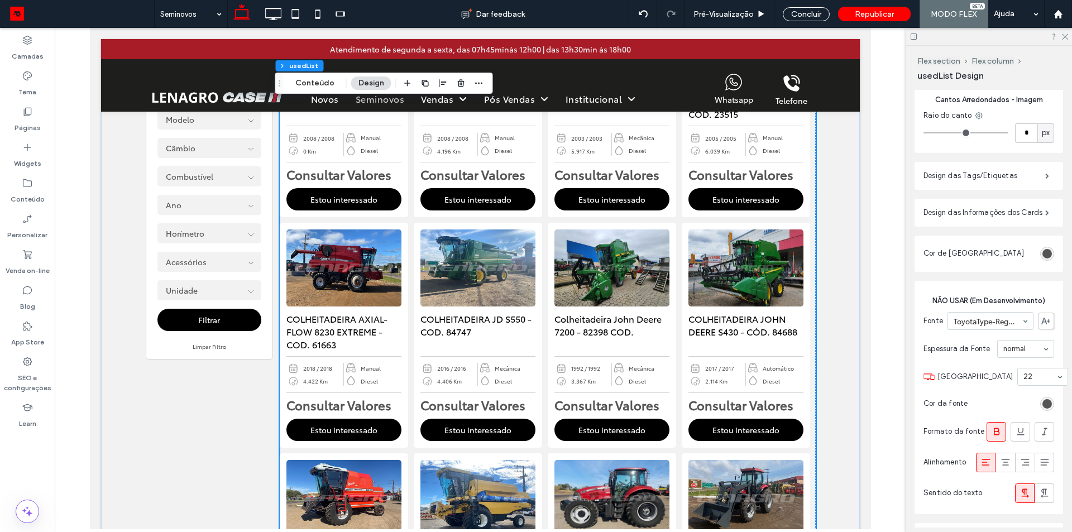
click at [982, 281] on div "NÃO USAR (Em Desenvolvimento) Fonte ToyotaType-Regular Espessura da Fonte norma…" at bounding box center [988, 397] width 148 height 233
click at [972, 203] on label "Design das Informações dos Cards" at bounding box center [984, 212] width 122 height 22
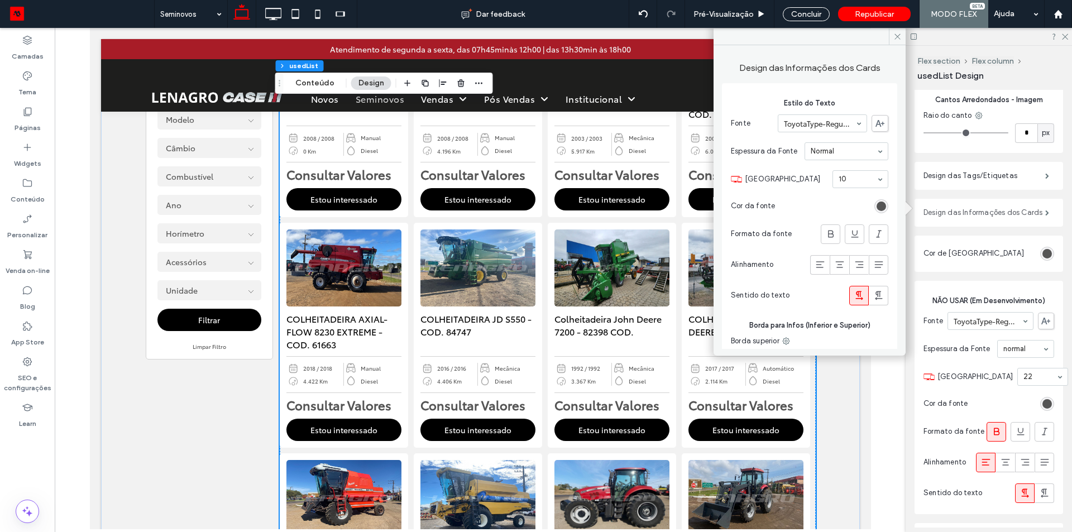
click at [972, 203] on label "Design das Informações dos Cards" at bounding box center [984, 212] width 122 height 22
click at [977, 174] on label "Design das Tags/Etiquetas" at bounding box center [984, 176] width 122 height 22
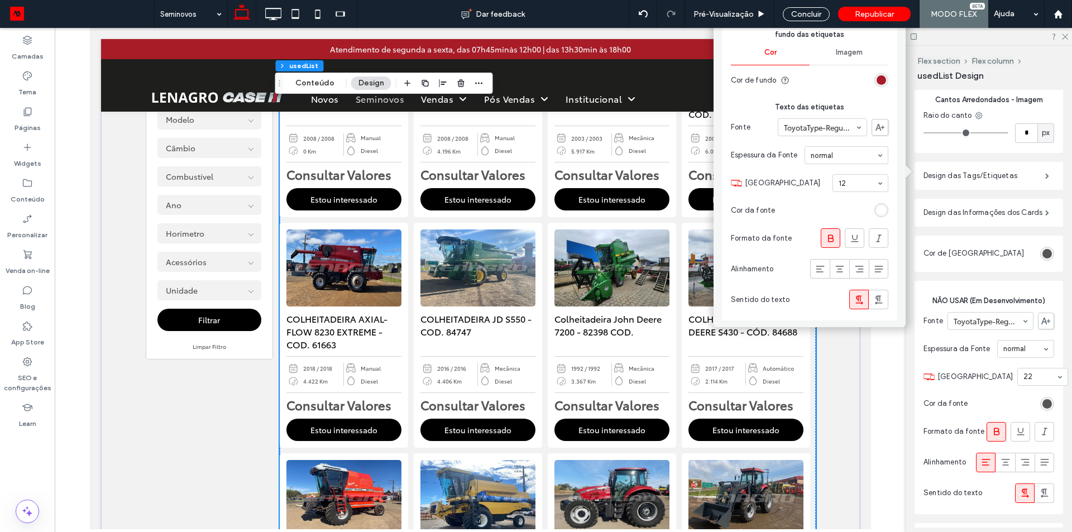
scroll to position [0, 0]
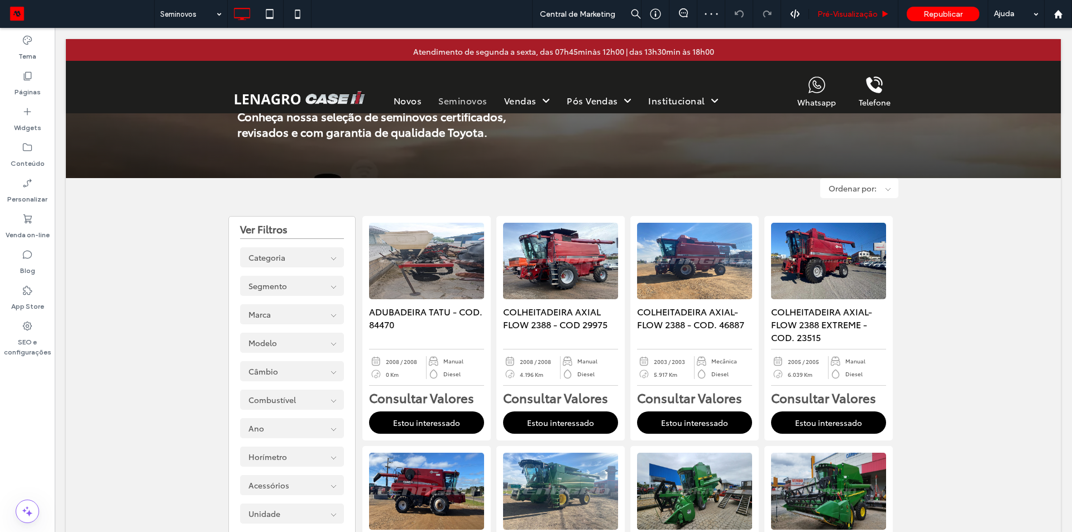
scroll to position [223, 0]
click at [839, 8] on div "Pré-Visualizaçāo" at bounding box center [853, 14] width 89 height 28
click at [858, 7] on div "Pré-Visualizaçāo" at bounding box center [853, 14] width 89 height 28
click at [858, 12] on span "Pré-Visualizaçāo" at bounding box center [847, 13] width 60 height 9
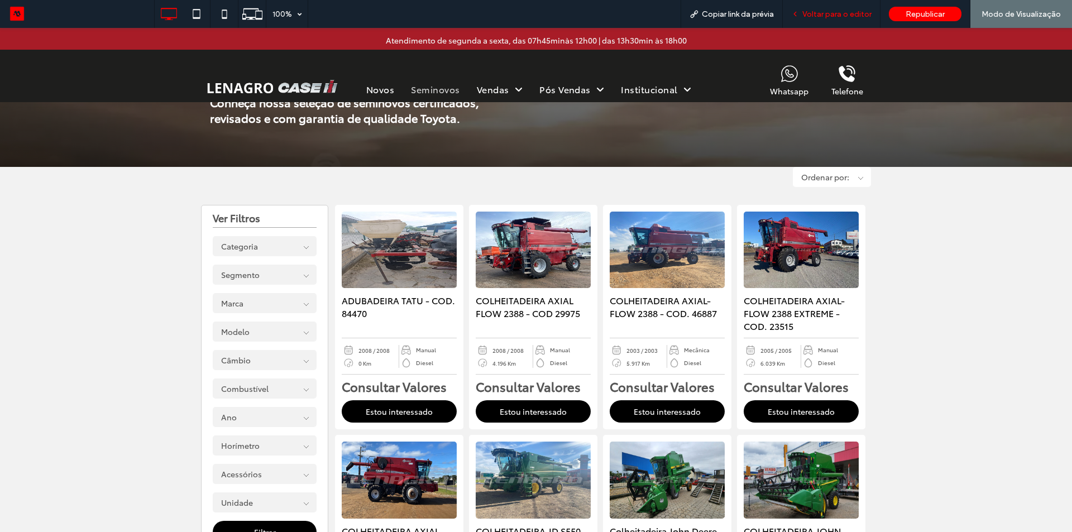
click at [844, 12] on span "Voltar para o editor" at bounding box center [836, 13] width 69 height 9
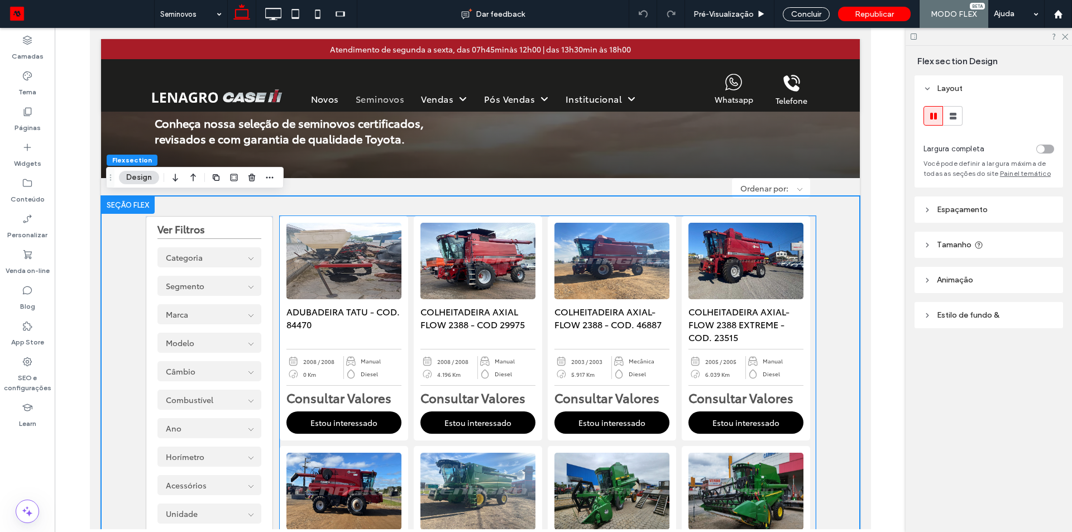
click at [364, 286] on img at bounding box center [342, 261] width 121 height 80
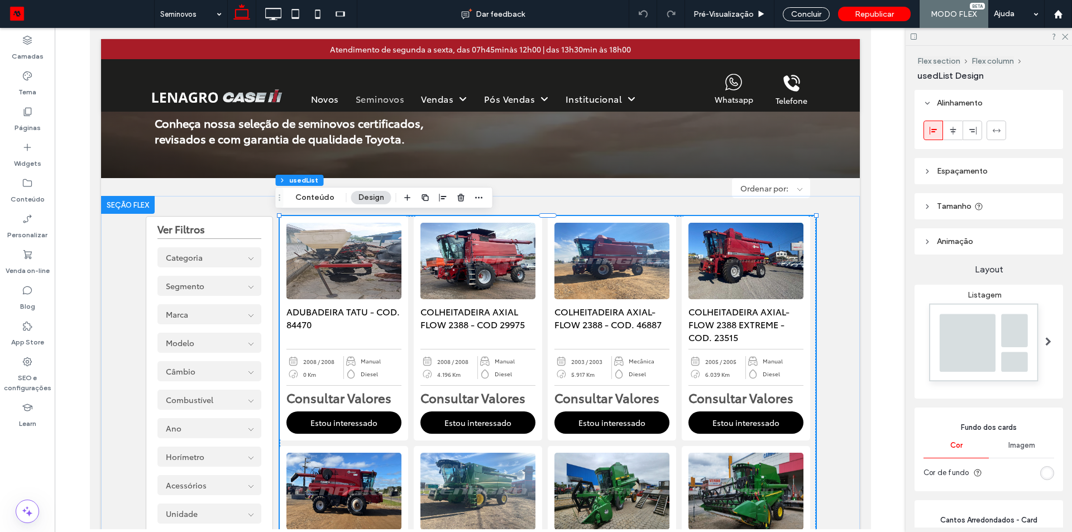
click at [364, 286] on img at bounding box center [342, 261] width 121 height 80
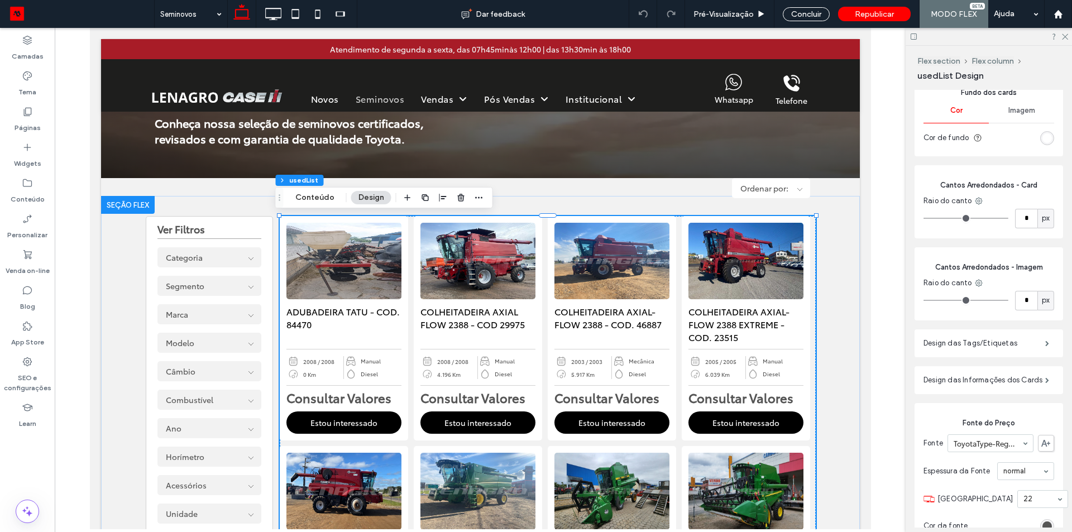
scroll to position [502, 0]
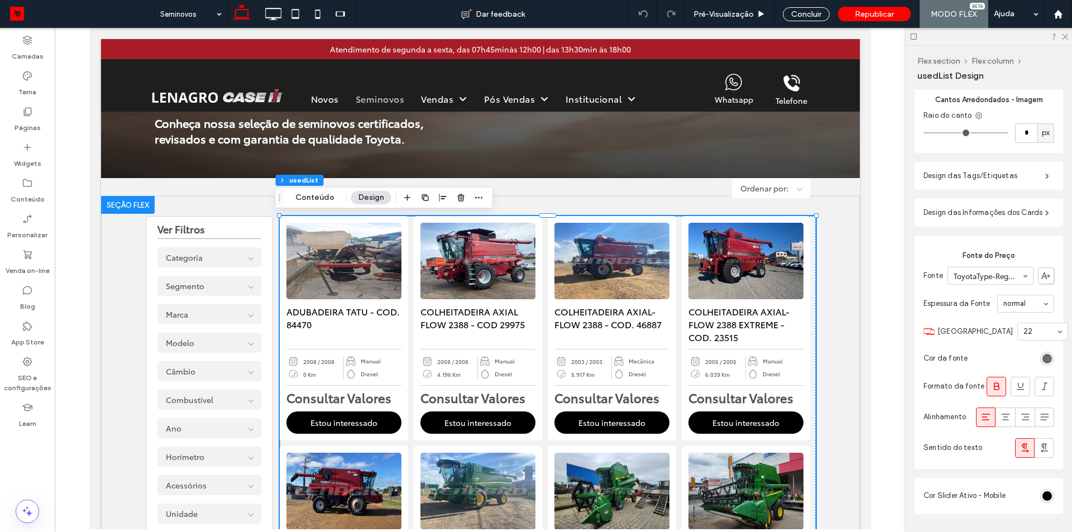
click at [1042, 360] on div "rgb(85, 85, 85)" at bounding box center [1046, 358] width 9 height 9
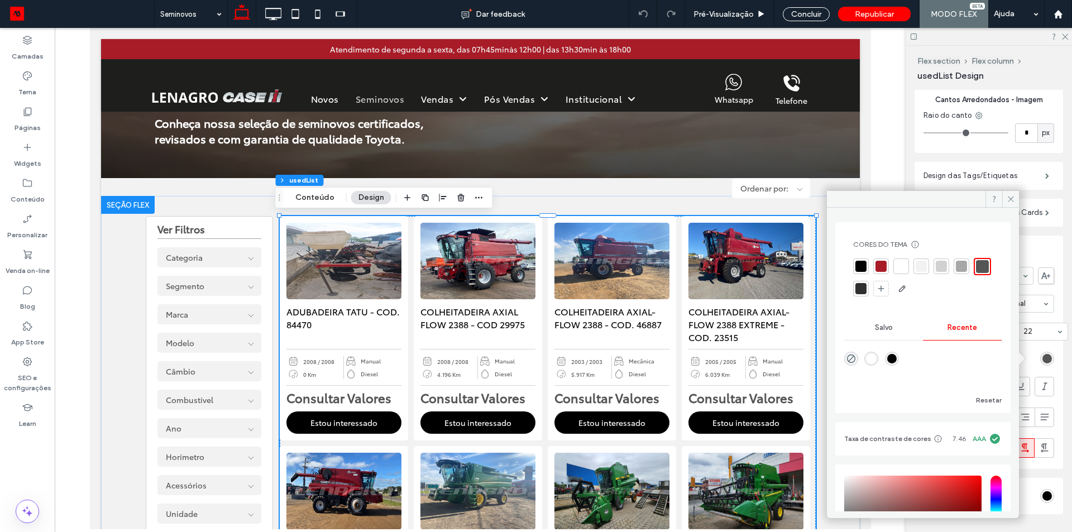
click at [882, 268] on div at bounding box center [880, 266] width 11 height 11
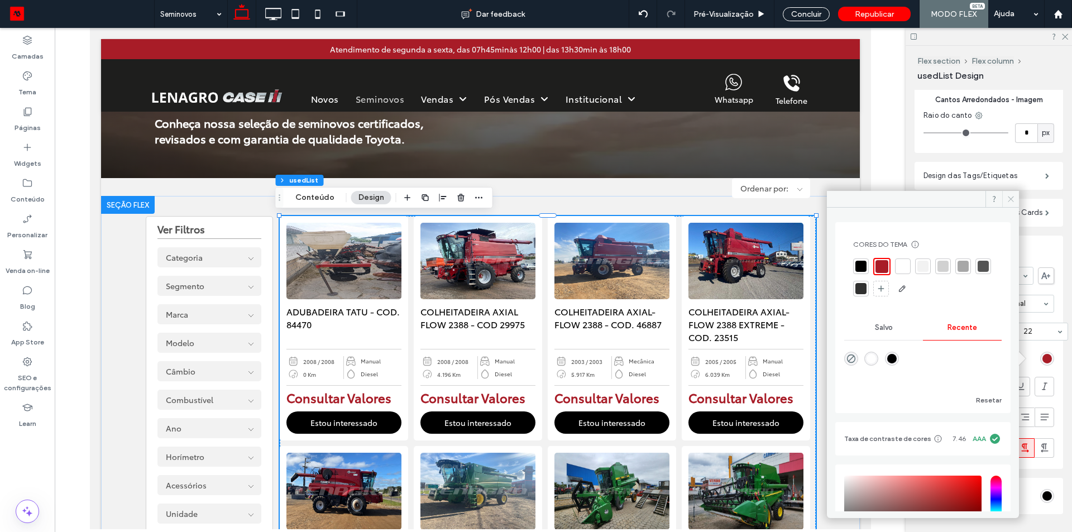
click at [1010, 195] on icon at bounding box center [1010, 199] width 8 height 8
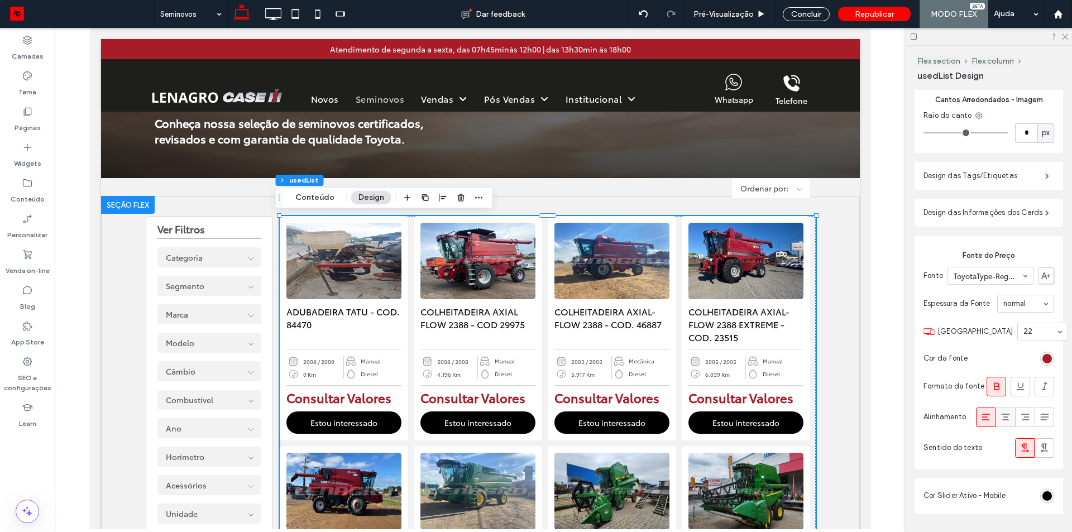
click at [1000, 422] on icon at bounding box center [1005, 416] width 11 height 11
click at [1023, 328] on input at bounding box center [1039, 332] width 33 height 8
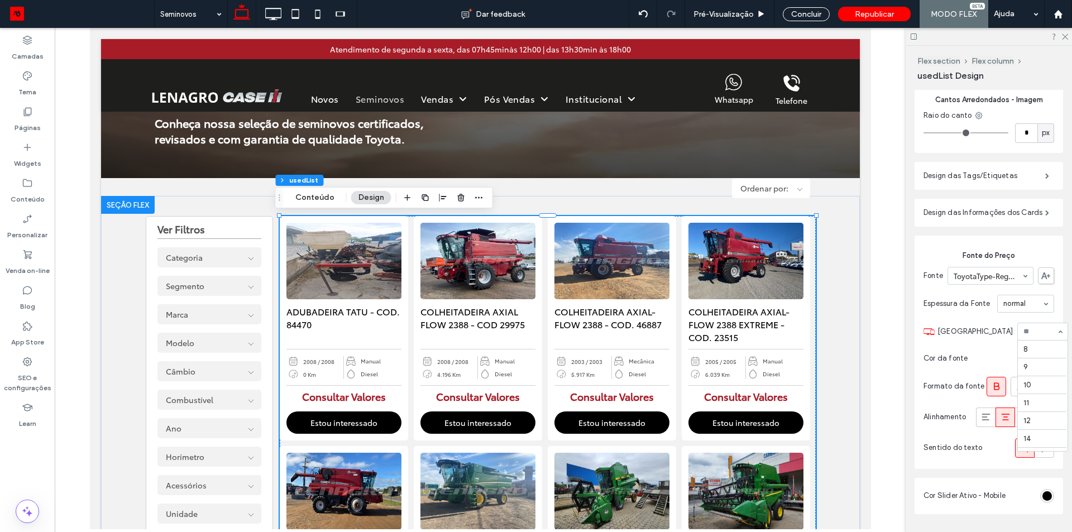
scroll to position [125, 0]
type input "**"
click at [1017, 325] on div at bounding box center [1042, 331] width 50 height 17
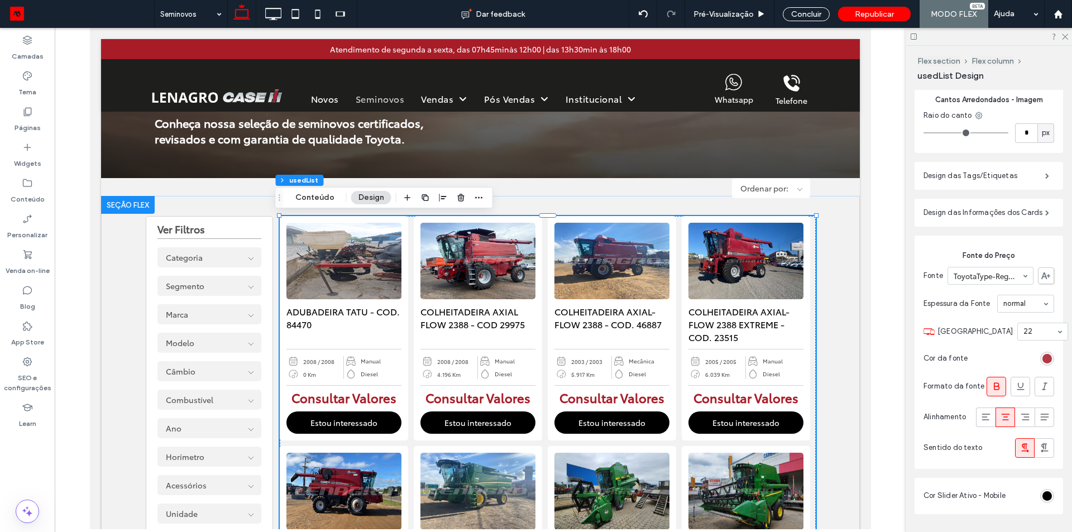
click at [1043, 358] on div "rgba(168, 28, 39, 1)" at bounding box center [1046, 358] width 9 height 9
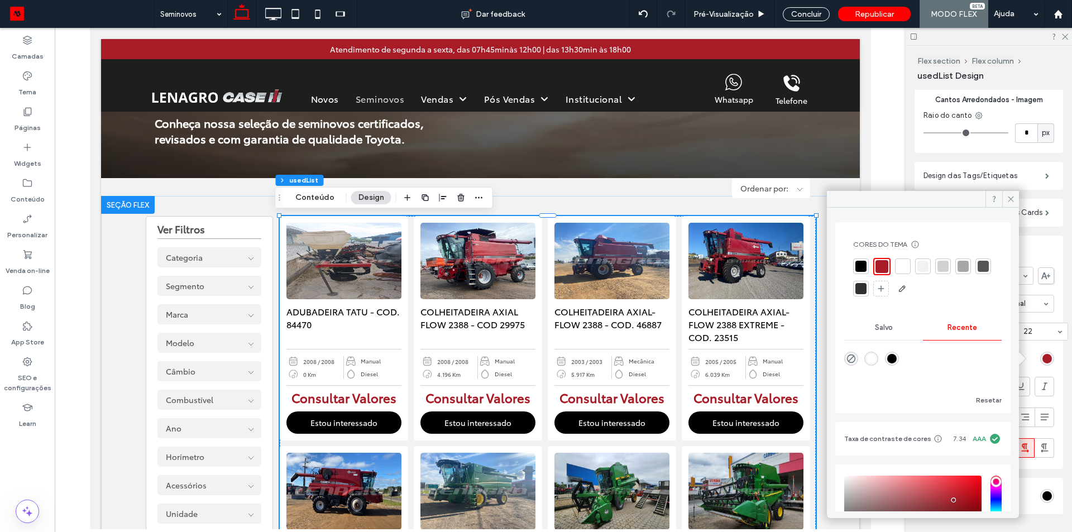
click at [977, 272] on div at bounding box center [982, 266] width 11 height 11
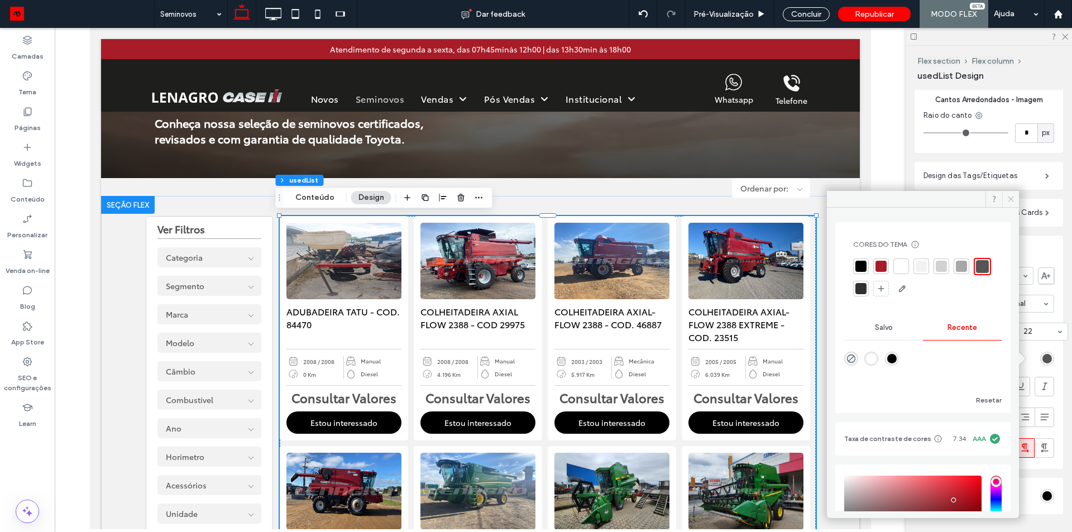
click at [1012, 203] on icon at bounding box center [1010, 199] width 8 height 8
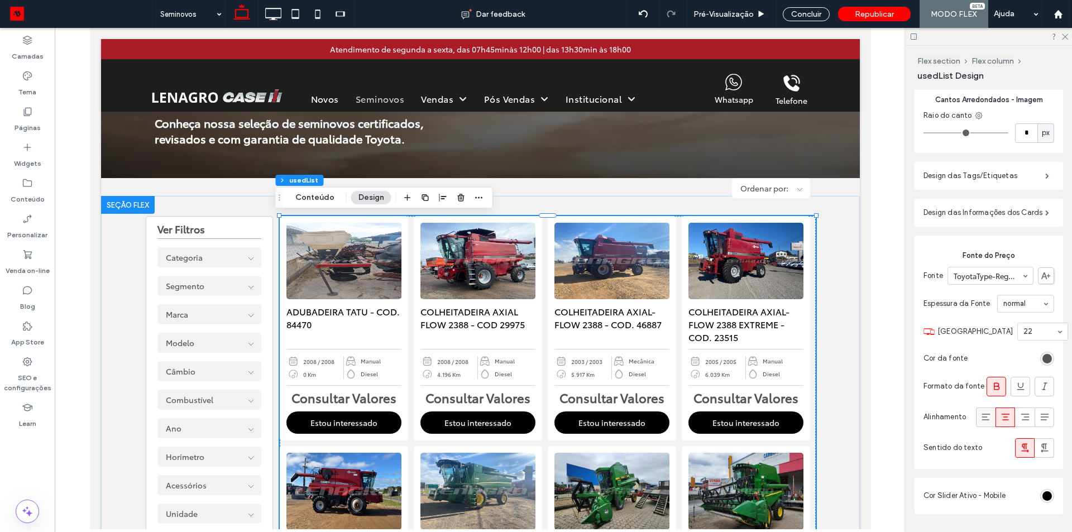
click at [980, 420] on icon at bounding box center [985, 416] width 11 height 11
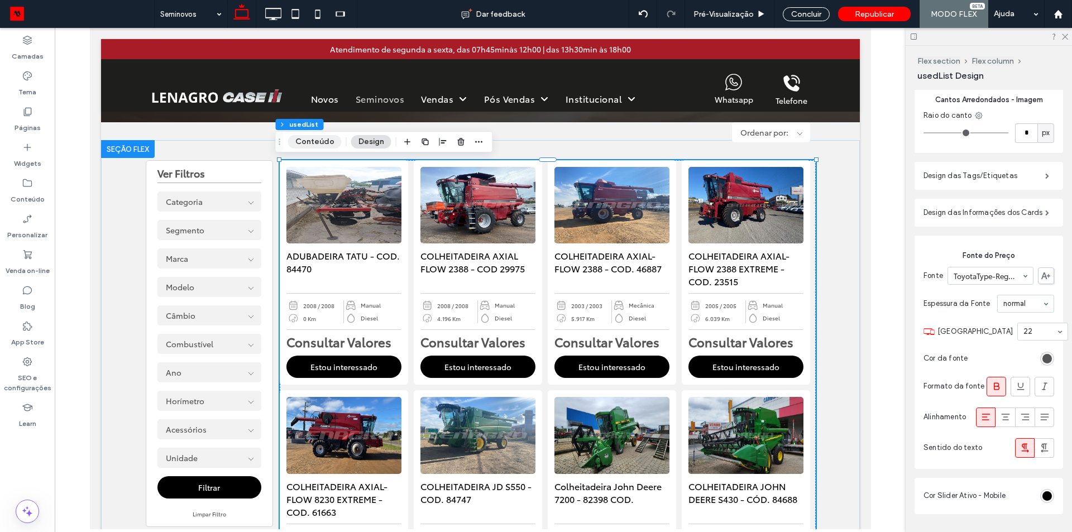
click at [319, 144] on button "Conteúdo" at bounding box center [315, 141] width 54 height 13
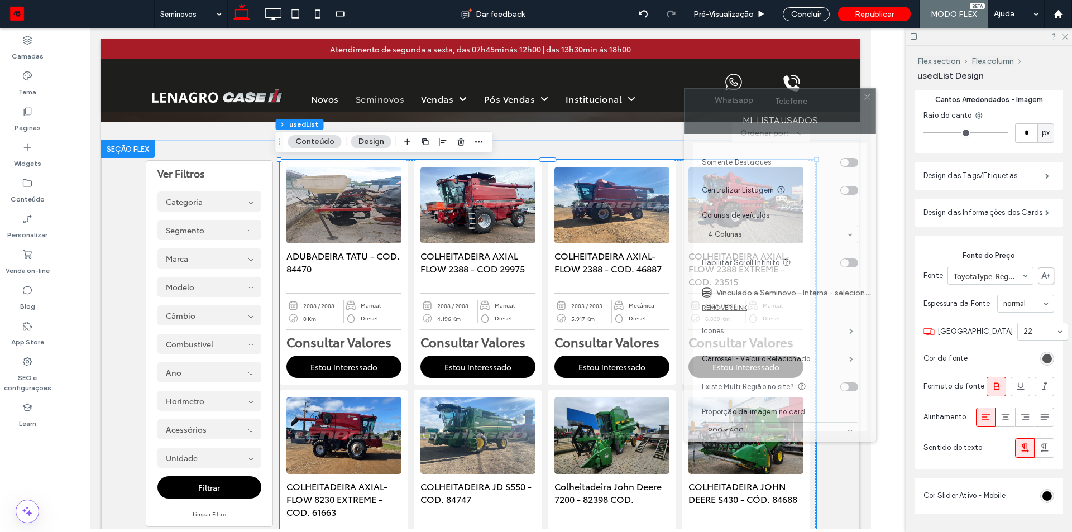
drag, startPoint x: 972, startPoint y: 103, endPoint x: 781, endPoint y: 101, distance: 190.9
click at [781, 101] on div at bounding box center [771, 97] width 174 height 17
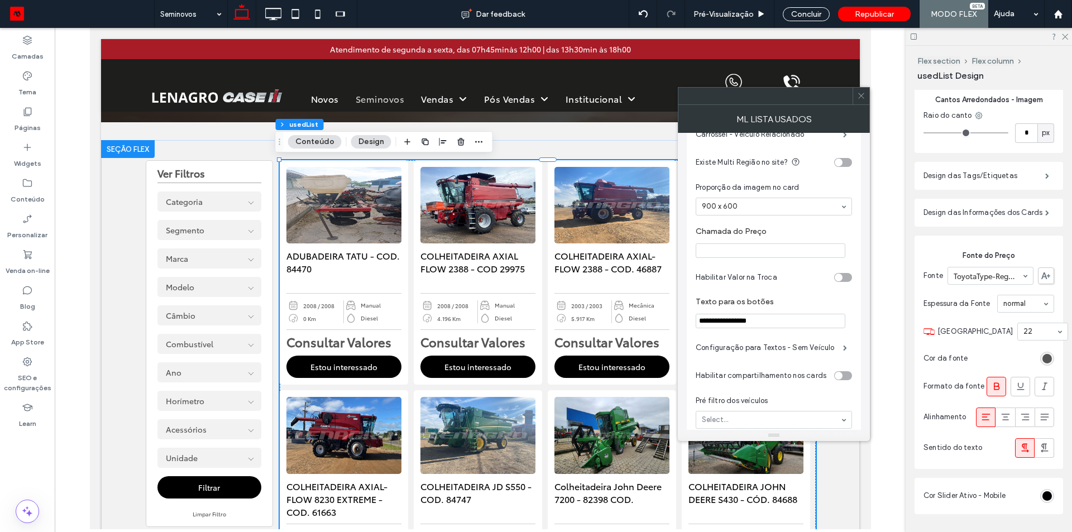
scroll to position [335, 0]
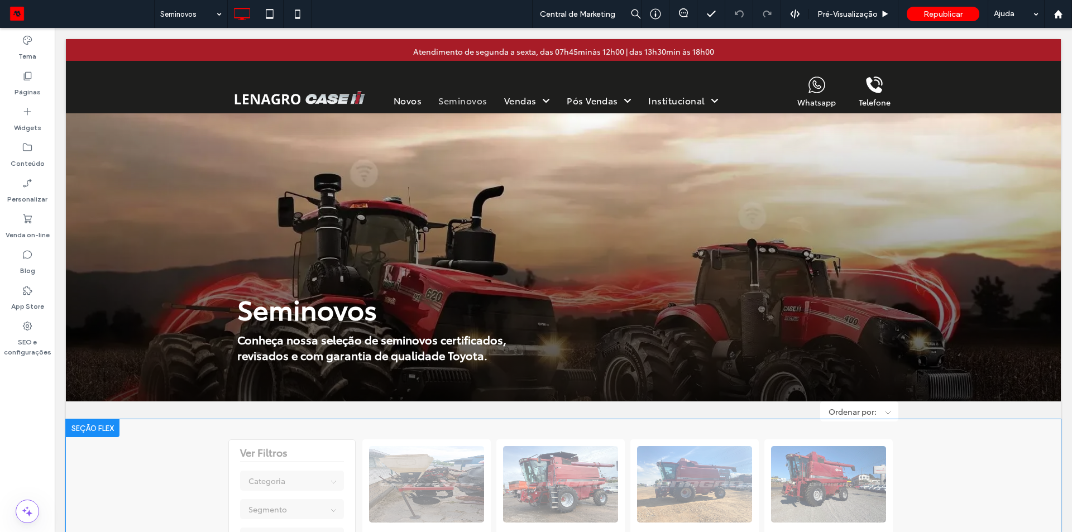
scroll to position [335, 0]
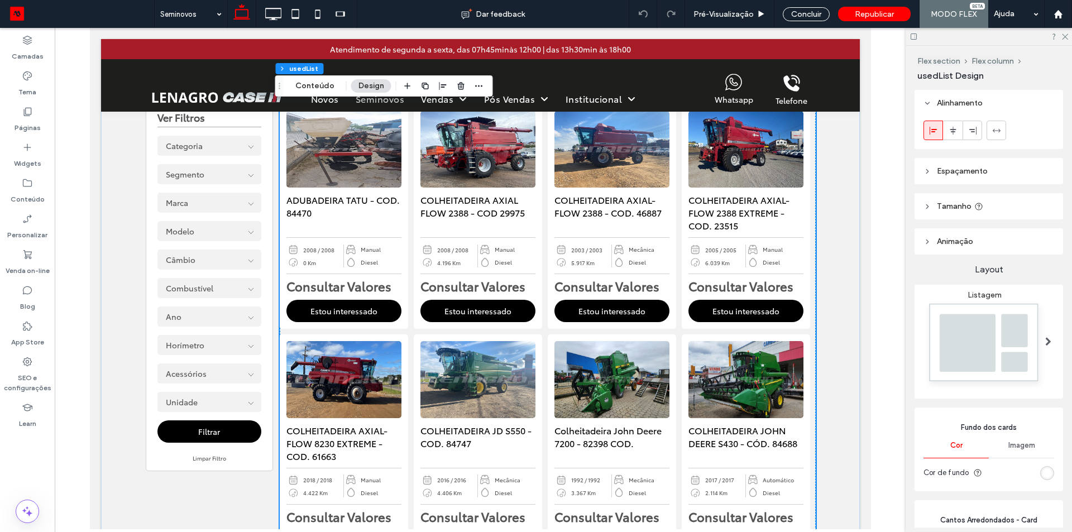
type input "*"
click at [310, 80] on button "Conteúdo" at bounding box center [315, 85] width 54 height 13
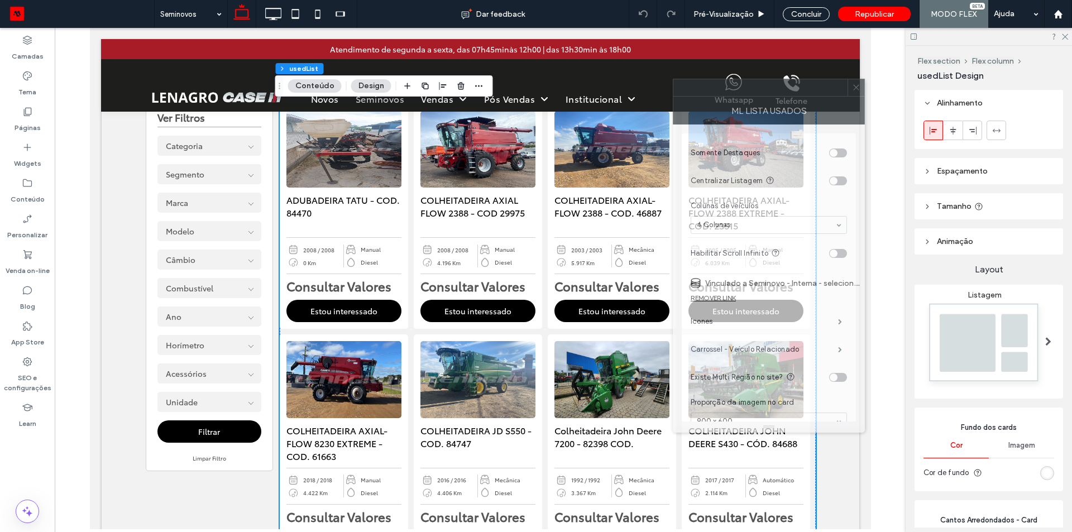
drag, startPoint x: 966, startPoint y: 100, endPoint x: 775, endPoint y: 87, distance: 191.3
click at [775, 87] on div at bounding box center [760, 87] width 174 height 17
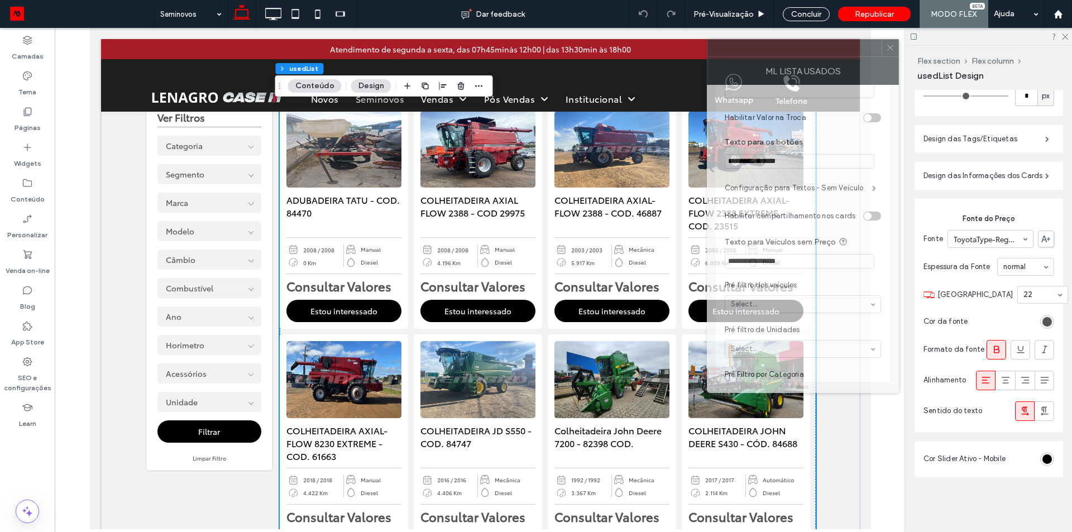
drag, startPoint x: 812, startPoint y: 97, endPoint x: 846, endPoint y: 57, distance: 52.2
click at [846, 57] on div "ML Lista Usados" at bounding box center [803, 71] width 192 height 28
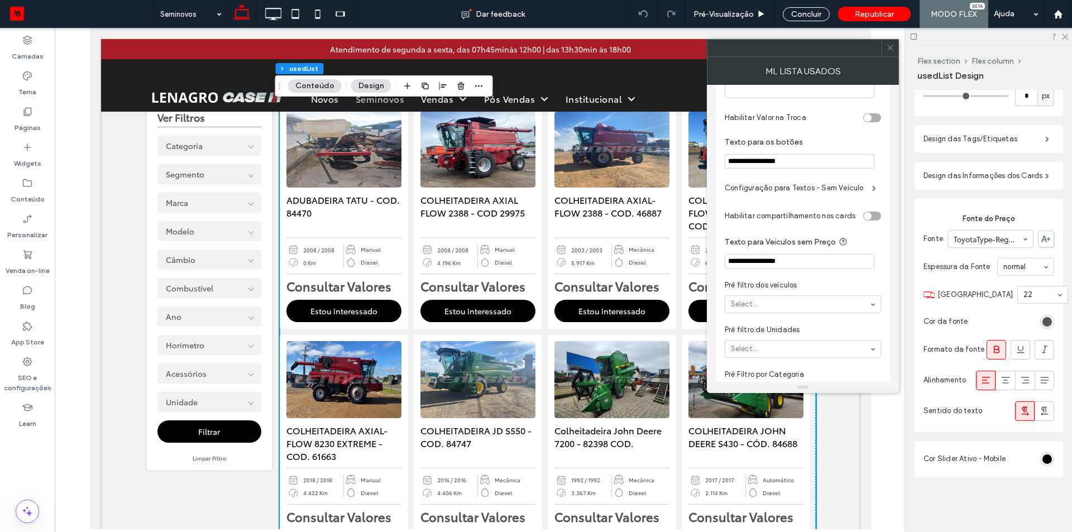
scroll to position [391, 0]
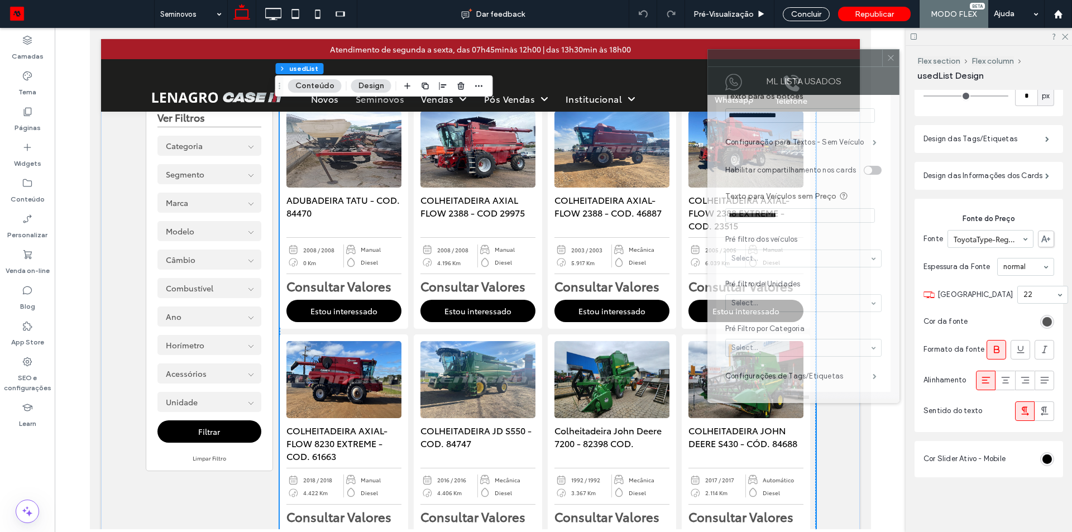
drag, startPoint x: 841, startPoint y: 50, endPoint x: 842, endPoint y: 60, distance: 10.1
click at [842, 60] on div at bounding box center [795, 58] width 174 height 17
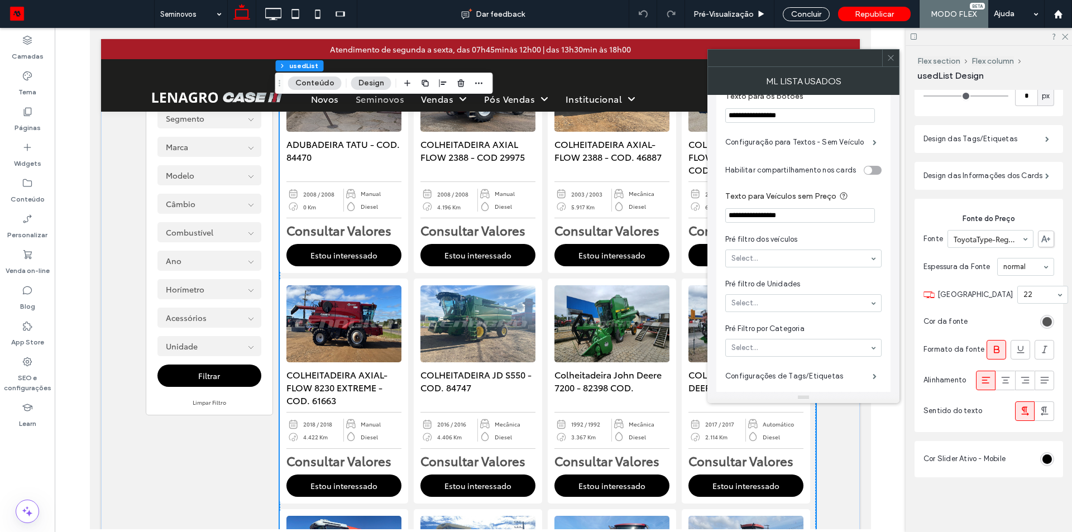
click at [1042, 317] on div "rgb(85, 85, 85)" at bounding box center [1046, 321] width 9 height 9
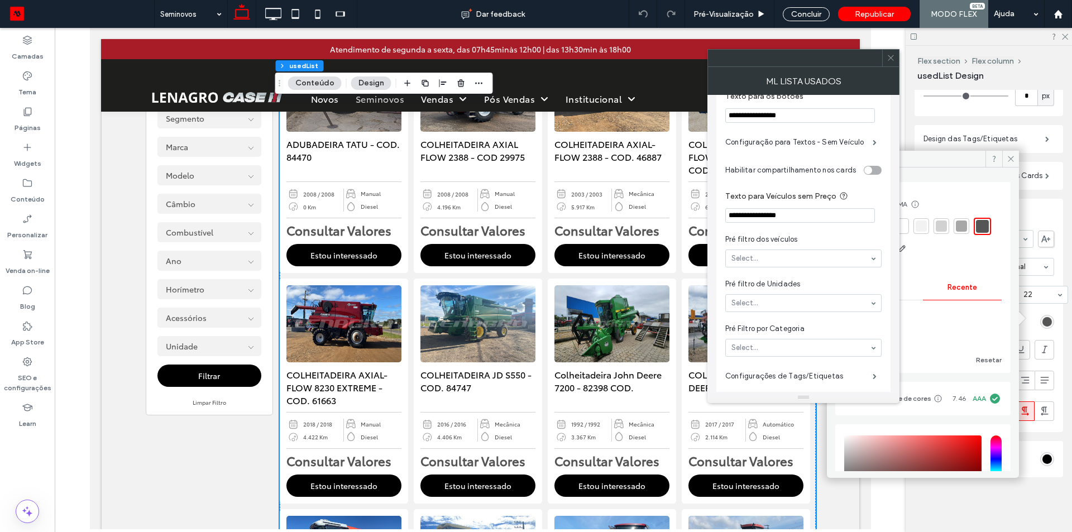
click at [889, 59] on icon at bounding box center [890, 58] width 8 height 8
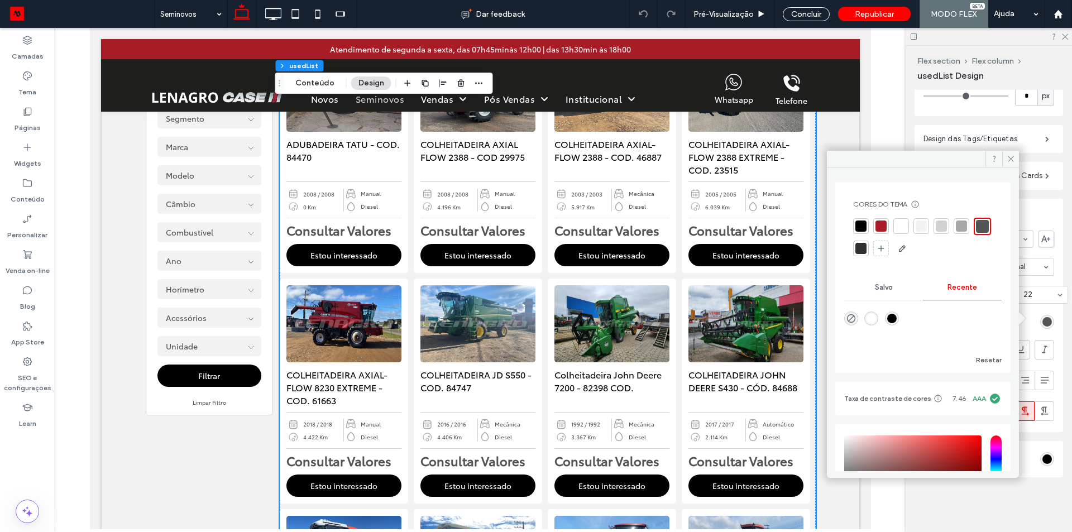
click at [882, 225] on div at bounding box center [880, 225] width 11 height 11
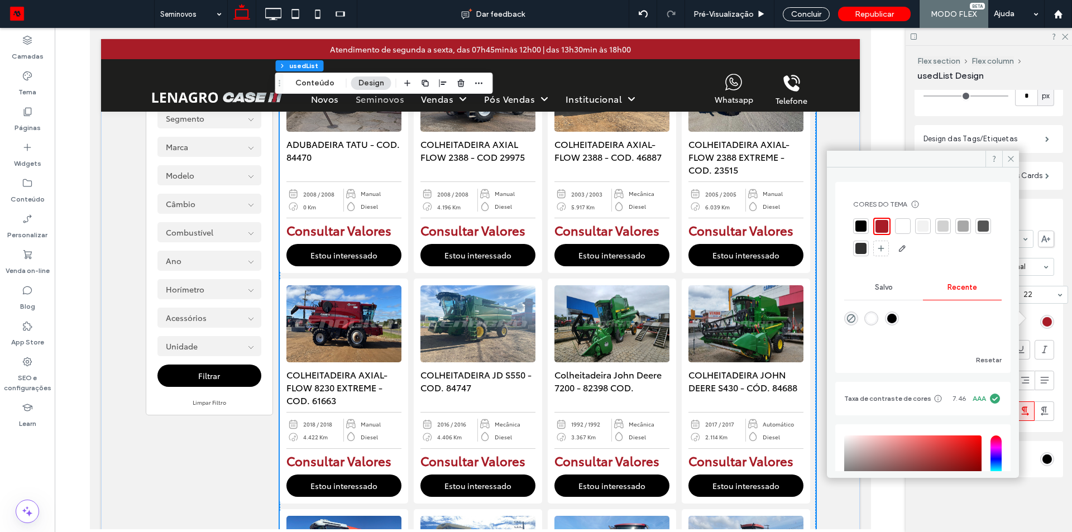
click at [857, 224] on div at bounding box center [860, 225] width 11 height 11
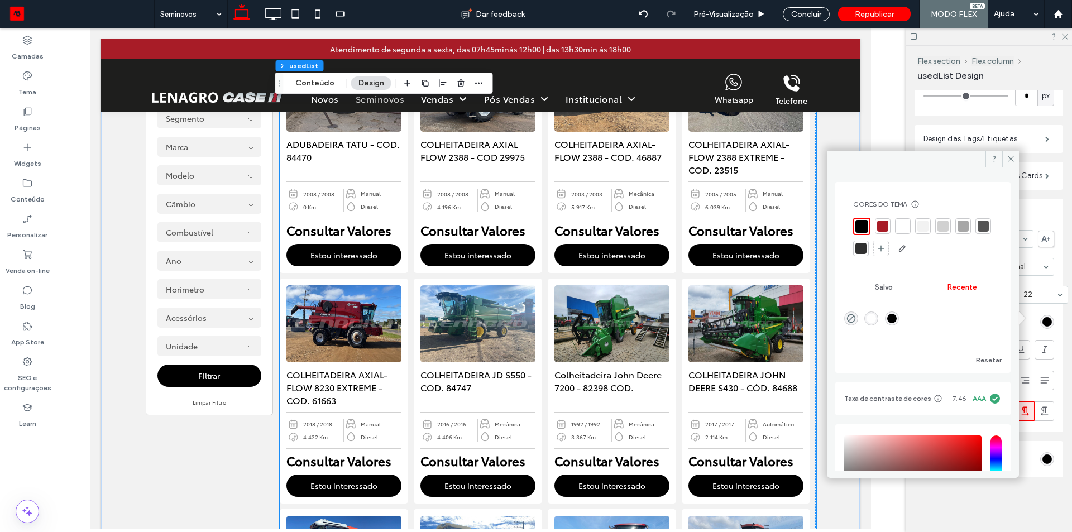
click at [880, 224] on div at bounding box center [882, 225] width 11 height 11
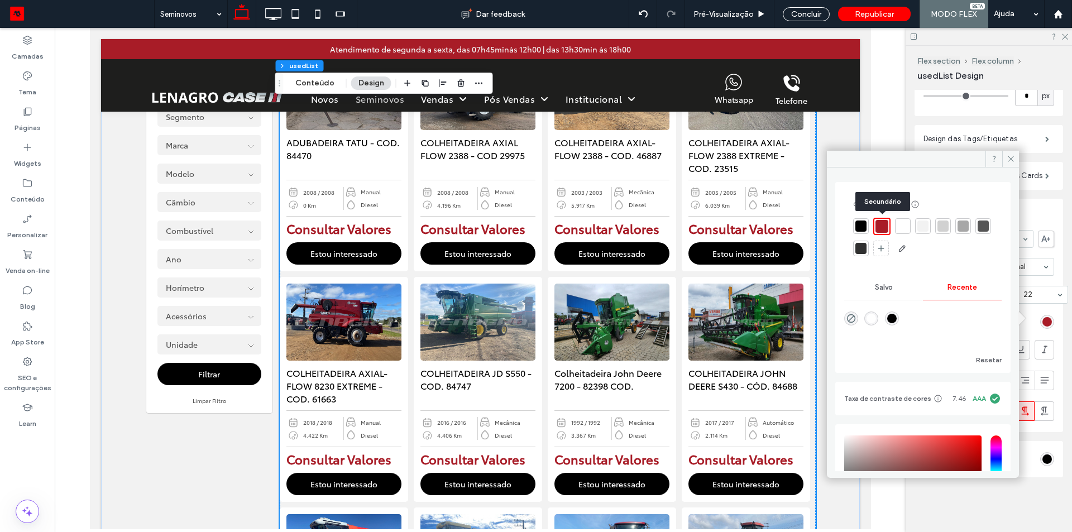
scroll to position [389, 0]
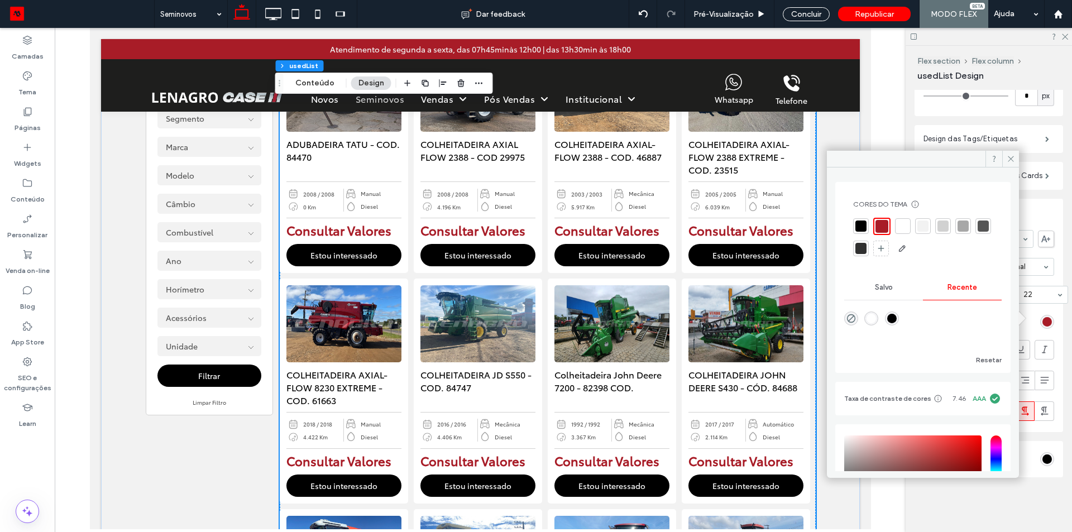
click at [977, 232] on div at bounding box center [982, 225] width 11 height 11
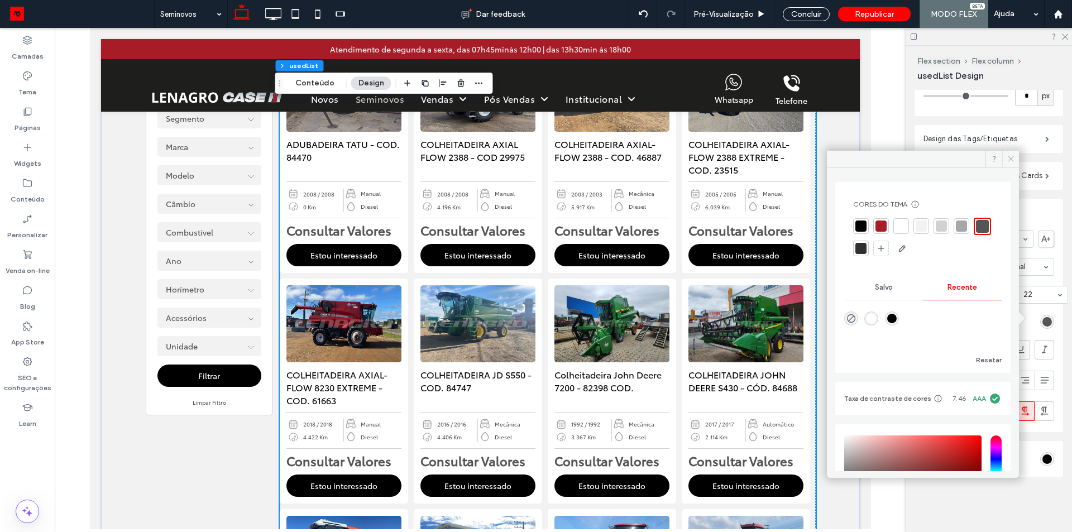
click at [1005, 153] on span at bounding box center [1010, 159] width 17 height 17
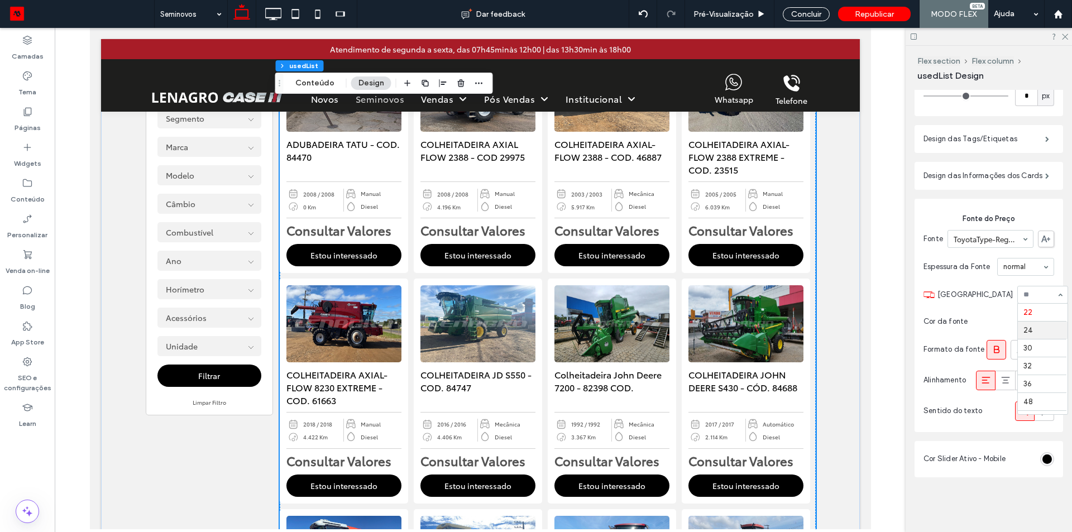
scroll to position [87, 0]
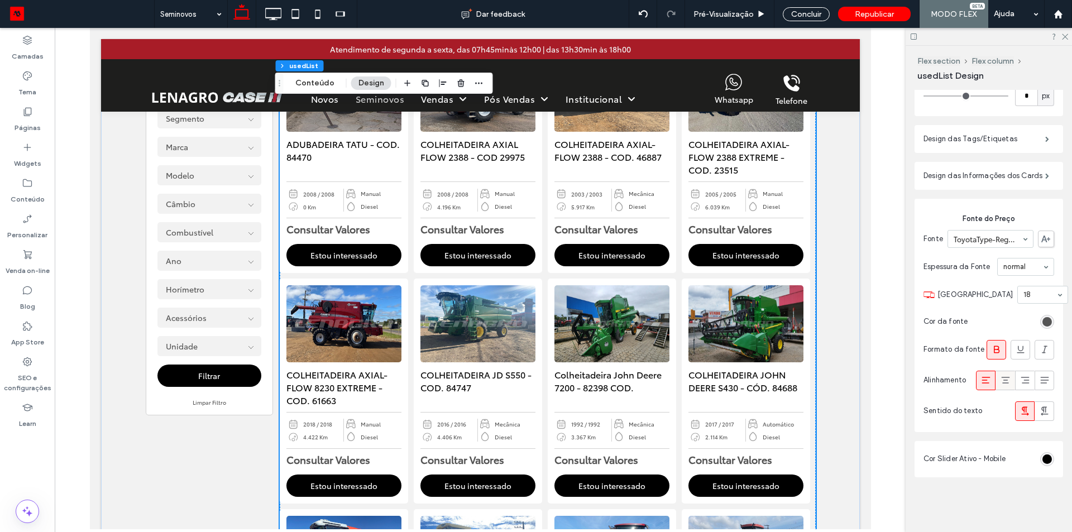
click at [1000, 381] on icon at bounding box center [1005, 379] width 11 height 11
click at [980, 381] on icon at bounding box center [985, 379] width 11 height 11
click at [1063, 39] on use at bounding box center [1065, 37] width 6 height 6
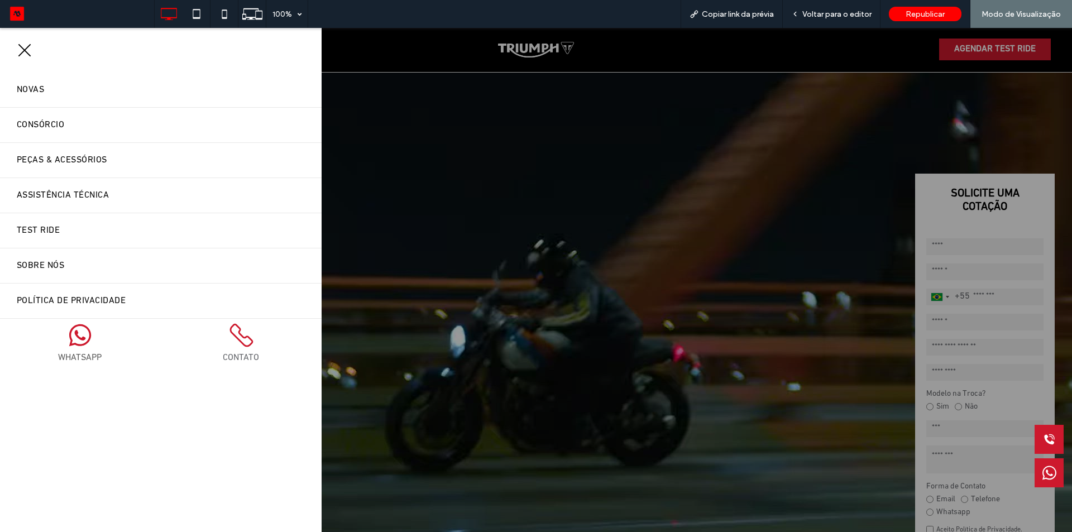
click at [37, 90] on span "Novas" at bounding box center [30, 90] width 27 height 18
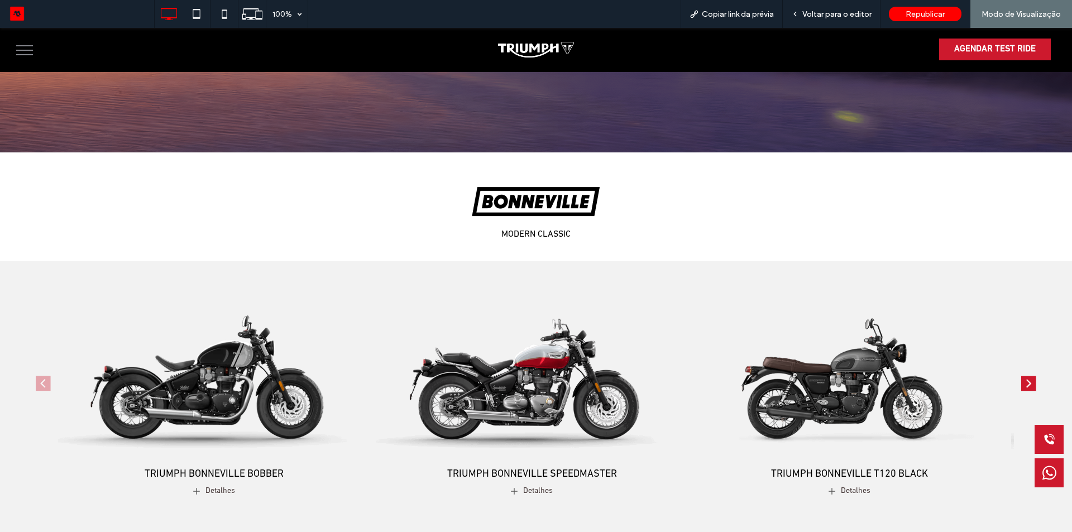
scroll to position [391, 0]
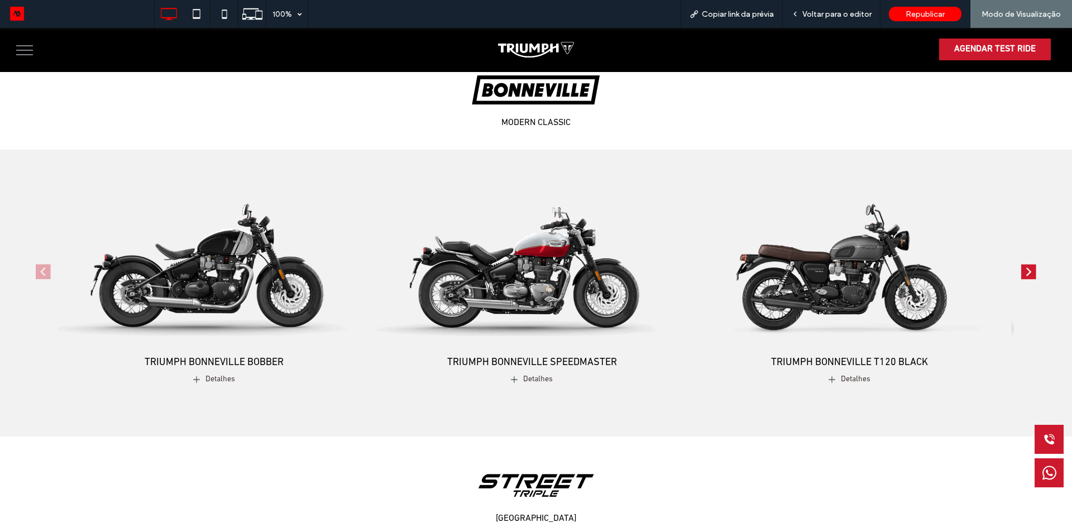
click at [842, 294] on img "3 / 4" at bounding box center [849, 256] width 328 height 205
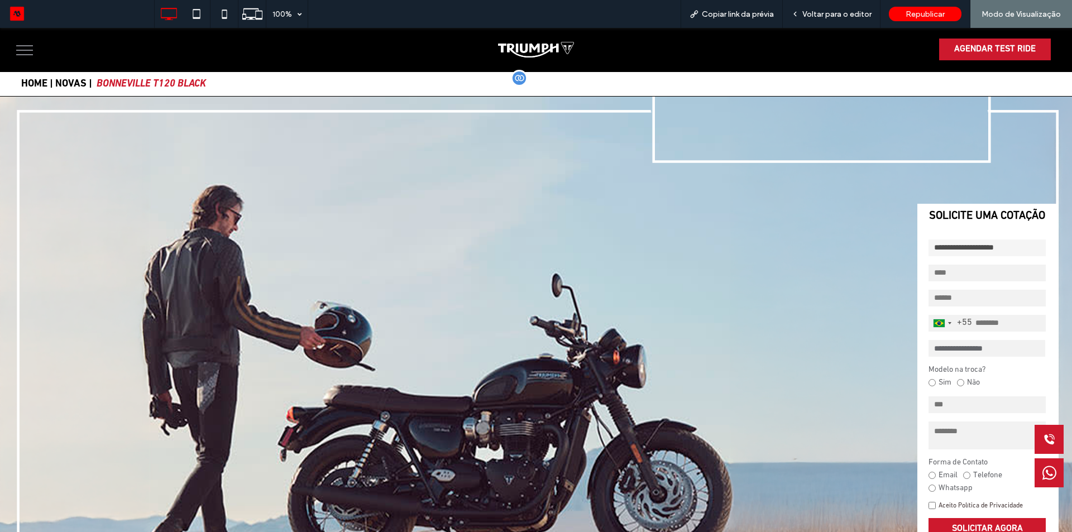
click at [71, 84] on link "NOVAS |" at bounding box center [73, 84] width 37 height 10
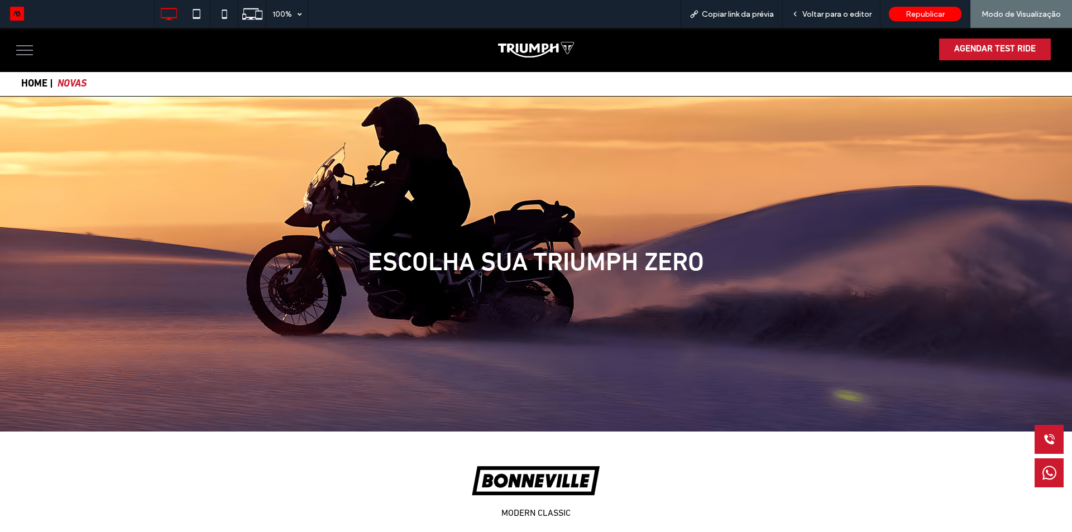
scroll to position [335, 0]
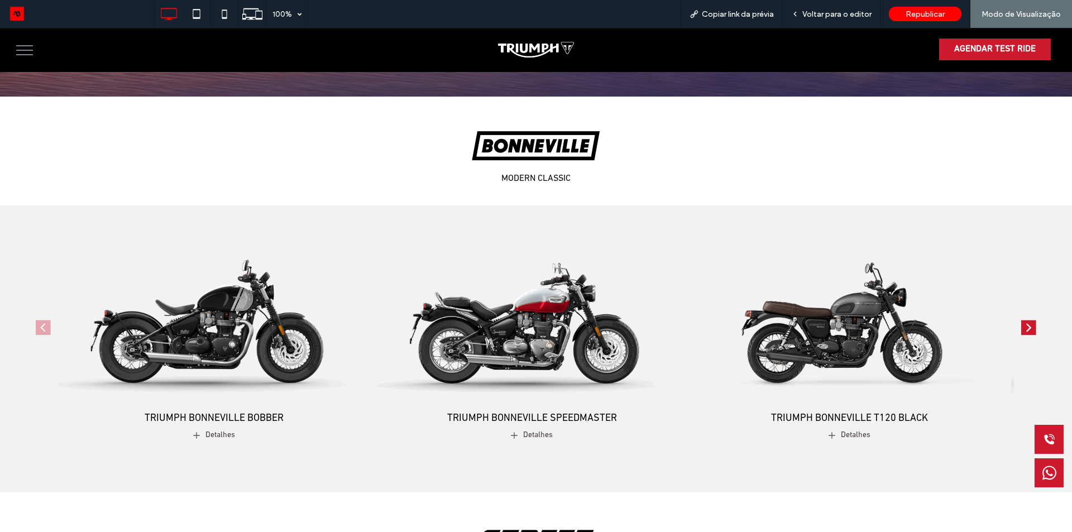
click at [272, 295] on img "1 / 4" at bounding box center [214, 311] width 312 height 195
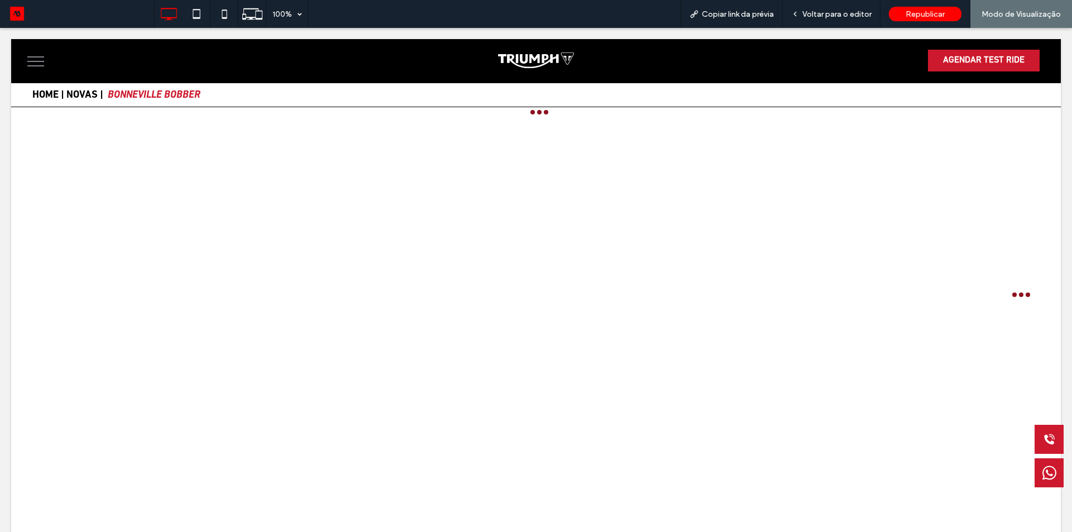
scroll to position [0, 0]
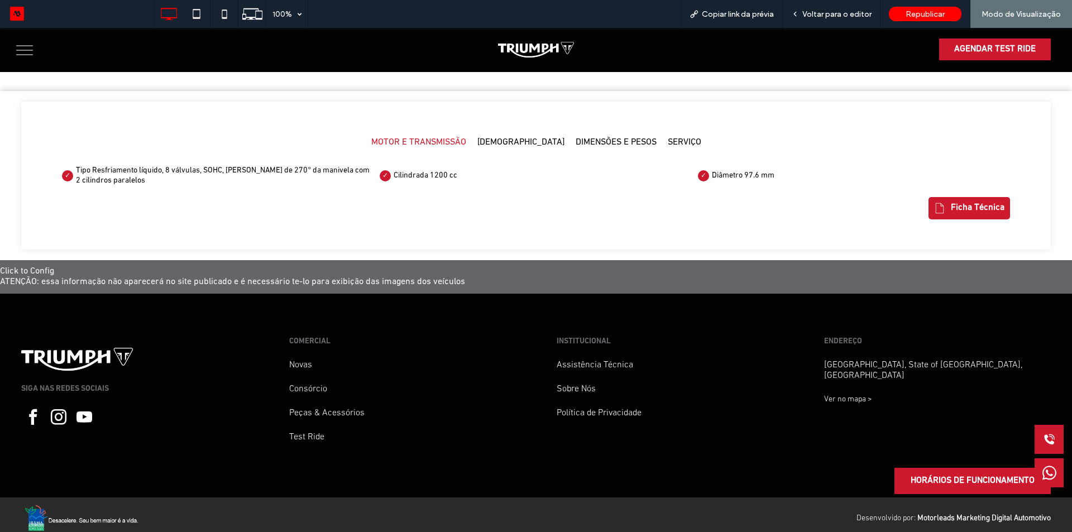
scroll to position [1330, 0]
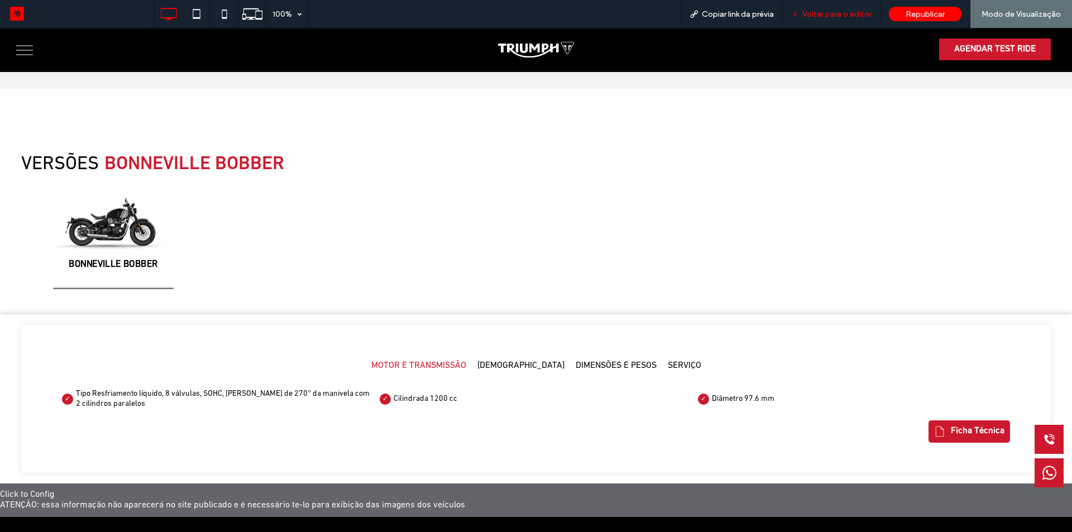
click at [817, 13] on span "Voltar para o editor" at bounding box center [836, 13] width 69 height 9
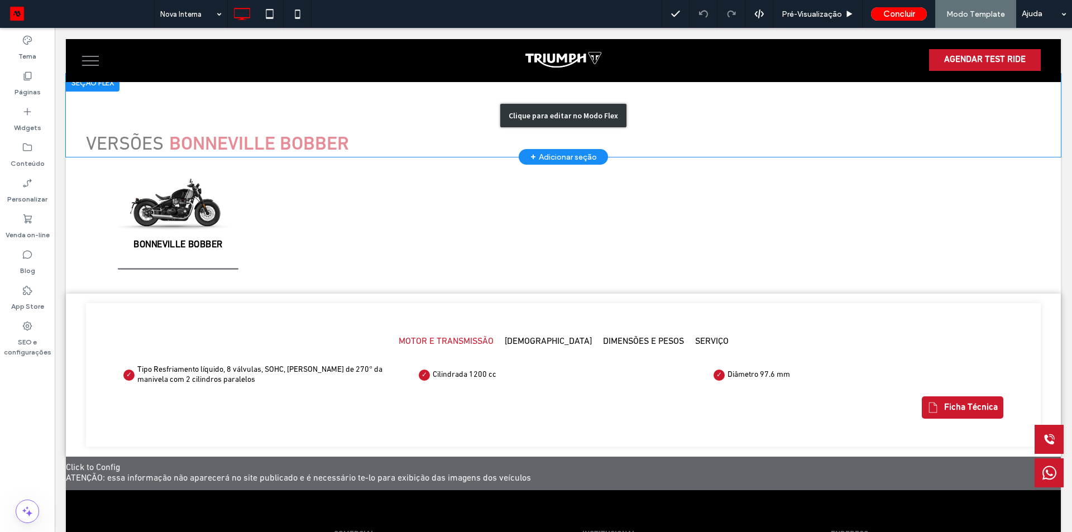
scroll to position [1159, 0]
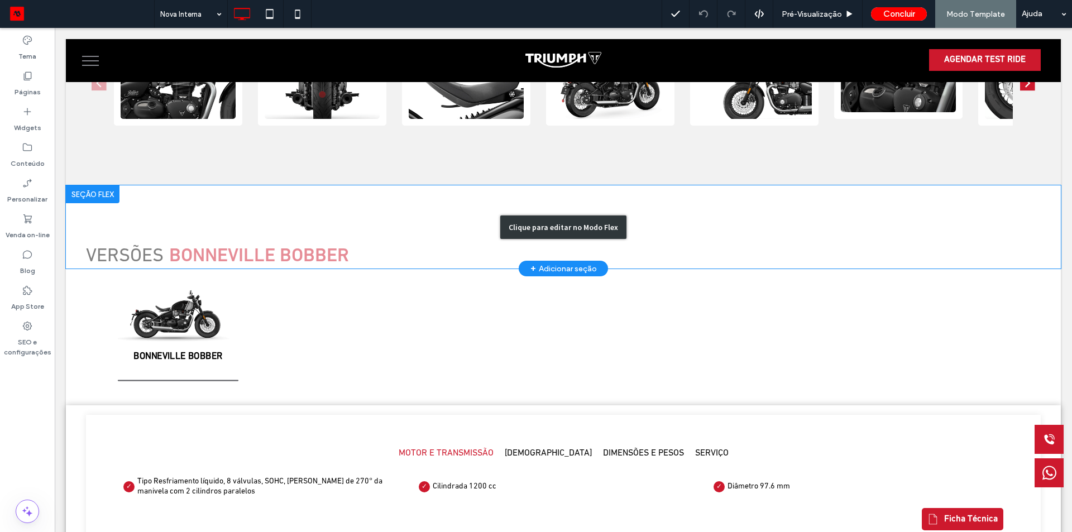
click at [308, 236] on div "Clique para editar no Modo Flex" at bounding box center [563, 226] width 995 height 83
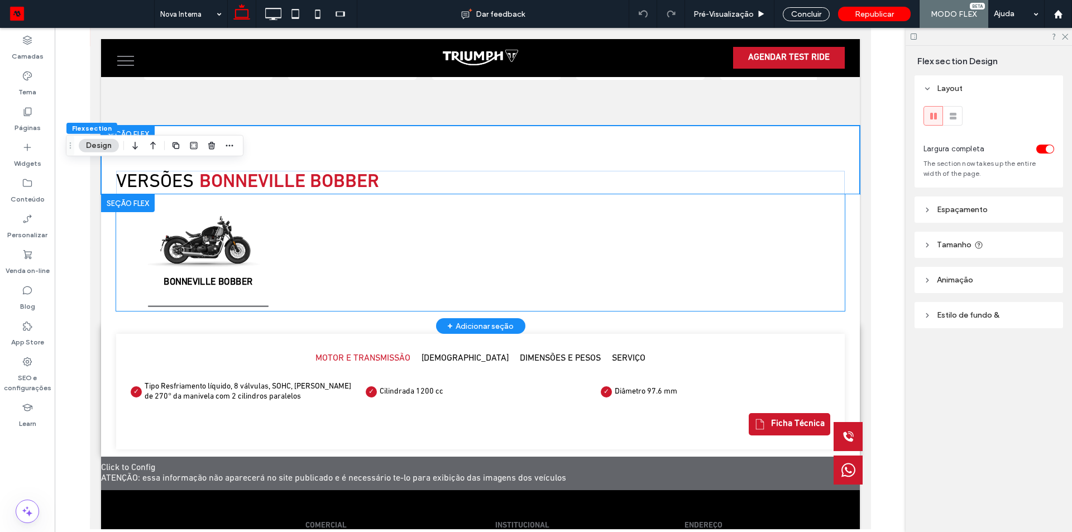
scroll to position [990, 0]
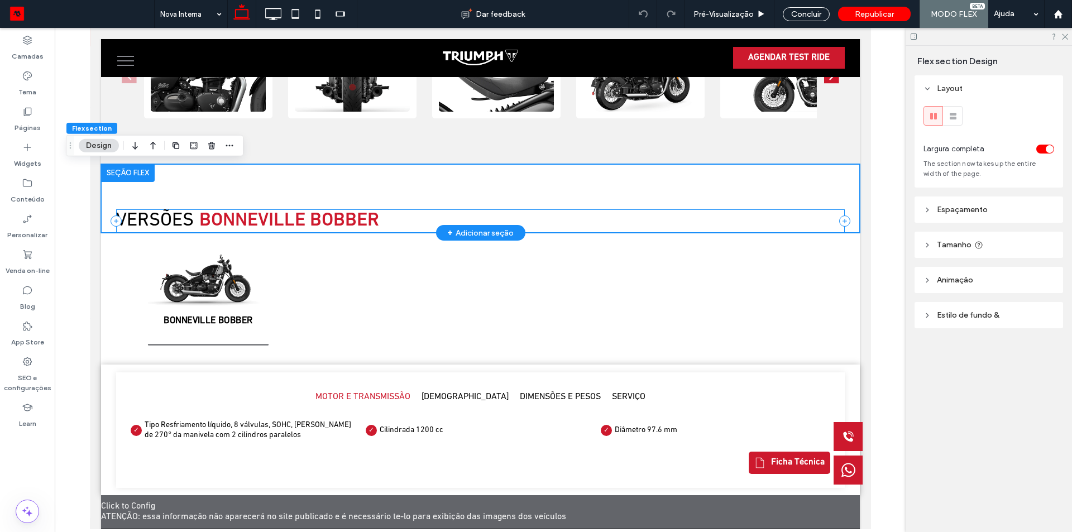
click at [465, 216] on div "Versões BONNEVILLE BOBBER" at bounding box center [480, 220] width 728 height 23
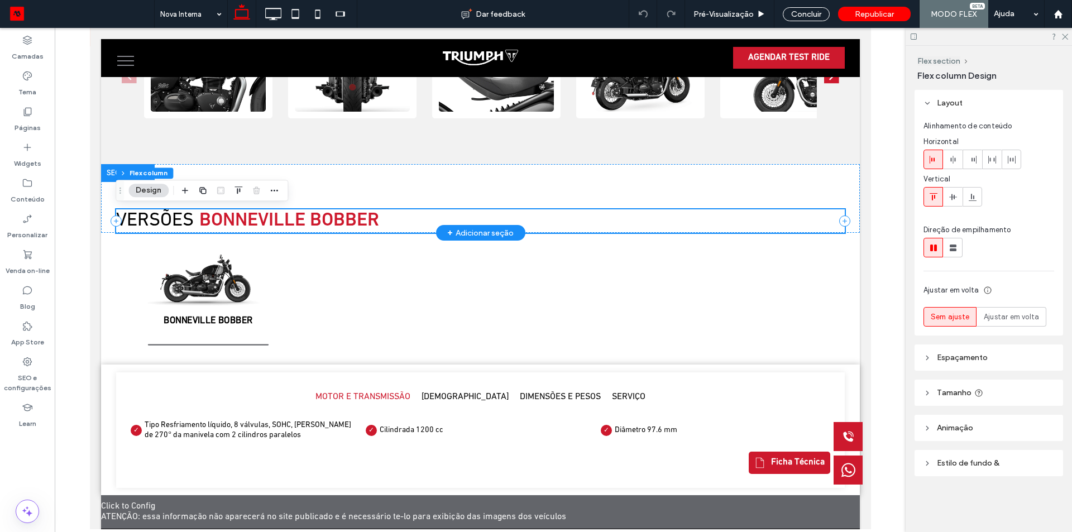
drag, startPoint x: 465, startPoint y: 216, endPoint x: 420, endPoint y: 211, distance: 45.5
click at [420, 211] on div "Versões BONNEVILLE BOBBER" at bounding box center [480, 220] width 728 height 23
click at [382, 219] on div "Versões BONNEVILLE BOBBER" at bounding box center [480, 220] width 728 height 23
click at [347, 219] on span "BONNEVILLE BOBBER" at bounding box center [289, 221] width 180 height 20
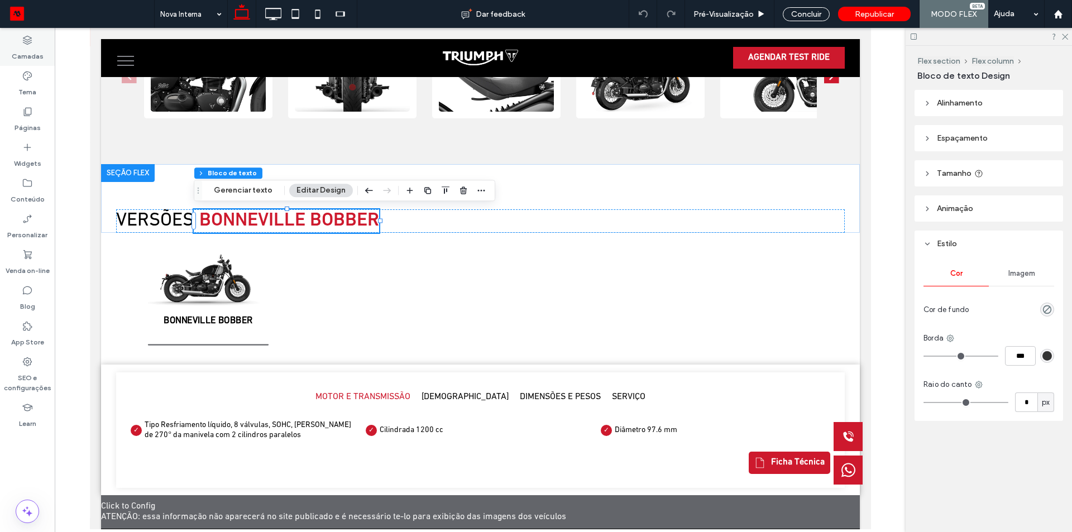
click at [35, 54] on label "Camadas" at bounding box center [28, 54] width 32 height 16
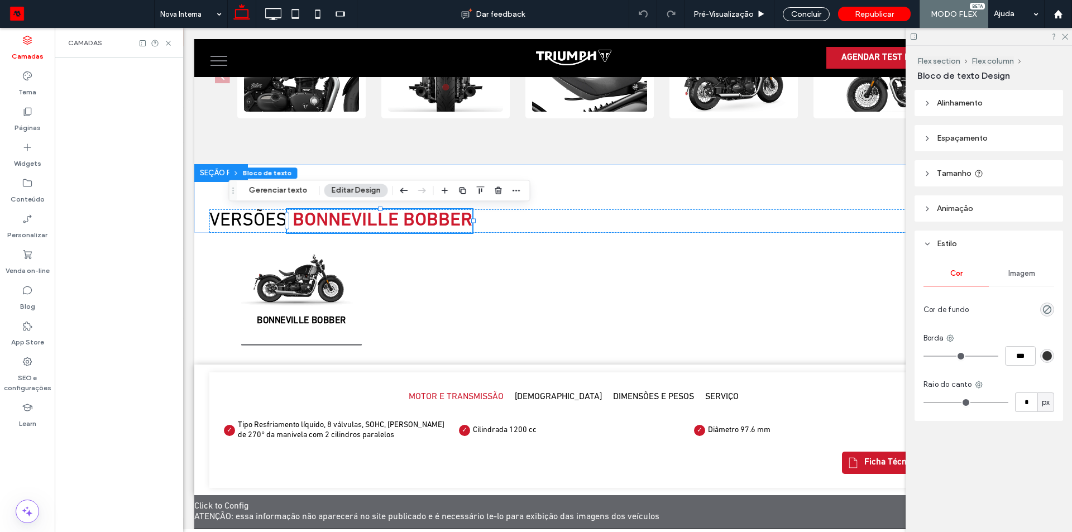
scroll to position [0, 59]
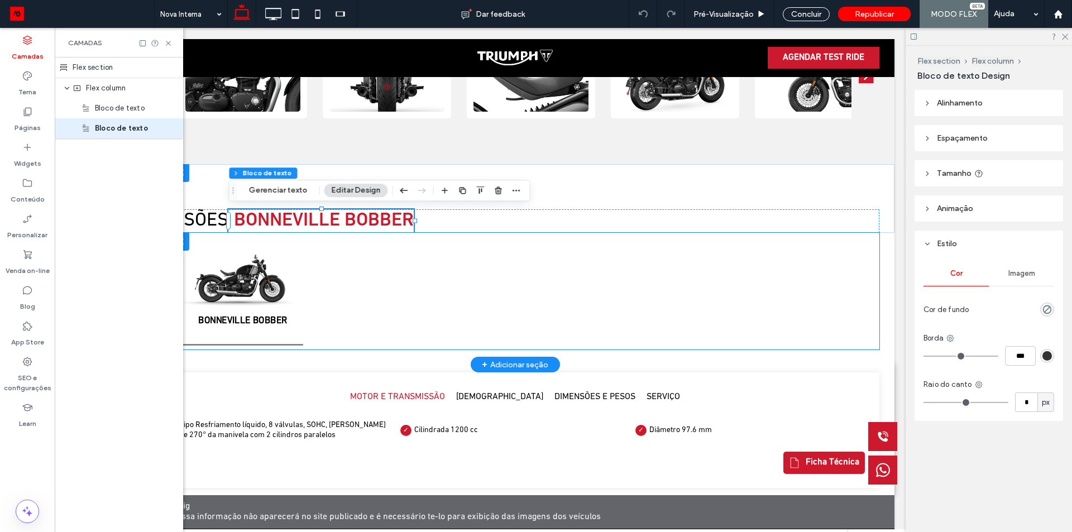
click at [332, 328] on div "BONNEVILLE BOBBER" at bounding box center [515, 291] width 673 height 117
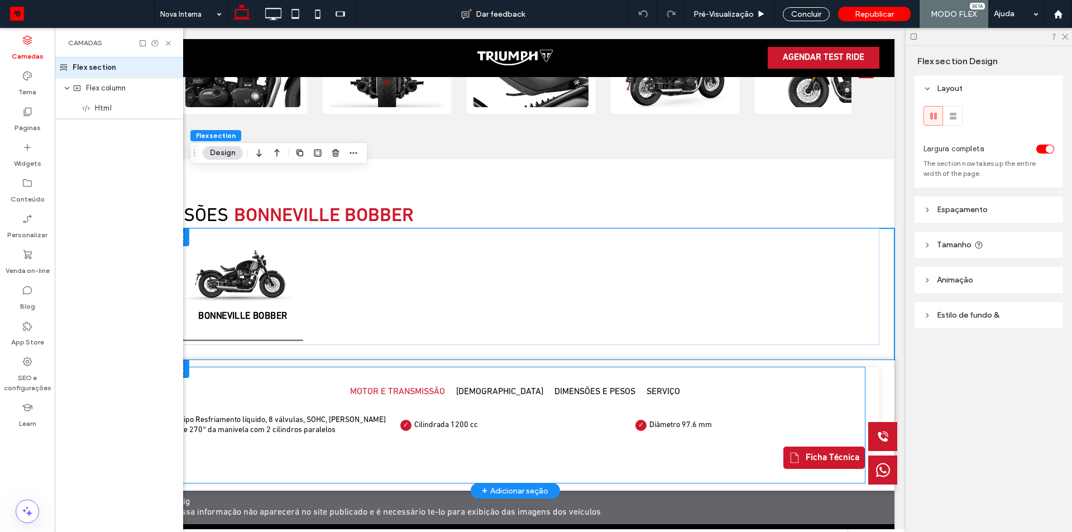
scroll to position [1046, 0]
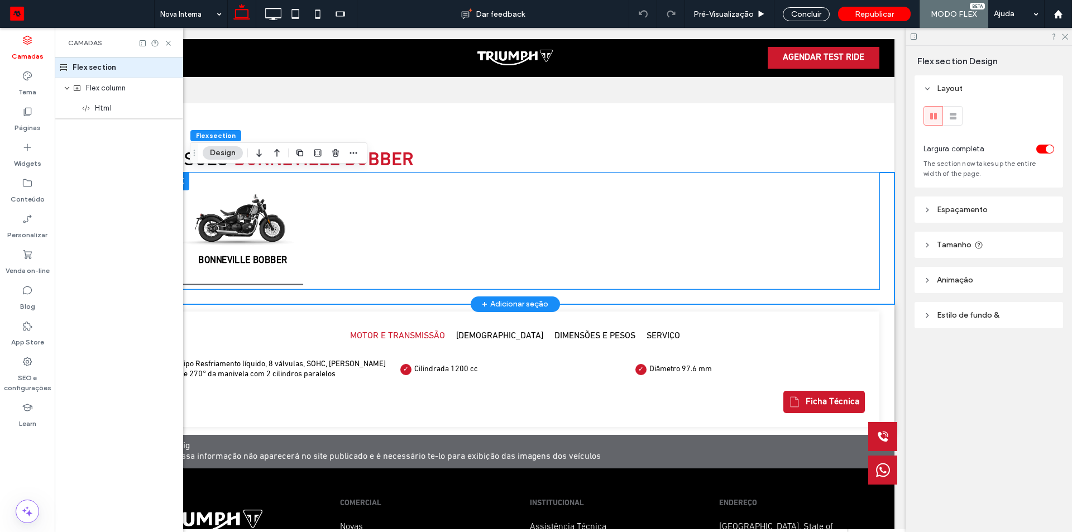
click at [332, 214] on div "BONNEVILLE BOBBER" at bounding box center [515, 230] width 673 height 117
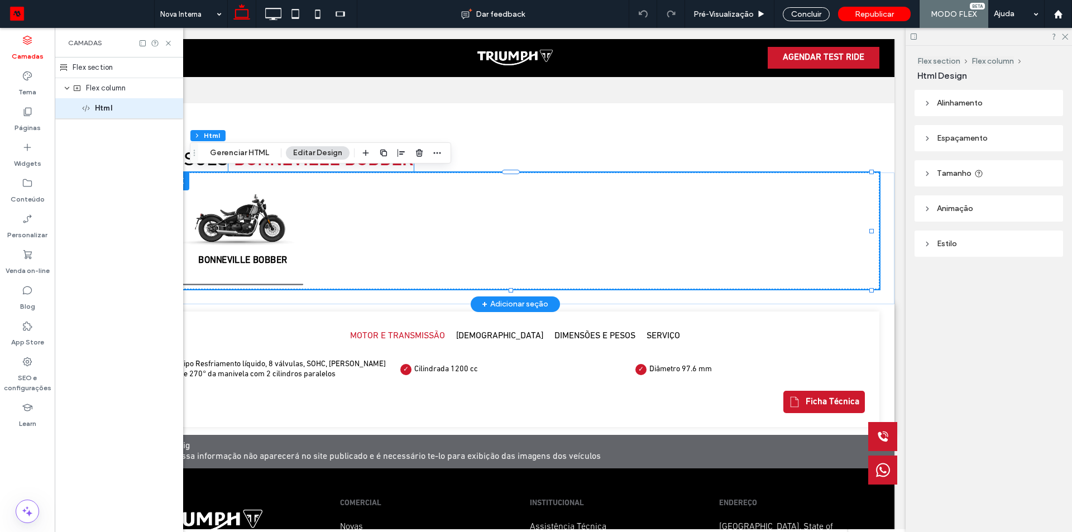
click at [309, 267] on div "BONNEVILLE BOBBER" at bounding box center [242, 231] width 135 height 122
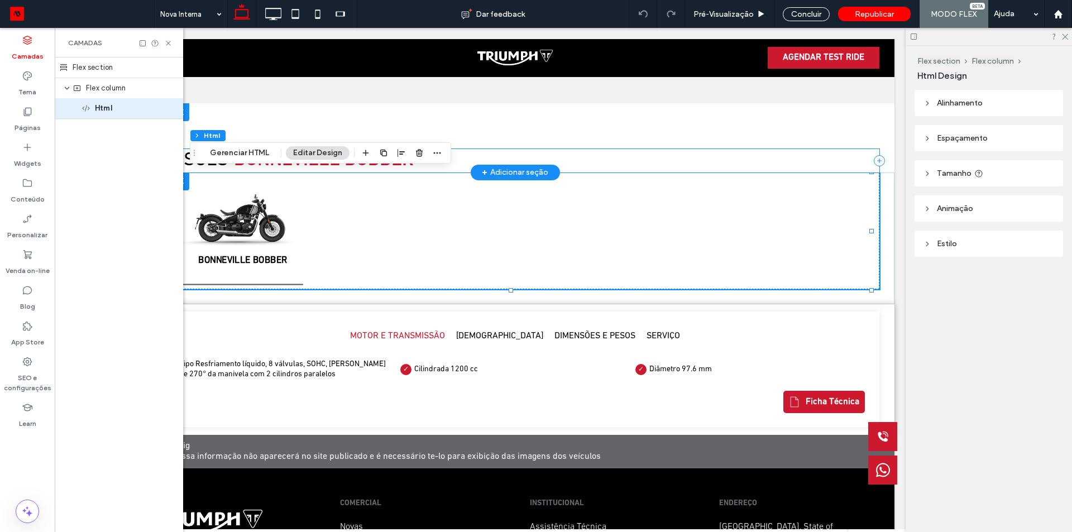
click at [694, 152] on div "Versões BONNEVILLE BOBBER" at bounding box center [515, 160] width 728 height 23
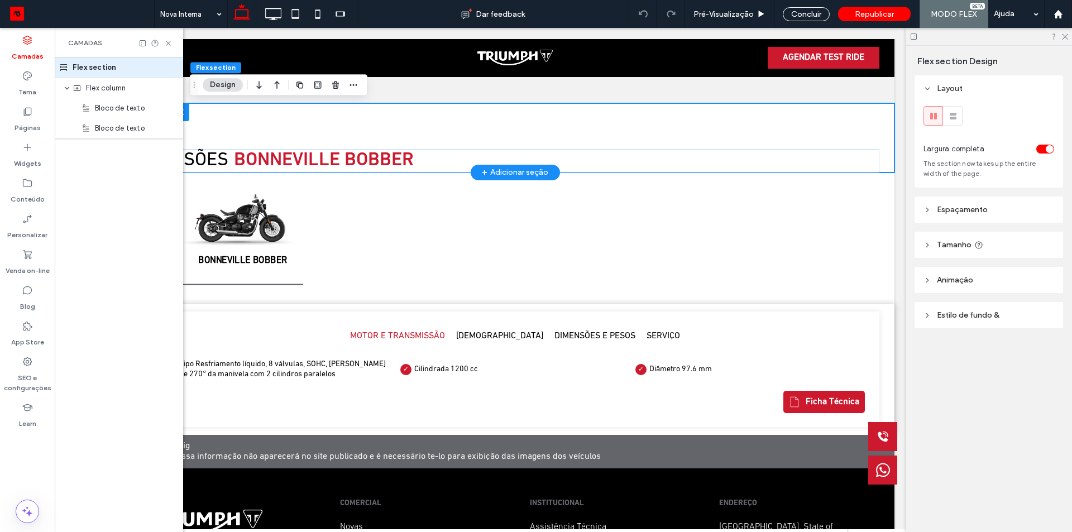
click at [694, 113] on div "Versões BONNEVILLE BOBBER" at bounding box center [515, 137] width 758 height 69
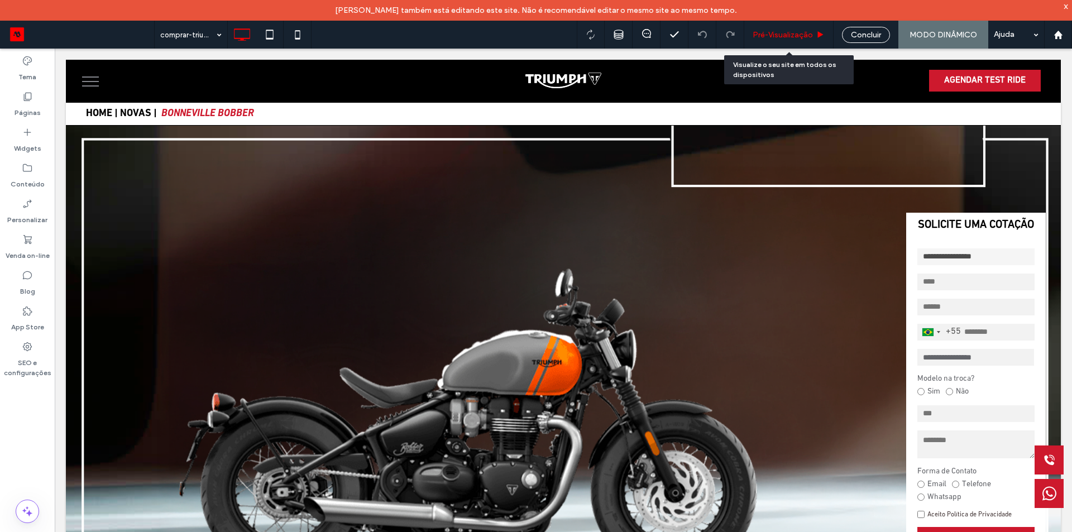
click at [771, 35] on span "Pré-Visualizaçāo" at bounding box center [782, 34] width 60 height 9
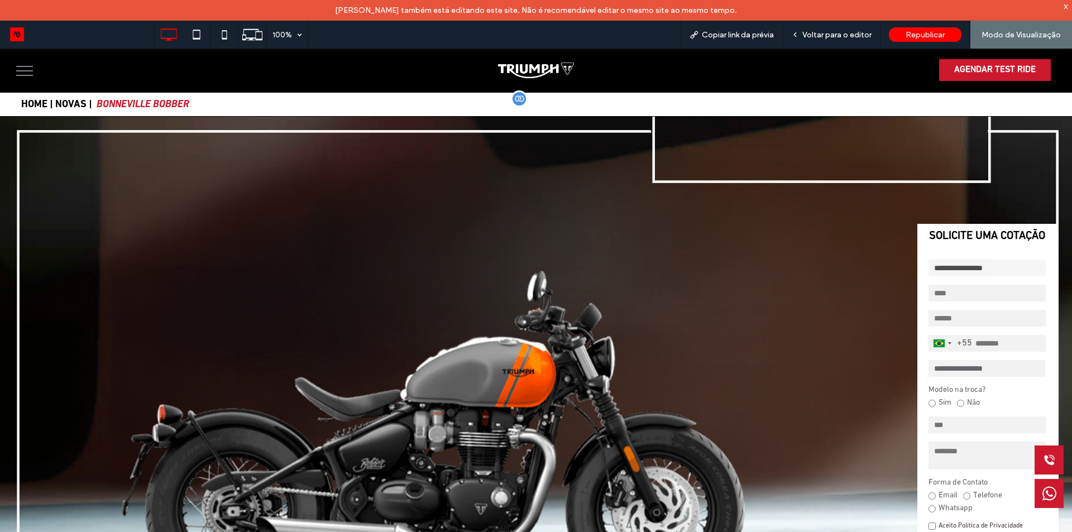
click at [29, 100] on link "HOME |" at bounding box center [37, 105] width 32 height 10
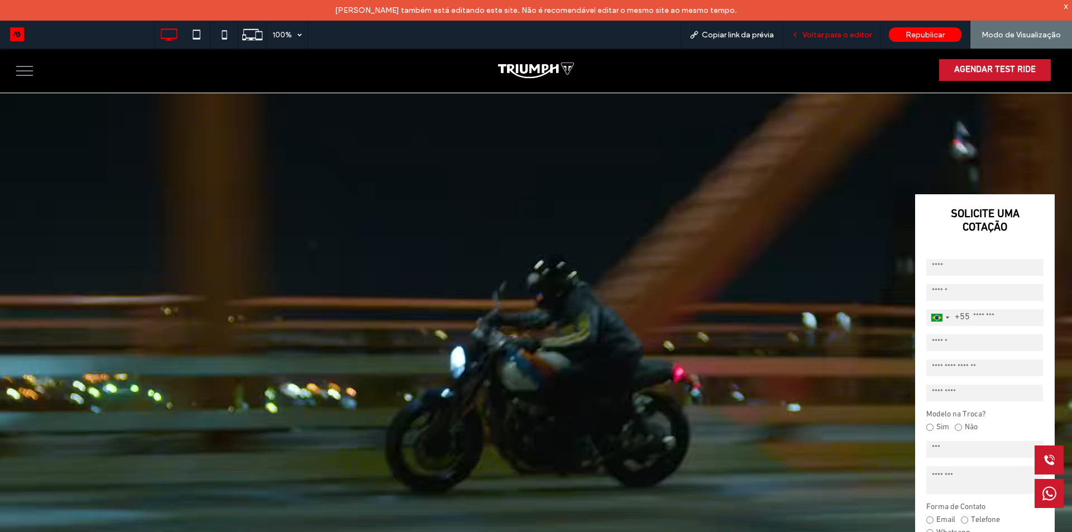
click at [845, 40] on div "Voltar para o editor" at bounding box center [831, 35] width 98 height 28
click at [827, 37] on span "Voltar para o editor" at bounding box center [836, 34] width 69 height 9
click at [826, 36] on span "Voltar para o editor" at bounding box center [836, 34] width 69 height 9
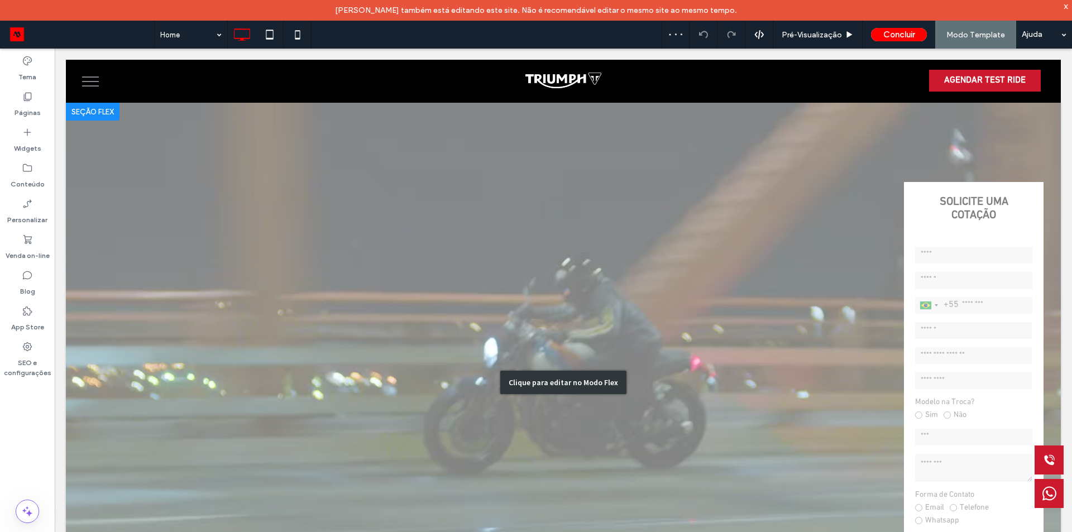
scroll to position [56, 0]
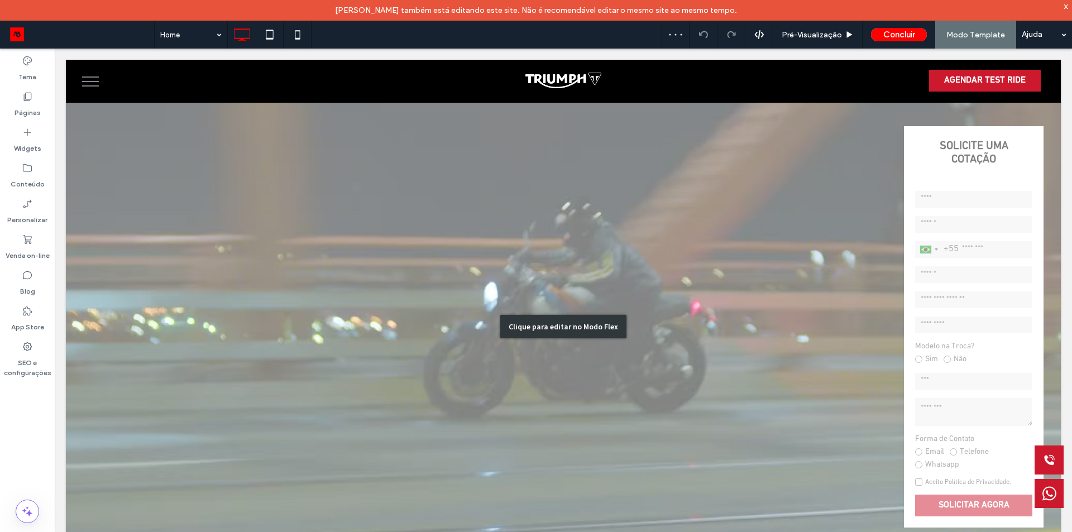
click at [956, 170] on div "Clique para editar no Modo Flex" at bounding box center [563, 326] width 995 height 559
click at [956, 170] on strong "SOLICITE UMA COTAÇÃO" at bounding box center [974, 153] width 140 height 54
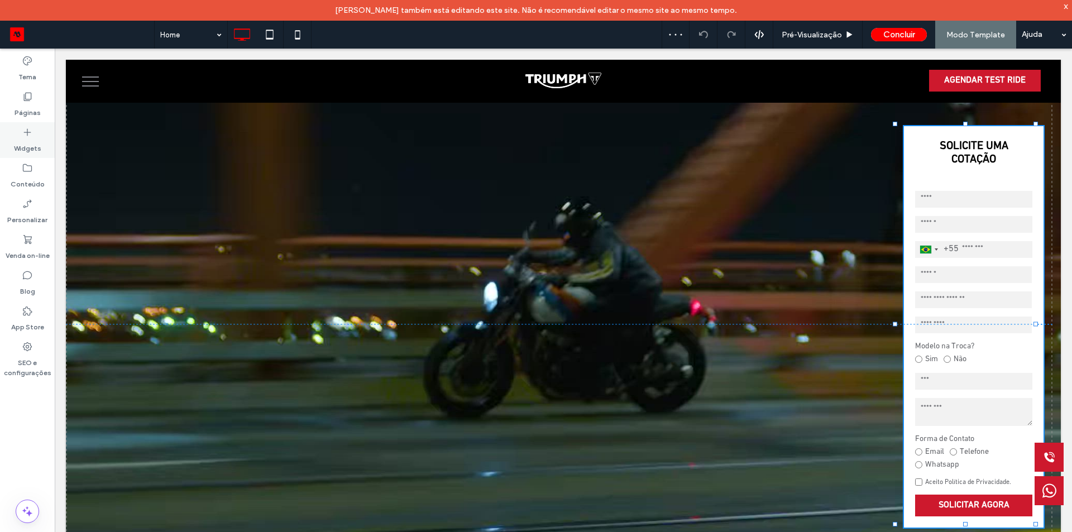
click at [944, 159] on div at bounding box center [964, 148] width 174 height 26
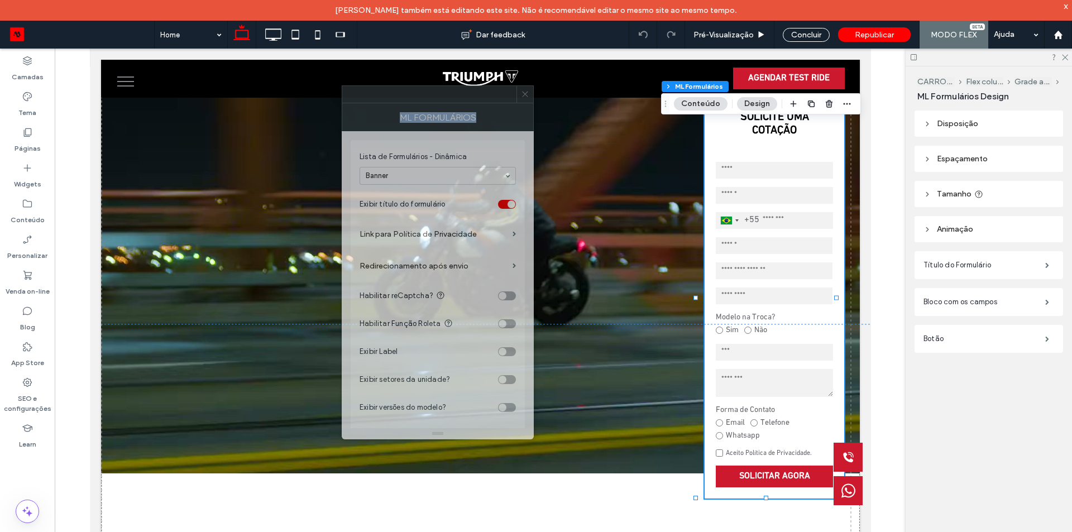
drag, startPoint x: 933, startPoint y: 101, endPoint x: 406, endPoint y: 97, distance: 526.9
click at [406, 97] on div at bounding box center [429, 94] width 174 height 17
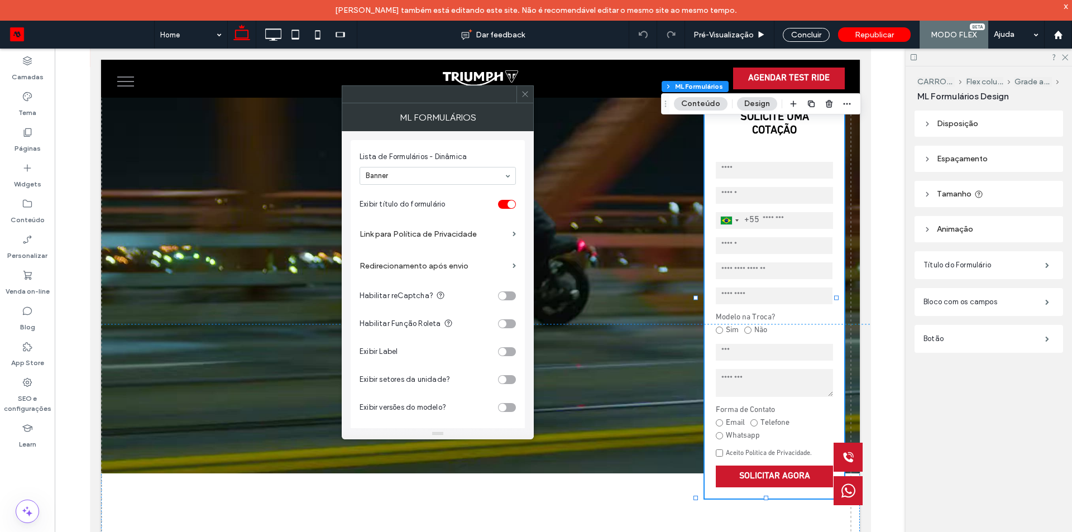
click at [947, 201] on header "Tamanho" at bounding box center [988, 194] width 148 height 26
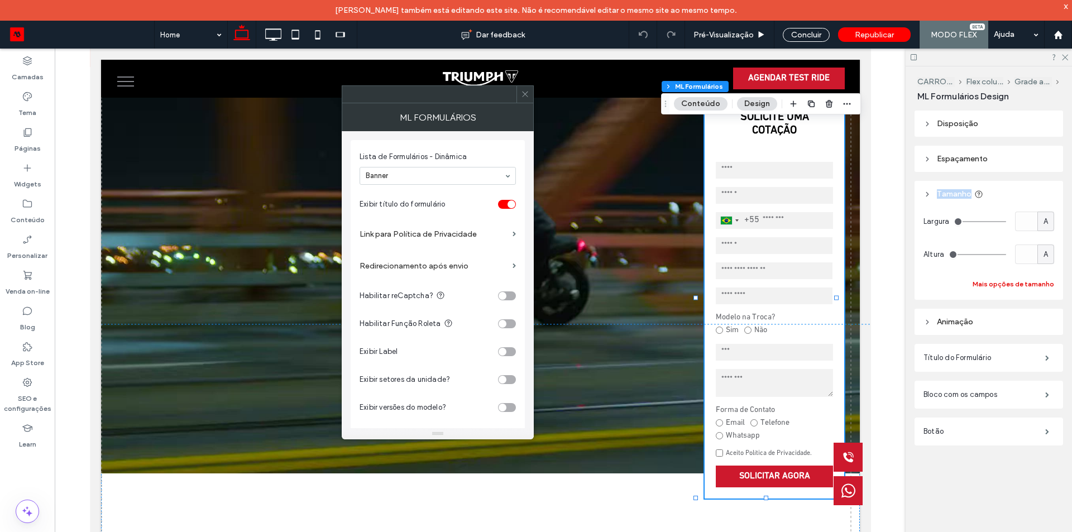
click at [1019, 281] on button "Mais opções de tamanho" at bounding box center [1012, 283] width 81 height 13
click at [1019, 281] on button "Menos opções de tamanho" at bounding box center [1010, 283] width 88 height 13
click at [1019, 281] on button "Mais opções de tamanho" at bounding box center [1012, 283] width 81 height 13
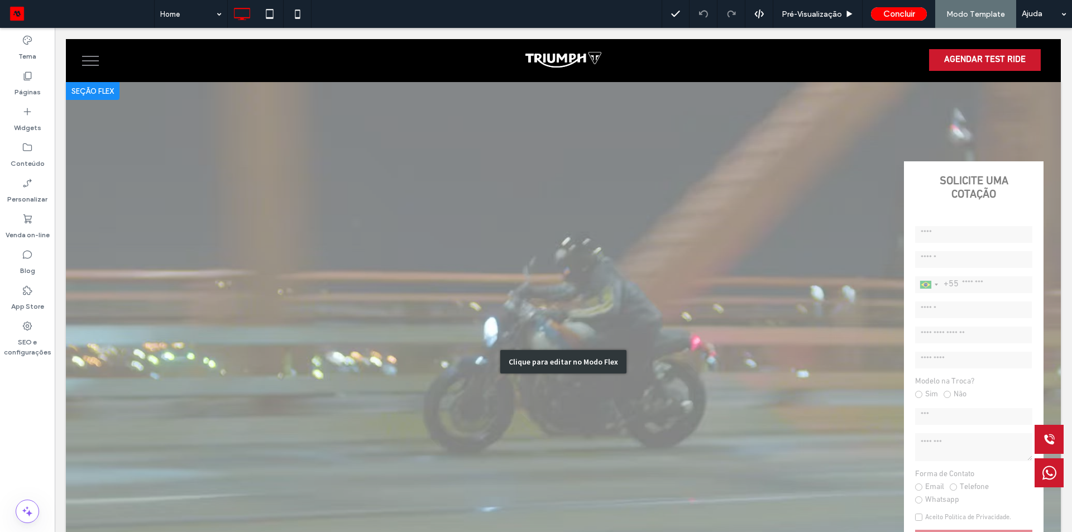
click at [939, 196] on div "Clique para editar no Modo Flex" at bounding box center [563, 361] width 995 height 559
click at [939, 196] on strong "SOLICITE UMA COTAÇÃO" at bounding box center [974, 188] width 140 height 54
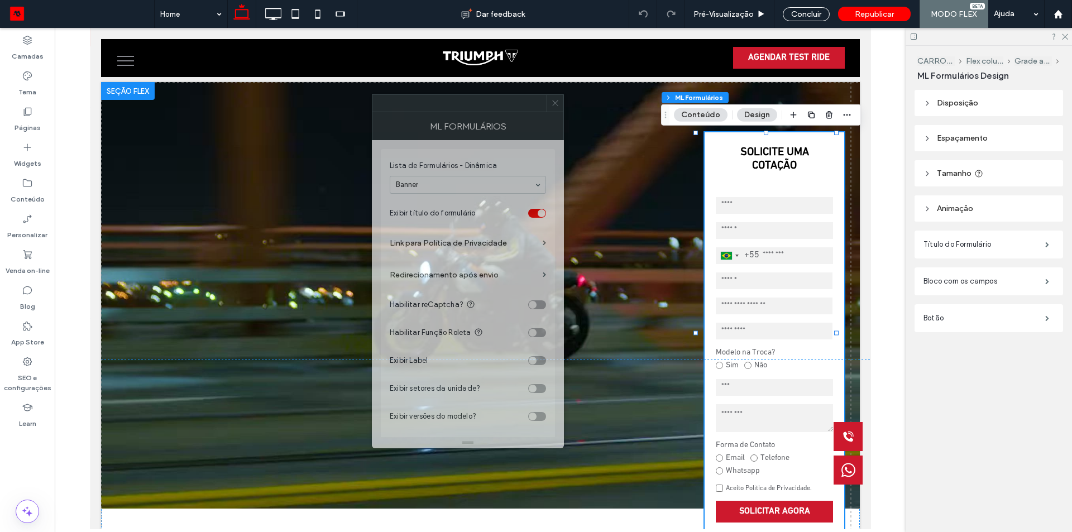
drag, startPoint x: 960, startPoint y: 100, endPoint x: 417, endPoint y: 95, distance: 543.1
click at [416, 95] on div at bounding box center [459, 103] width 174 height 17
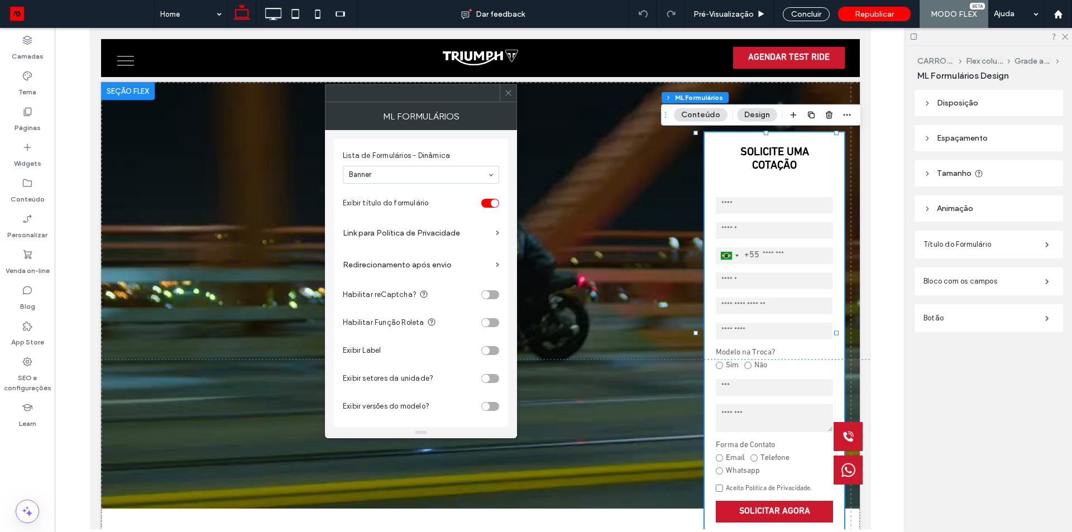
click at [972, 169] on header "Tamanho" at bounding box center [988, 173] width 148 height 26
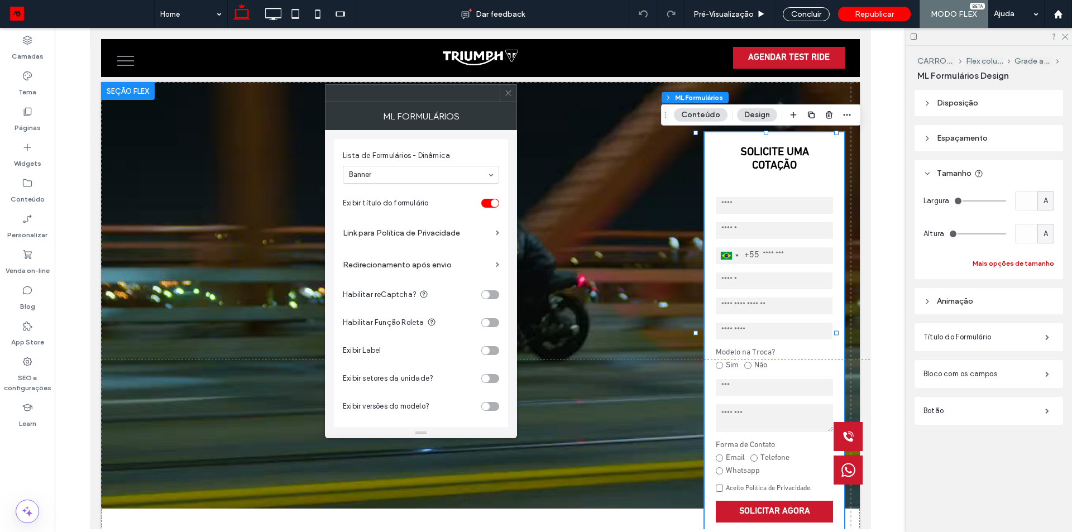
click at [1010, 264] on button "Mais opções de tamanho" at bounding box center [1012, 263] width 81 height 13
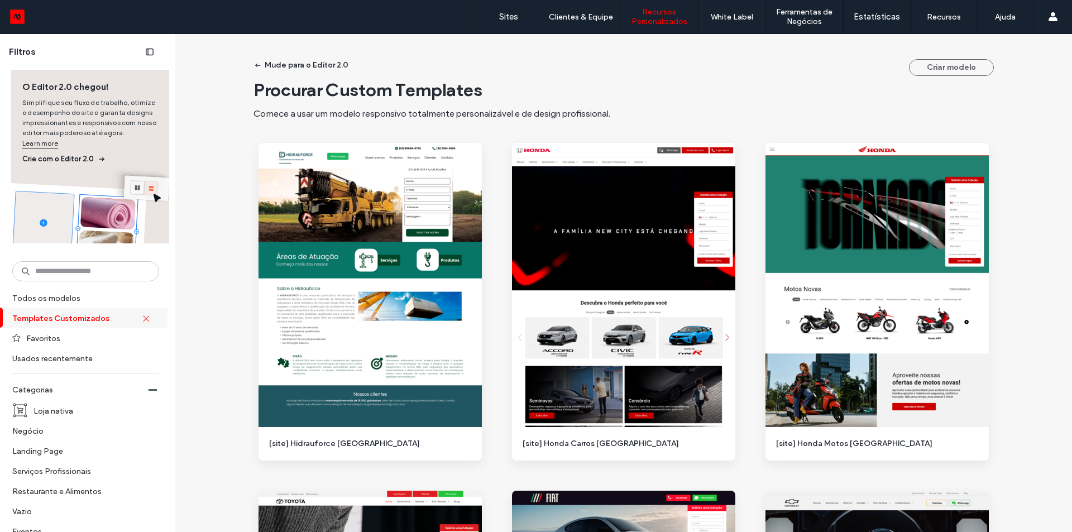
click at [56, 268] on input at bounding box center [85, 271] width 147 height 20
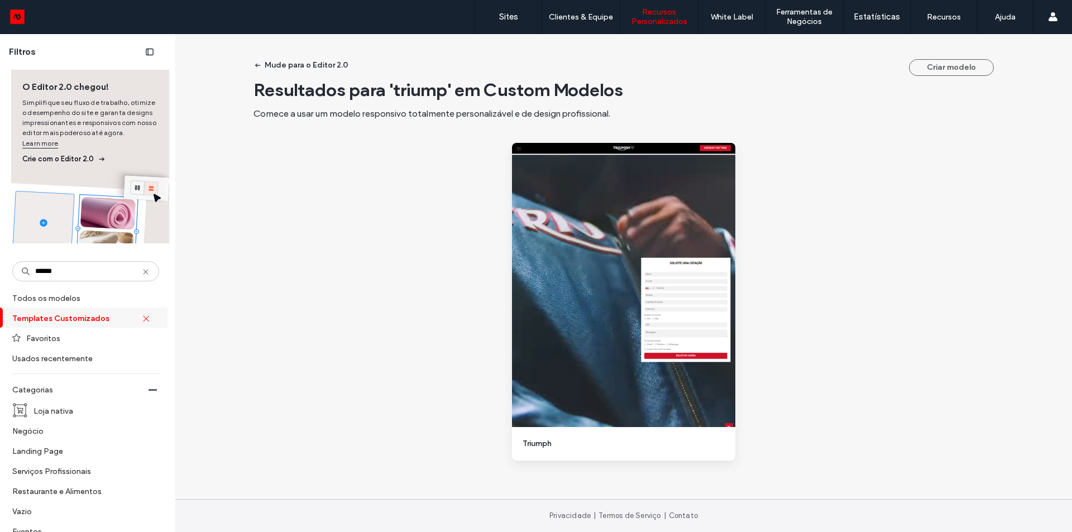
type input "******"
click at [273, 371] on div "Mude para o Editor 2.0 Criar modelo Resultados para 'triump' em Custom Modelos …" at bounding box center [623, 283] width 896 height 498
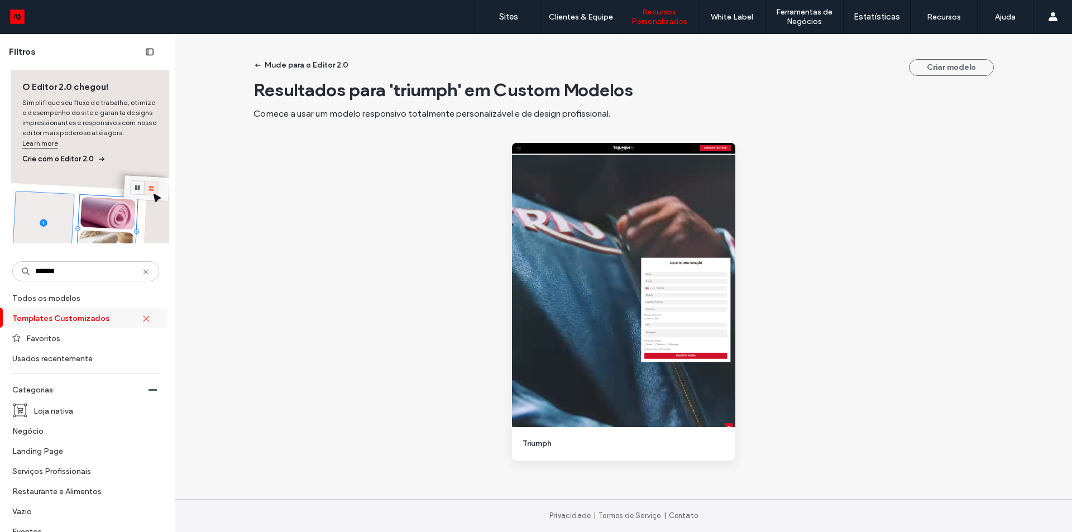
type input "*******"
click at [142, 318] on icon at bounding box center [145, 317] width 7 height 7
click at [151, 307] on div "Todos os modelos" at bounding box center [83, 297] width 167 height 20
click at [79, 268] on input "*******" at bounding box center [85, 271] width 147 height 20
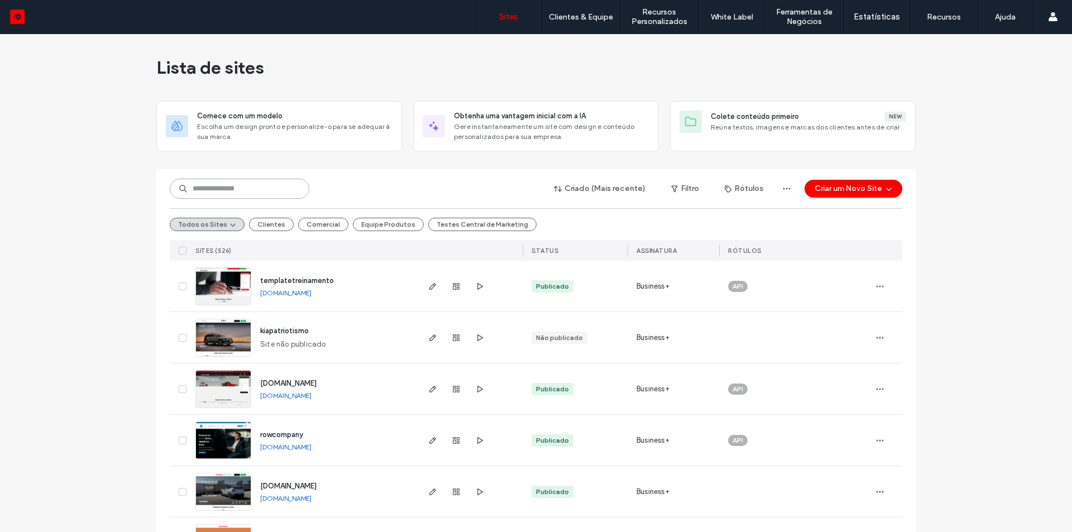
click at [234, 179] on input at bounding box center [240, 189] width 140 height 20
type input "***"
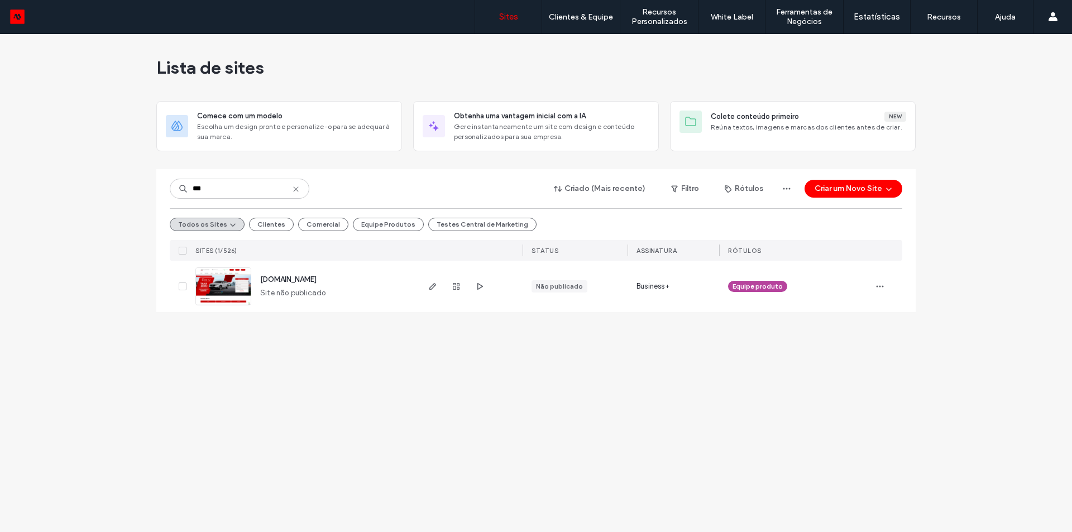
click at [316, 276] on span "showroom-site-demo.motorleads.co" at bounding box center [288, 279] width 56 height 8
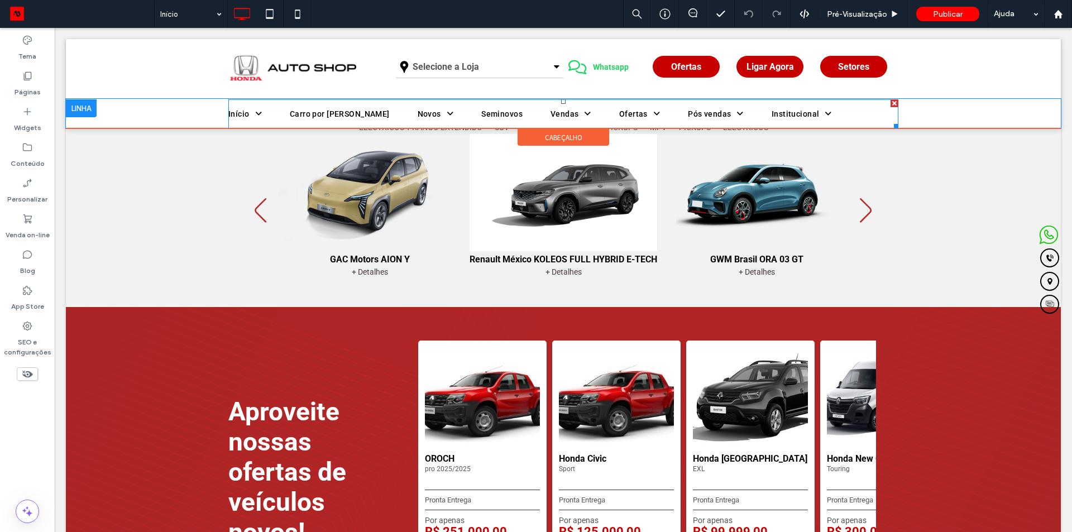
scroll to position [279, 0]
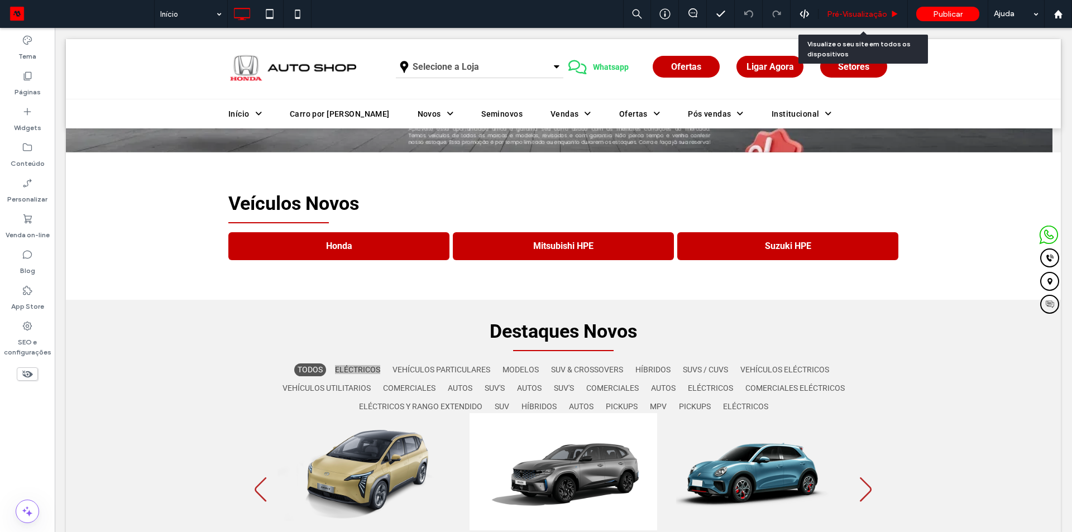
click at [844, 4] on div "Pré-Visualizaçāo" at bounding box center [862, 14] width 89 height 28
click at [851, 16] on span "Pré-Visualizaçāo" at bounding box center [857, 13] width 60 height 9
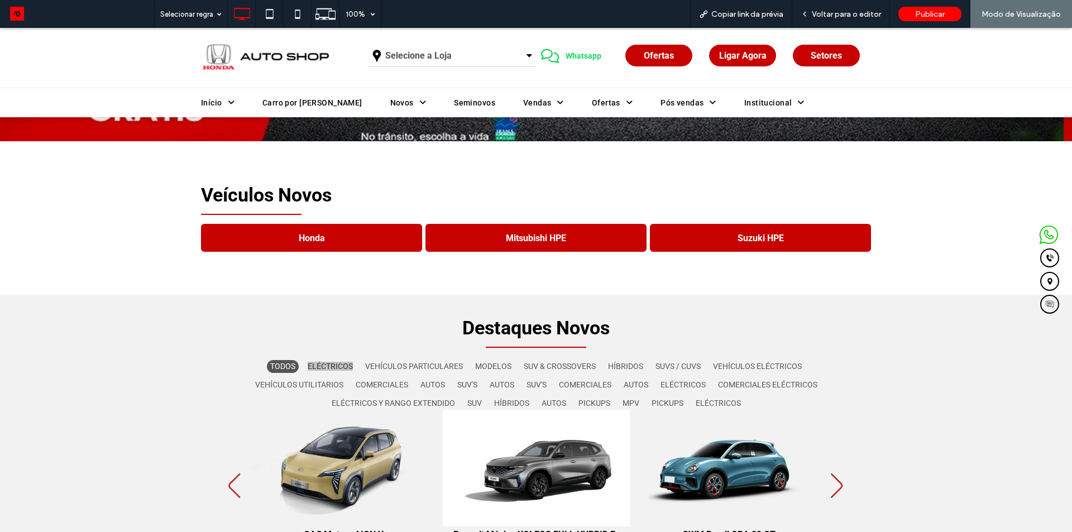
scroll to position [285, 0]
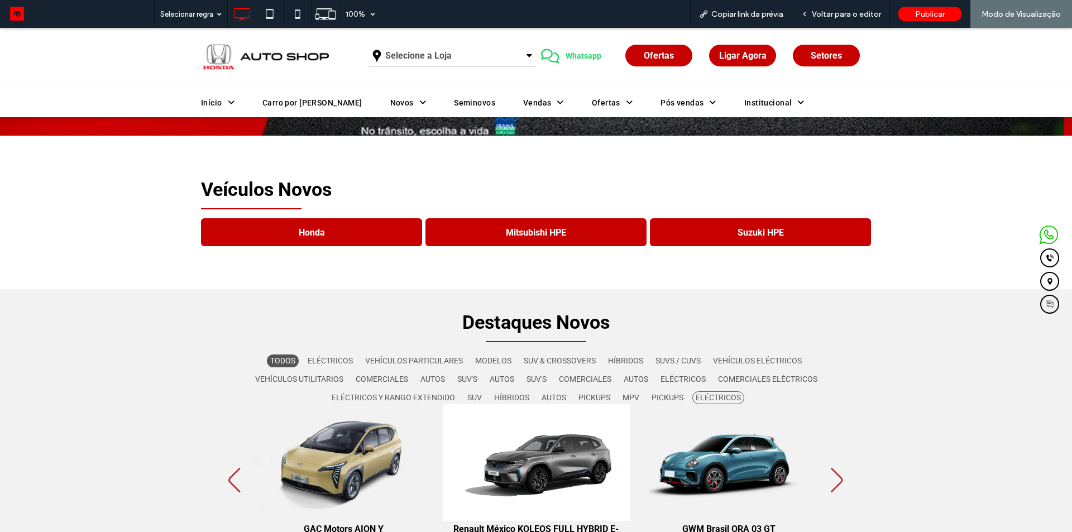
click at [712, 400] on b "Eléctricos" at bounding box center [718, 397] width 52 height 13
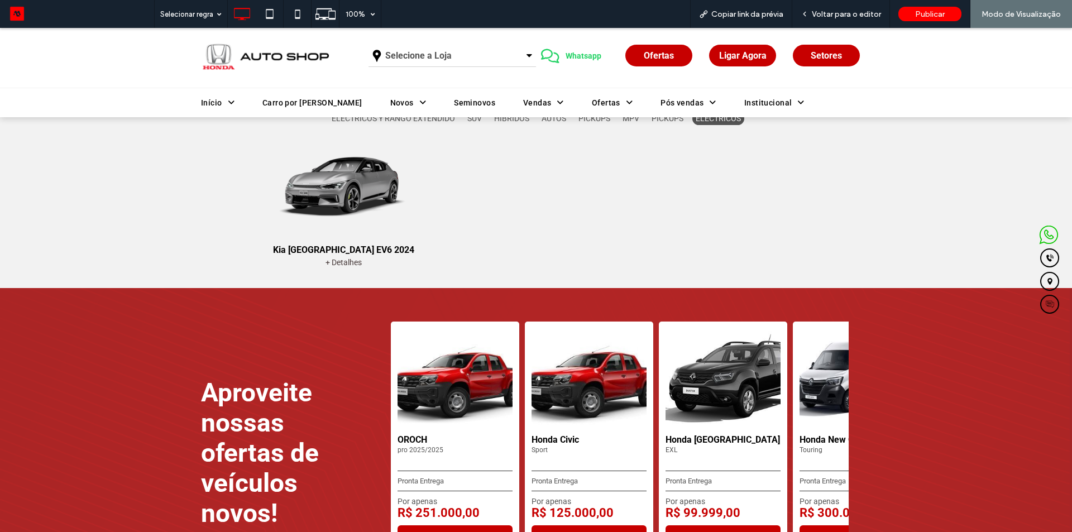
scroll to position [452, 0]
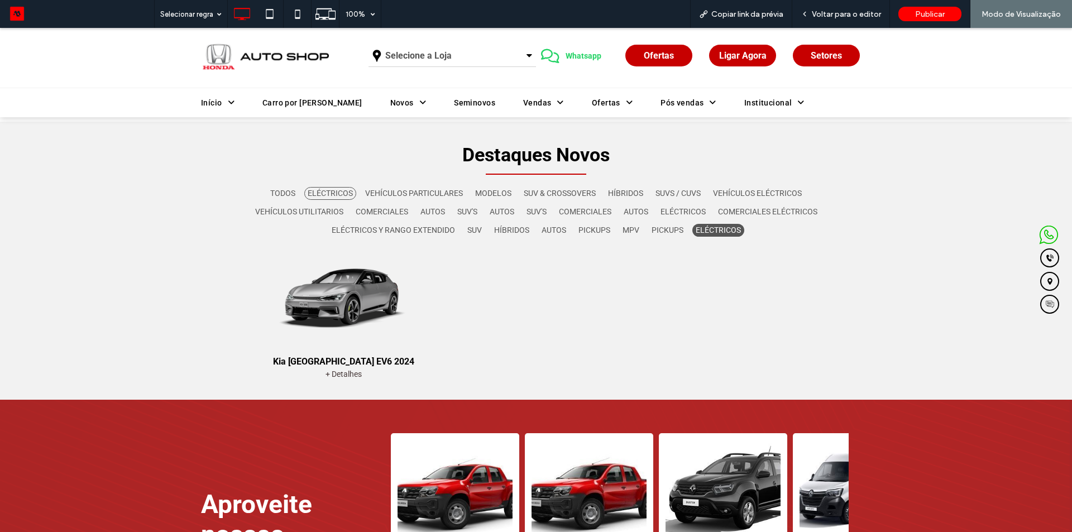
click at [341, 193] on b "ELÉCTRICOS" at bounding box center [330, 193] width 52 height 13
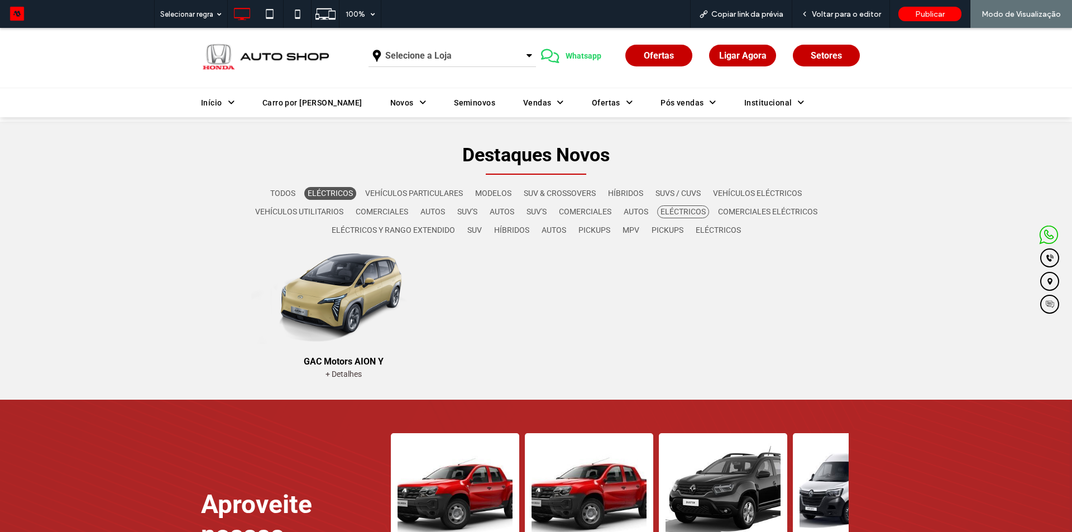
click at [681, 212] on b "Eléctricos" at bounding box center [683, 211] width 52 height 13
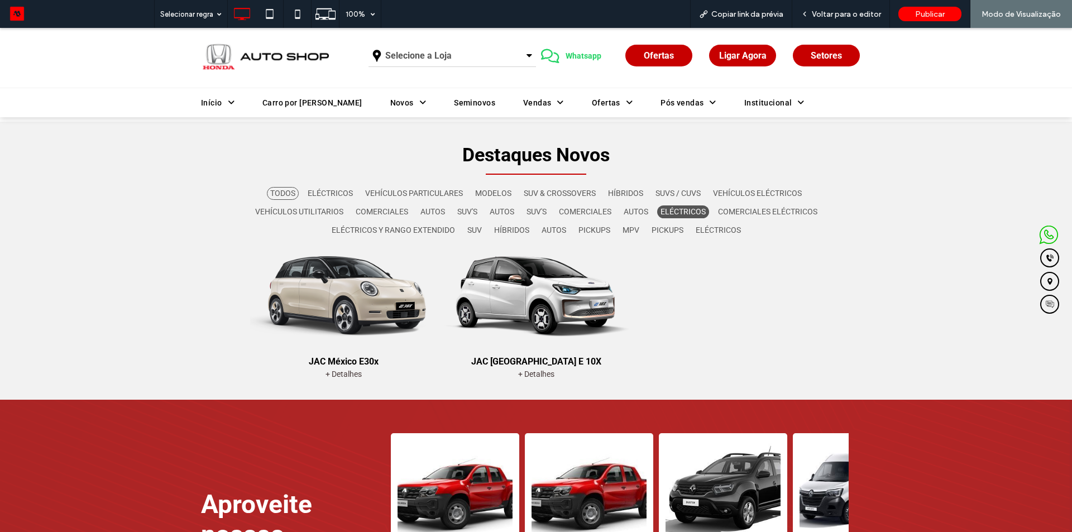
click at [285, 191] on b "Todos" at bounding box center [283, 193] width 32 height 13
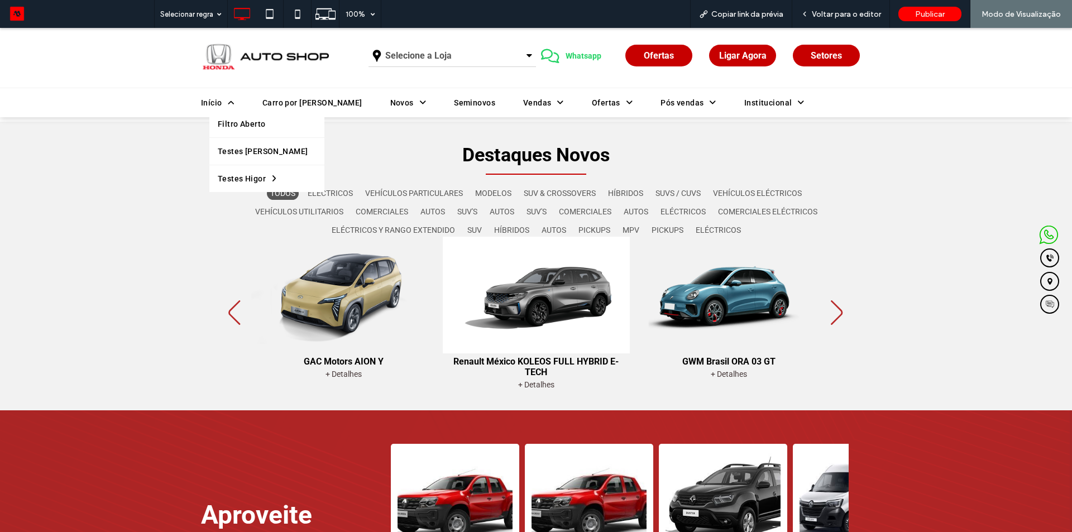
scroll to position [0, 0]
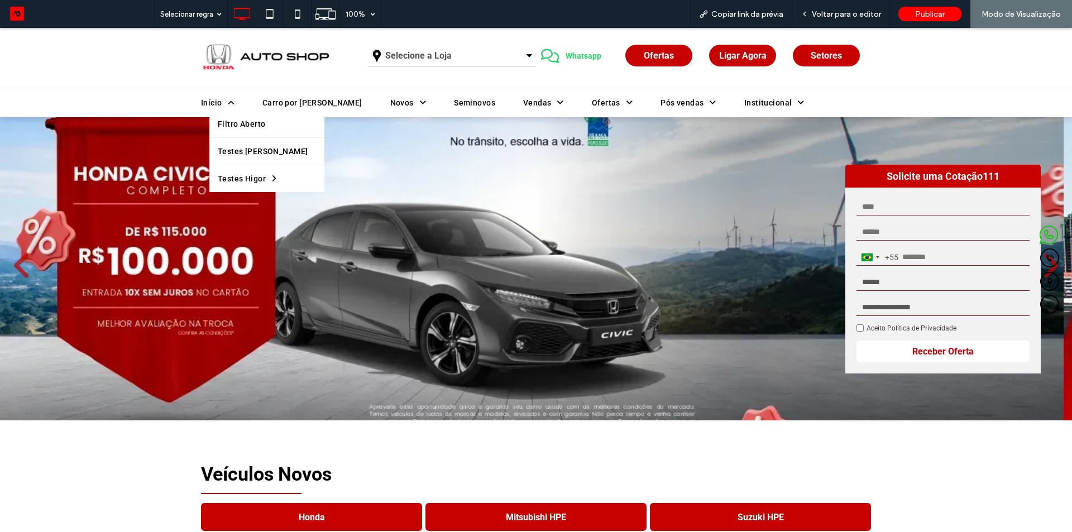
click at [201, 102] on span "Início" at bounding box center [217, 103] width 33 height 16
